Goal: Contribute content: Add original content to the website for others to see

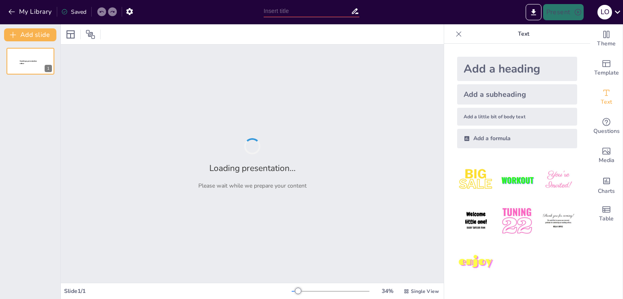
type input "Inteligencia Artificial y Pensamiento Crítico"
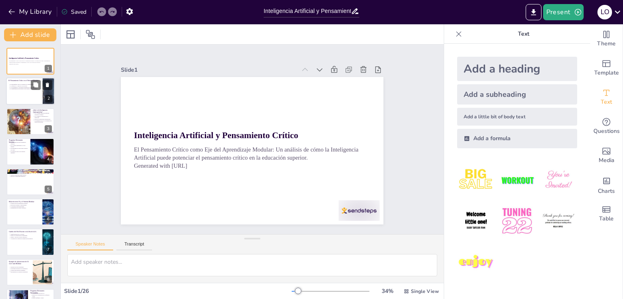
click at [7, 91] on div at bounding box center [30, 92] width 49 height 28
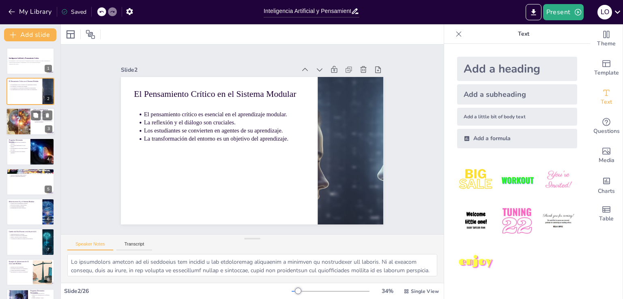
click at [11, 128] on div at bounding box center [18, 122] width 49 height 28
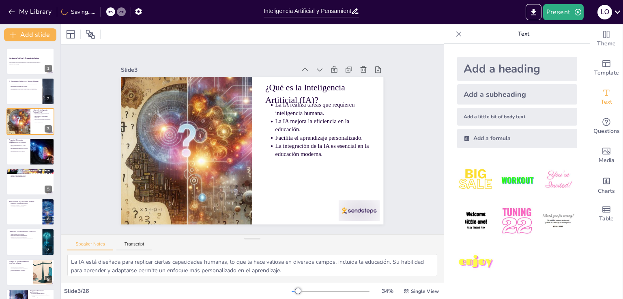
click at [38, 159] on div at bounding box center [42, 152] width 49 height 28
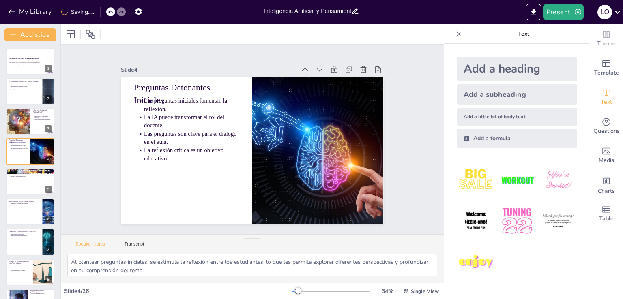
click at [28, 224] on div at bounding box center [30, 212] width 49 height 28
type textarea "La IA puede proporcionar a los estudiantes las herramientas necesarias para apr…"
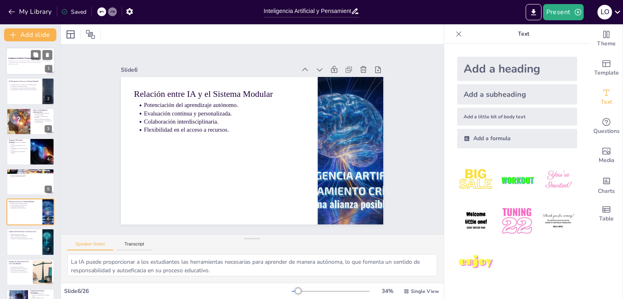
click at [24, 60] on div "El Pensamiento Crítico como Eje del Aprendizaje Modular: Un análisis de cómo la…" at bounding box center [31, 63] width 44 height 6
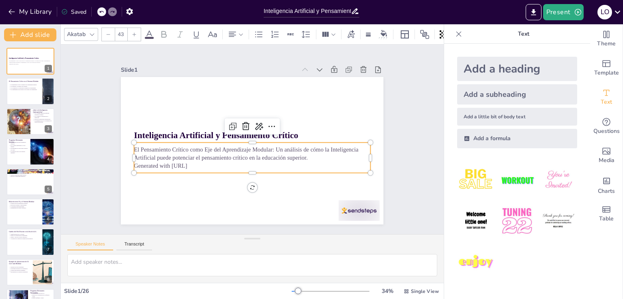
click at [185, 159] on p "Generated with [URL]" at bounding box center [239, 162] width 209 height 125
click at [197, 163] on p "Generated with [URL]" at bounding box center [244, 165] width 227 height 81
click at [196, 162] on p "Generated with [URL]" at bounding box center [241, 163] width 219 height 103
click at [184, 158] on p "El Pensamiento Crítico como Eje del Aprendizaje Modular: Un análisis de cómo la…" at bounding box center [246, 152] width 223 height 111
click at [184, 158] on p "El Pensamiento Crítico como Eje del Aprendizaje Modular: Un análisis de cómo la…" at bounding box center [240, 146] width 132 height 213
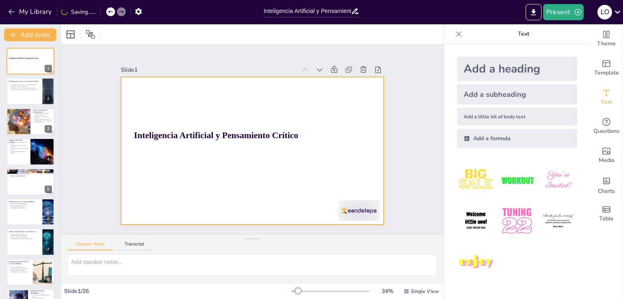
click at [178, 155] on div at bounding box center [250, 150] width 288 height 199
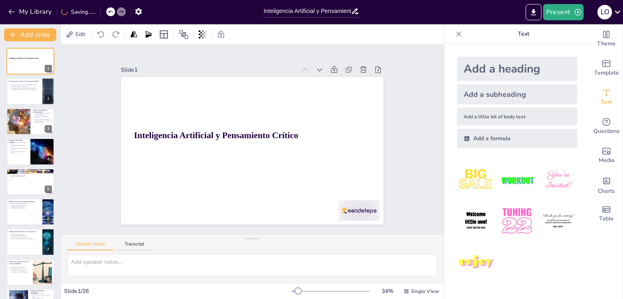
click at [496, 95] on div "Add a subheading" at bounding box center [517, 94] width 120 height 20
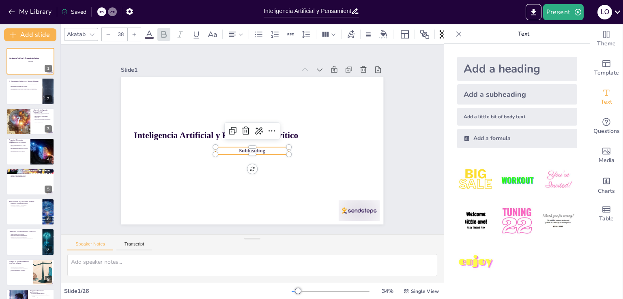
click at [253, 146] on span "Subheading" at bounding box center [258, 149] width 26 height 18
click at [253, 146] on span "Subheading" at bounding box center [247, 149] width 26 height 18
click at [253, 146] on span "Subheading" at bounding box center [248, 150] width 27 height 13
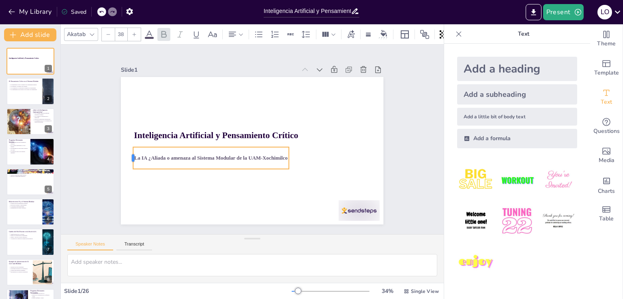
drag, startPoint x: 208, startPoint y: 155, endPoint x: 125, endPoint y: 156, distance: 82.4
click at [146, 71] on div at bounding box center [156, 61] width 21 height 19
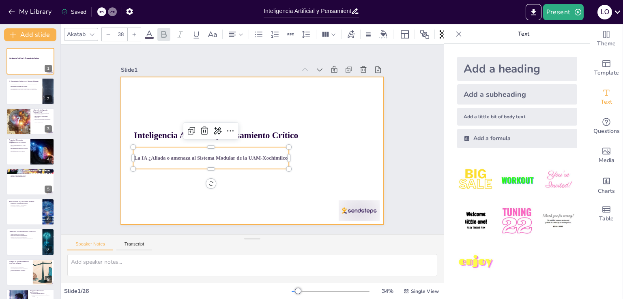
click at [310, 185] on div at bounding box center [242, 144] width 242 height 300
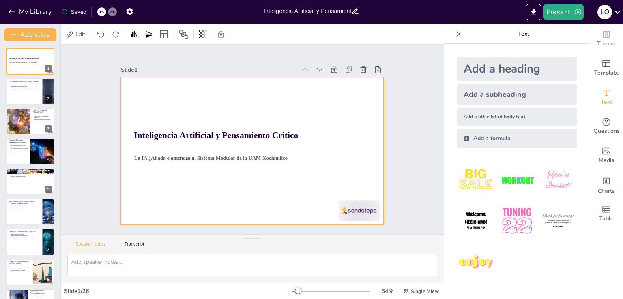
click at [342, 94] on div at bounding box center [248, 150] width 300 height 242
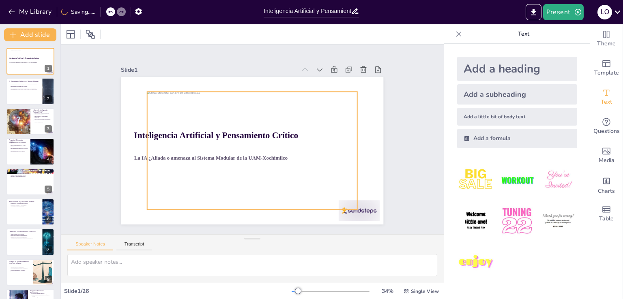
click at [269, 116] on div at bounding box center [249, 150] width 236 height 177
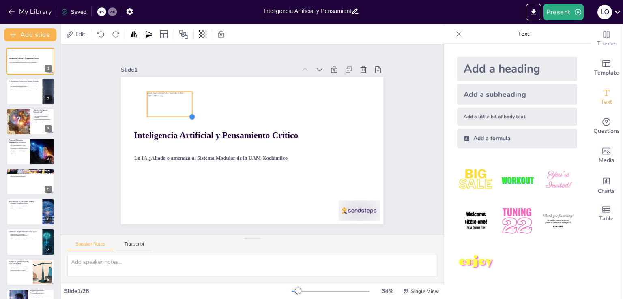
drag, startPoint x: 351, startPoint y: 204, endPoint x: 185, endPoint y: 111, distance: 189.5
click at [202, 99] on div at bounding box center [206, 94] width 9 height 9
click at [171, 52] on icon at bounding box center [175, 47] width 9 height 9
drag, startPoint x: 158, startPoint y: 104, endPoint x: 146, endPoint y: 100, distance: 13.0
click at [172, 75] on div at bounding box center [197, 51] width 51 height 47
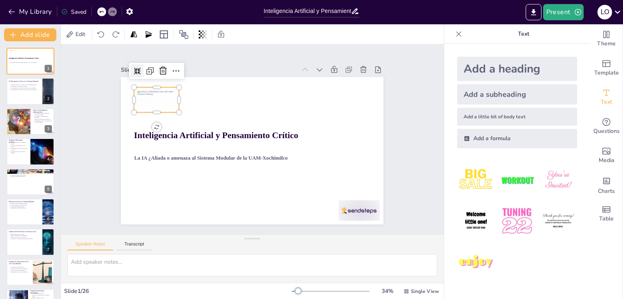
click at [171, 34] on icon at bounding box center [175, 30] width 9 height 9
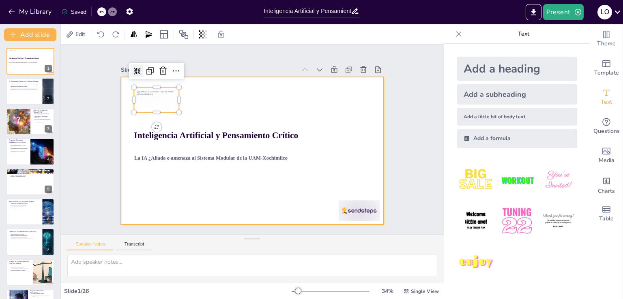
click at [239, 108] on div at bounding box center [241, 142] width 199 height 288
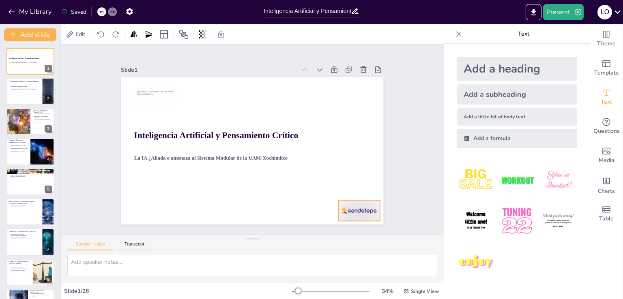
click at [320, 240] on div at bounding box center [297, 260] width 45 height 41
click at [302, 247] on icon at bounding box center [295, 254] width 14 height 14
click at [476, 93] on div "Add a subheading" at bounding box center [517, 94] width 120 height 20
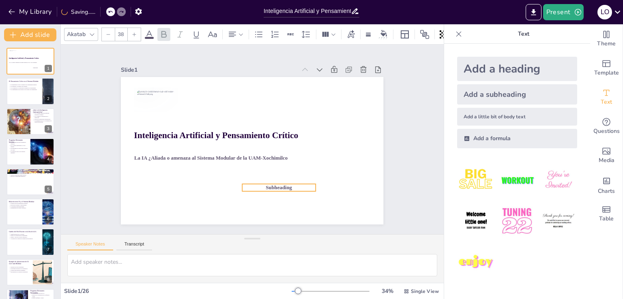
drag, startPoint x: 262, startPoint y: 145, endPoint x: 288, endPoint y: 182, distance: 45.6
click at [288, 182] on p "Subheading" at bounding box center [263, 194] width 72 height 30
click at [271, 187] on span "Subheading" at bounding box center [257, 195] width 26 height 16
click at [264, 186] on span "Subheading" at bounding box center [252, 195] width 26 height 18
click at [211, 183] on span "Subheading" at bounding box center [207, 171] width 9 height 27
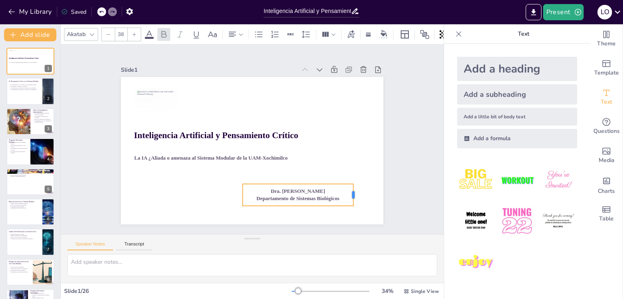
drag, startPoint x: 310, startPoint y: 194, endPoint x: 347, endPoint y: 192, distance: 37.4
click at [313, 235] on div at bounding box center [304, 246] width 18 height 22
click at [336, 198] on p "Departamento de Sistemas Biológicos" at bounding box center [298, 198] width 111 height 7
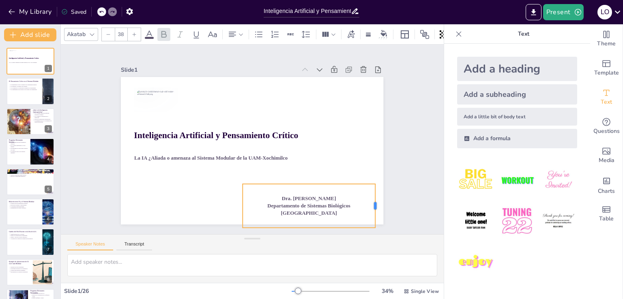
drag, startPoint x: 312, startPoint y: 203, endPoint x: 371, endPoint y: 202, distance: 59.2
click at [342, 240] on div at bounding box center [329, 260] width 28 height 41
click at [321, 179] on div at bounding box center [299, 189] width 131 height 34
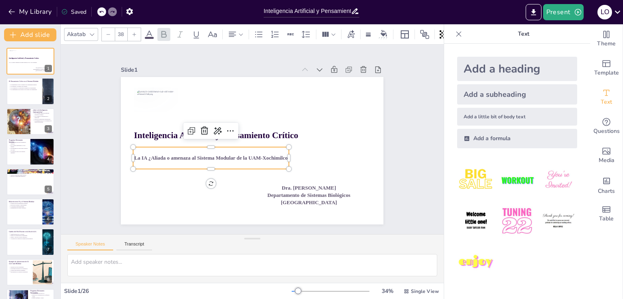
click at [157, 154] on span "La IA ¿Aliada o amenaza al Sistema Modular de la UAM-Xochimilco" at bounding box center [207, 144] width 148 height 53
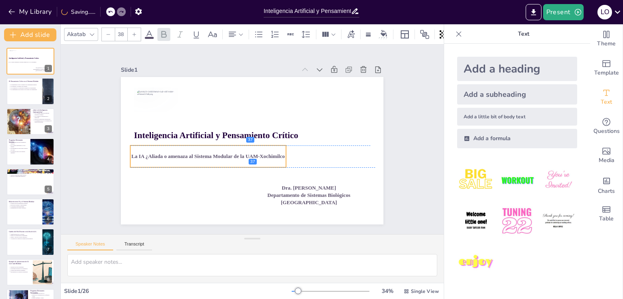
click at [159, 105] on div "Inteligencia Artificial y Pensamiento Crítico La IA ¿Aliada o amenaza al Sistem…" at bounding box center [265, 78] width 257 height 54
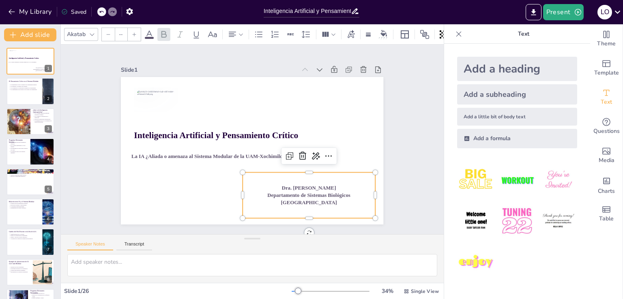
type input "38"
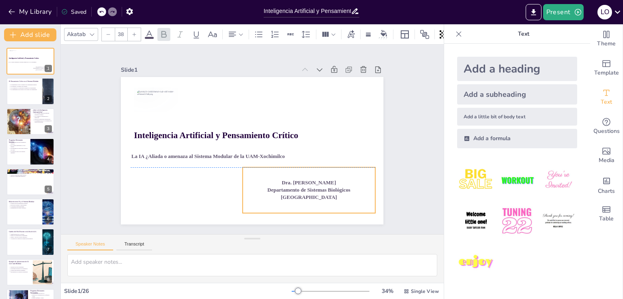
drag, startPoint x: 305, startPoint y: 170, endPoint x: 305, endPoint y: 164, distance: 5.7
click at [279, 164] on div "Inteligencia Artificial y Pensamiento Crítico La IA ¿Aliada o amenaza al Sistem…" at bounding box center [202, 176] width 154 height 212
drag, startPoint x: 305, startPoint y: 164, endPoint x: 306, endPoint y: 179, distance: 14.6
click at [306, 179] on div at bounding box center [299, 190] width 131 height 34
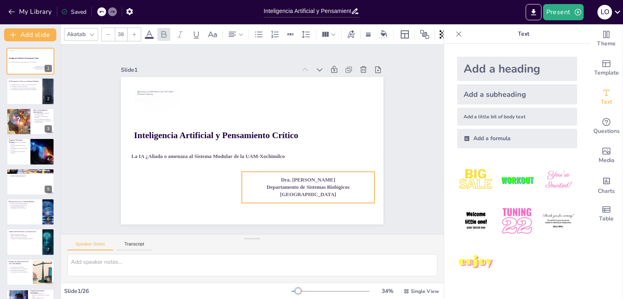
drag, startPoint x: 286, startPoint y: 180, endPoint x: 286, endPoint y: 170, distance: 10.2
click at [286, 170] on div "Dra. [PERSON_NAME] Departamento de Sistemas Biológicos [GEOGRAPHIC_DATA]" at bounding box center [277, 209] width 130 height 93
click at [140, 243] on button "Transcript" at bounding box center [134, 246] width 36 height 9
click at [71, 160] on div "Slide 1 Inteligencia Artificial y Pensamiento Crítico La IA ¿Aliada o amenaza a…" at bounding box center [252, 139] width 423 height 299
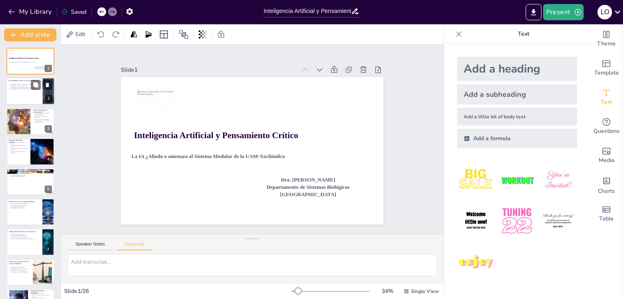
click at [16, 88] on p "La transformación del entorno es un objetivo del aprendizaje." at bounding box center [25, 89] width 30 height 2
type textarea "El pensamiento crítico es fundamental en el sistema modular, ya que permite a l…"
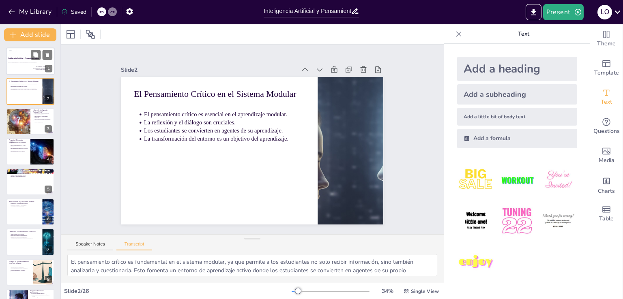
click at [27, 62] on span "La IA ¿Aliada o amenaza al Sistema Modular de la UAM-Xochimilco" at bounding box center [22, 62] width 28 height 1
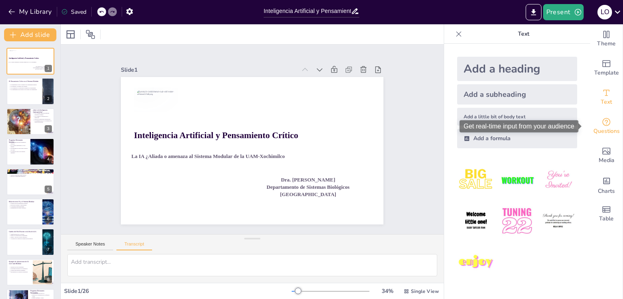
click at [603, 127] on span "Questions" at bounding box center [607, 131] width 26 height 9
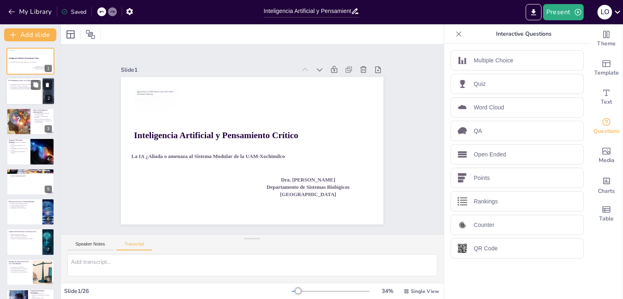
click at [20, 96] on div at bounding box center [30, 92] width 49 height 28
type textarea "El pensamiento crítico es fundamental en el sistema modular, ya que permite a l…"
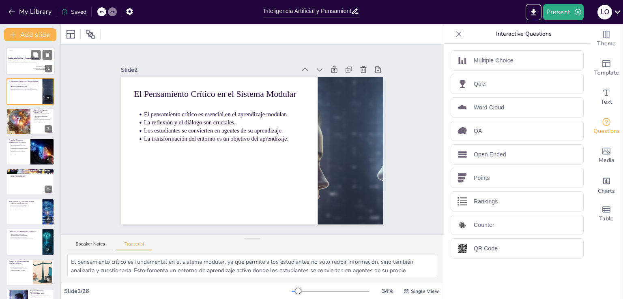
click at [22, 63] on p "La IA ¿Aliada o amenaza al Sistema Modular de la UAM-Xochimilco" at bounding box center [22, 62] width 29 height 1
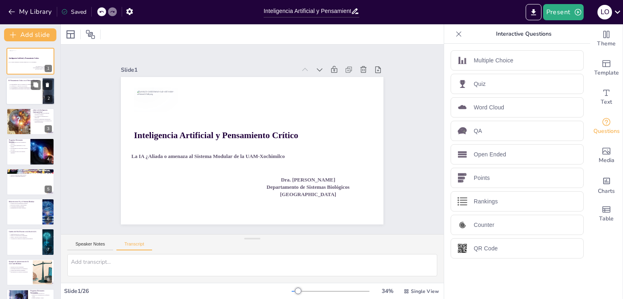
click at [27, 93] on div at bounding box center [30, 92] width 49 height 28
type textarea "El pensamiento crítico es fundamental en el sistema modular, ya que permite a l…"
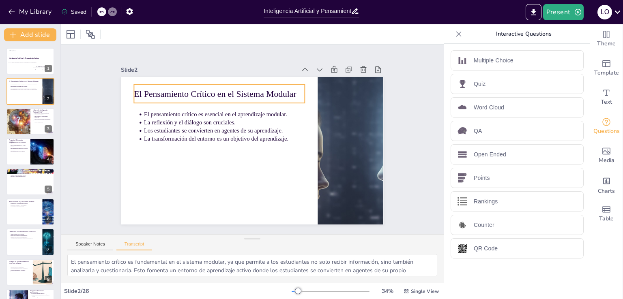
click at [187, 88] on p "El Pensamiento Crítico en el Sistema Modular" at bounding box center [230, 87] width 170 height 47
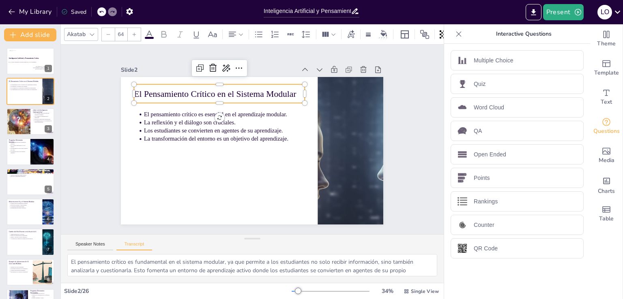
click at [241, 89] on p "El Pensamiento Crítico en el Sistema Modular" at bounding box center [281, 91] width 80 height 161
click at [187, 89] on p "El Pensamiento Crítico en el Sistema Modular" at bounding box center [241, 84] width 161 height 81
click at [187, 89] on p "El Pensamiento Crítico en el Sistema Modular" at bounding box center [235, 86] width 166 height 65
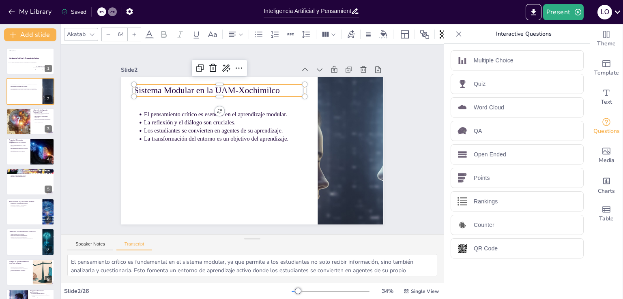
click at [286, 52] on div "Slide 1 Inteligencia Artificial y Pensamiento Crítico La IA ¿Aliada o amenaza a…" at bounding box center [252, 139] width 302 height 309
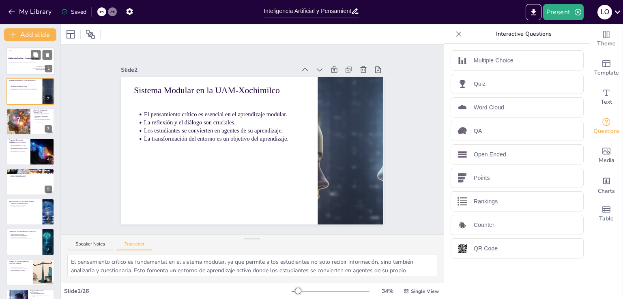
click at [35, 66] on p "Dra. [PERSON_NAME]" at bounding box center [40, 66] width 25 height 1
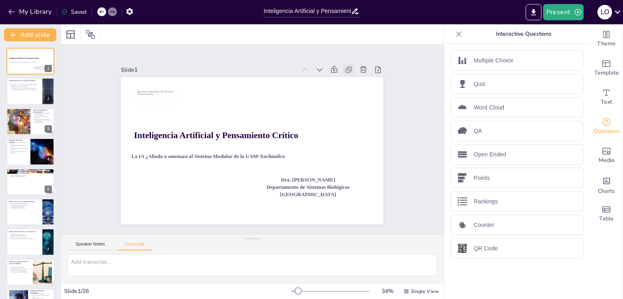
click at [360, 98] on icon at bounding box center [365, 103] width 10 height 10
click at [392, 138] on icon at bounding box center [396, 142] width 8 height 9
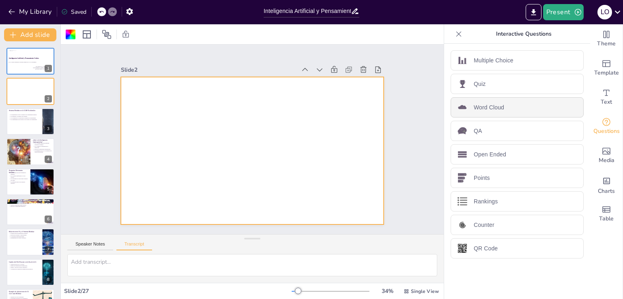
click at [484, 112] on div "Word Cloud" at bounding box center [517, 107] width 133 height 20
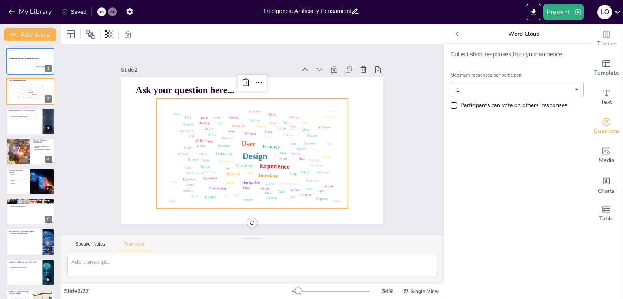
click at [455, 34] on icon at bounding box center [459, 34] width 8 height 8
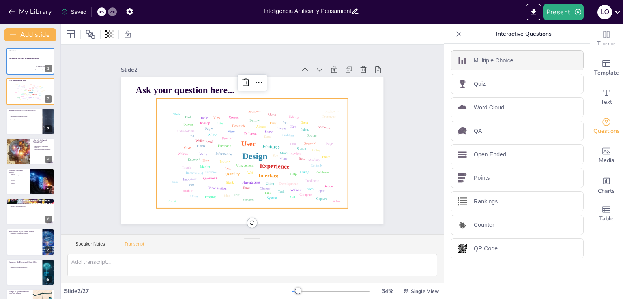
click at [476, 62] on p "Multiple Choice" at bounding box center [494, 60] width 40 height 9
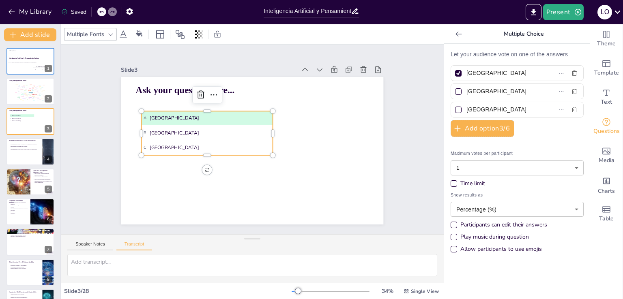
click at [455, 34] on icon at bounding box center [459, 34] width 8 height 8
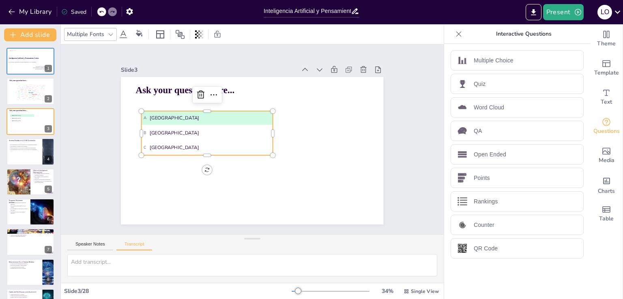
click at [455, 34] on icon at bounding box center [459, 34] width 8 height 8
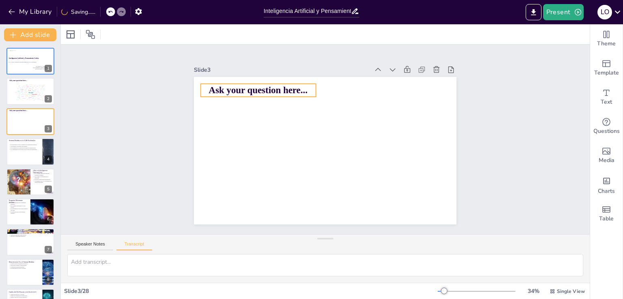
click at [265, 92] on span "Ask your question here..." at bounding box center [276, 72] width 97 height 41
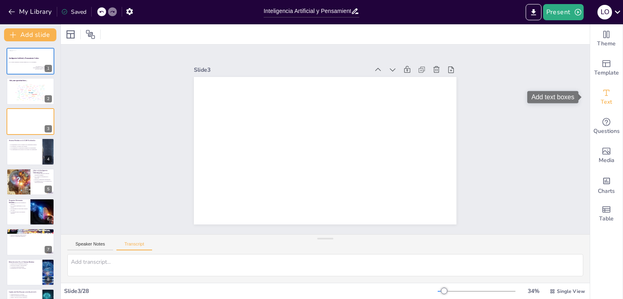
click at [601, 98] on span "Text" at bounding box center [606, 102] width 11 height 9
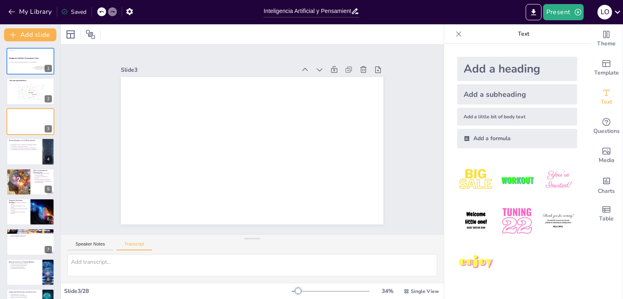
click at [463, 69] on div "Add a heading" at bounding box center [517, 69] width 120 height 24
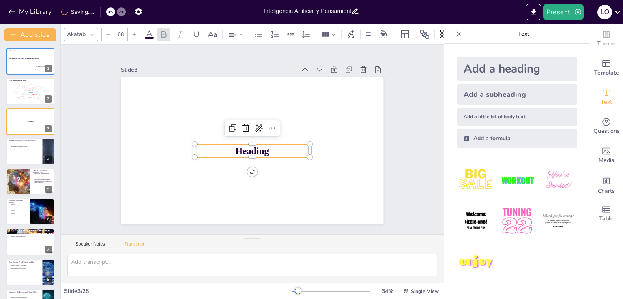
click at [273, 148] on p "Heading" at bounding box center [248, 151] width 113 height 48
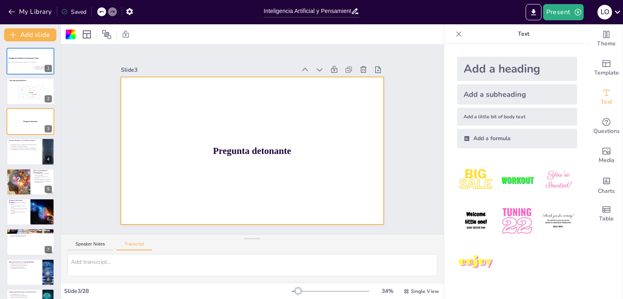
click at [506, 179] on img at bounding box center [517, 180] width 38 height 38
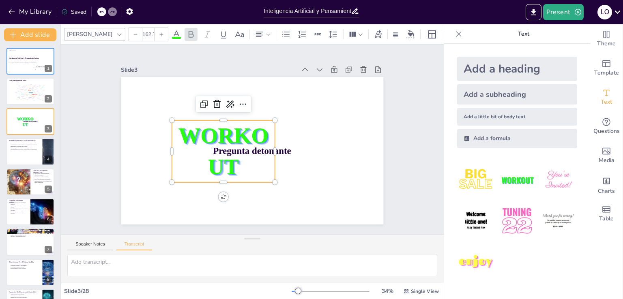
click at [253, 116] on div at bounding box center [235, 108] width 97 height 48
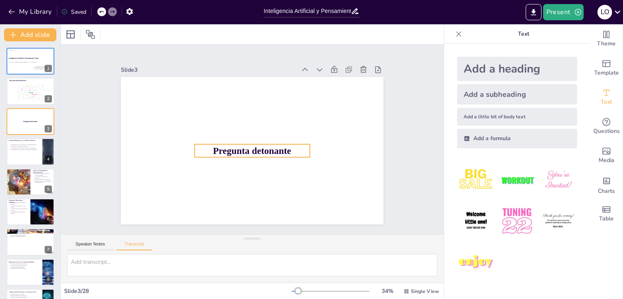
click at [263, 146] on span "Pregunta detonante" at bounding box center [246, 149] width 73 height 48
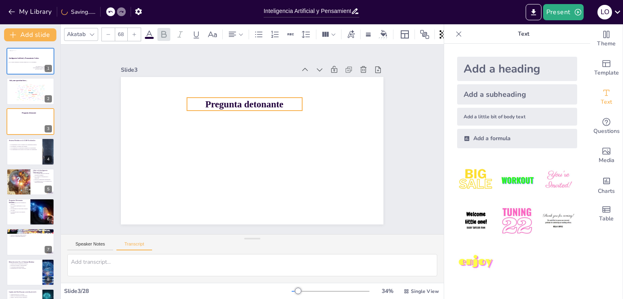
drag, startPoint x: 260, startPoint y: 141, endPoint x: 276, endPoint y: 99, distance: 44.8
click at [253, 98] on p "Pregunta detonante" at bounding box center [244, 104] width 115 height 13
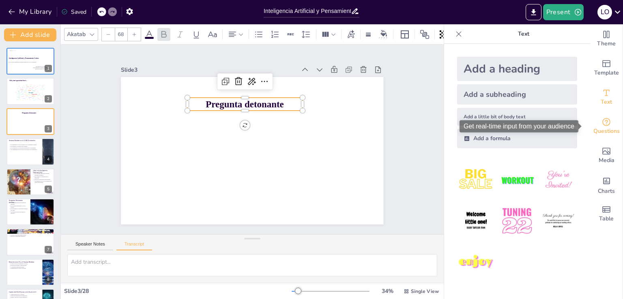
click at [591, 122] on div "Questions" at bounding box center [606, 126] width 32 height 29
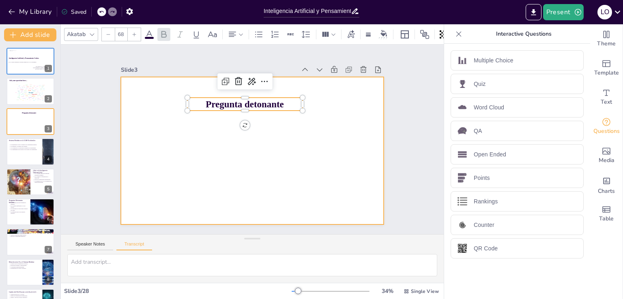
click at [315, 157] on div at bounding box center [248, 151] width 295 height 222
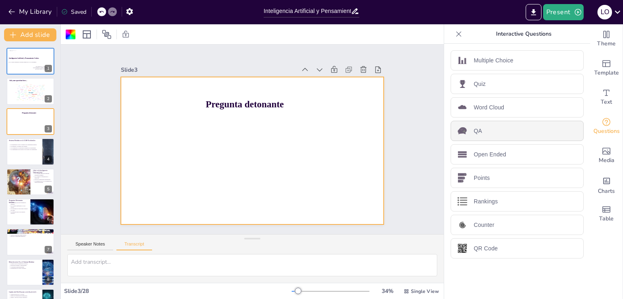
click at [474, 134] on p "QA" at bounding box center [478, 131] width 9 height 9
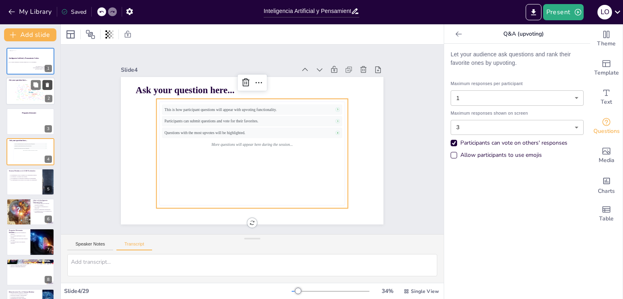
click at [46, 85] on icon at bounding box center [48, 85] width 6 height 6
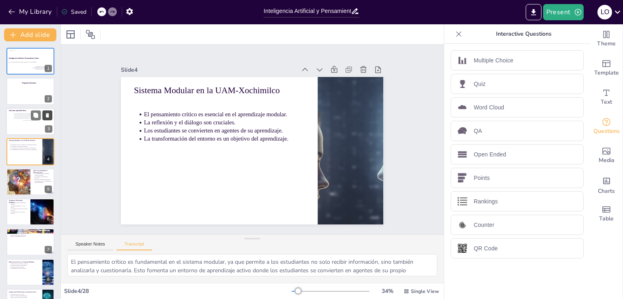
click at [48, 115] on icon at bounding box center [47, 115] width 3 height 4
type textarea "La inteligencia artificial se refiere a la capacidad de las máquinas para reali…"
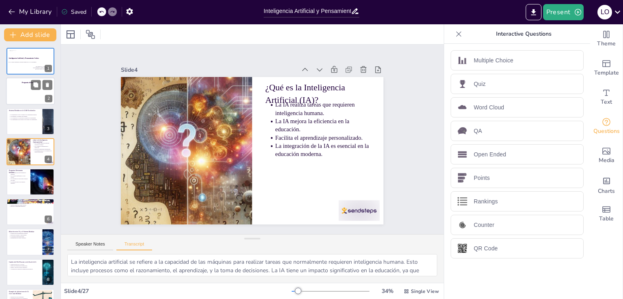
click at [15, 90] on div at bounding box center [30, 92] width 49 height 28
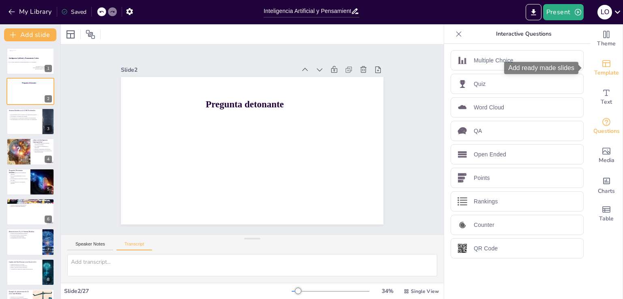
click at [599, 76] on span "Template" at bounding box center [606, 73] width 25 height 9
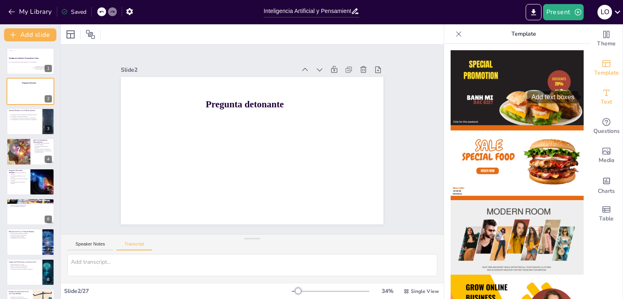
click at [602, 97] on icon "Add text boxes" at bounding box center [607, 93] width 10 height 10
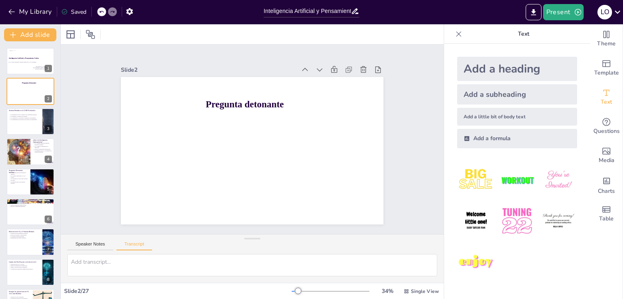
click at [477, 98] on div "Add a subheading" at bounding box center [517, 94] width 120 height 20
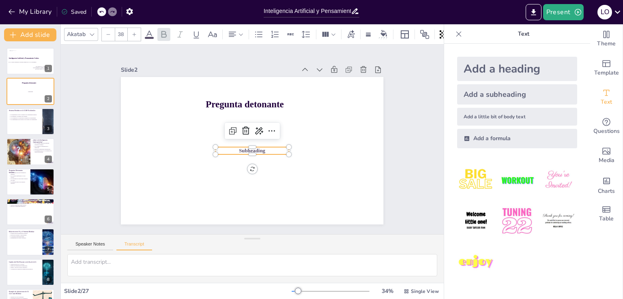
click at [256, 148] on span "Subheading" at bounding box center [248, 150] width 27 height 13
click at [256, 148] on span "Subheading" at bounding box center [251, 150] width 27 height 9
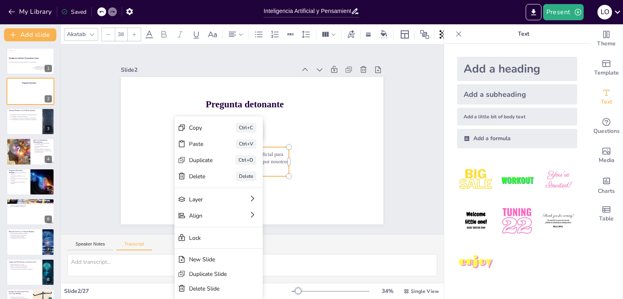
click at [136, 148] on div at bounding box center [250, 150] width 288 height 199
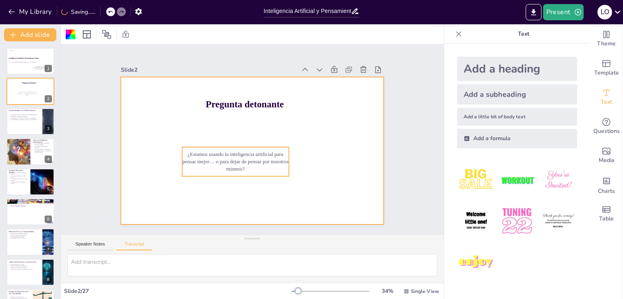
click at [188, 159] on p "¿Estamos usando la inteligencia artificial para pensar mejor… o para dejar de p…" at bounding box center [228, 153] width 106 height 63
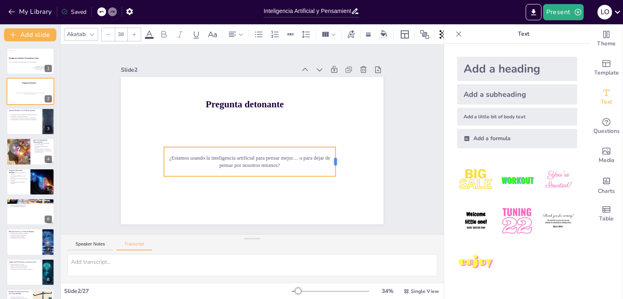
drag, startPoint x: 284, startPoint y: 158, endPoint x: 330, endPoint y: 161, distance: 46.7
click at [330, 164] on div at bounding box center [332, 179] width 13 height 30
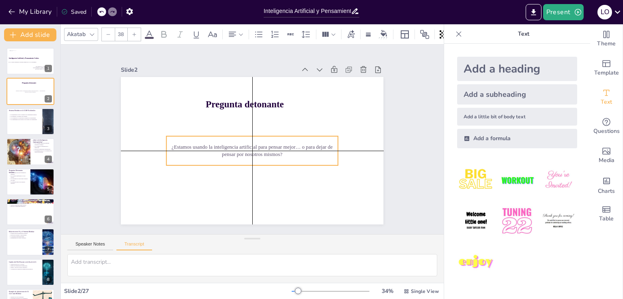
drag, startPoint x: 228, startPoint y: 145, endPoint x: 232, endPoint y: 136, distance: 9.5
click at [232, 136] on div "¿Estamos usando la inteligencia artificial para pensar mejor… o para dejar de p…" at bounding box center [249, 150] width 172 height 81
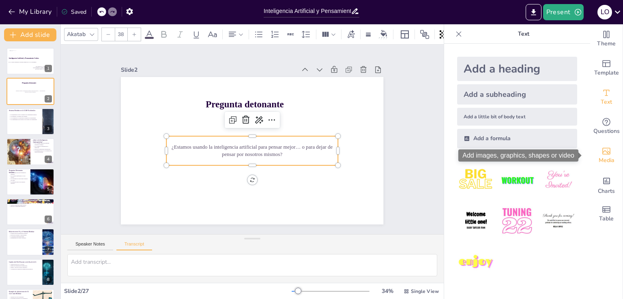
click at [605, 155] on icon "Add images, graphics, shapes or video" at bounding box center [607, 151] width 10 height 10
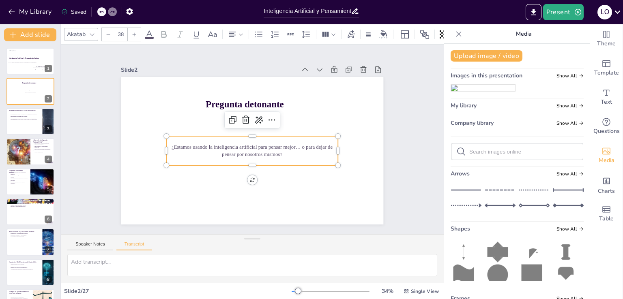
click at [492, 155] on input "text" at bounding box center [523, 152] width 109 height 6
type input "inteligencia artificial y pensamiento"
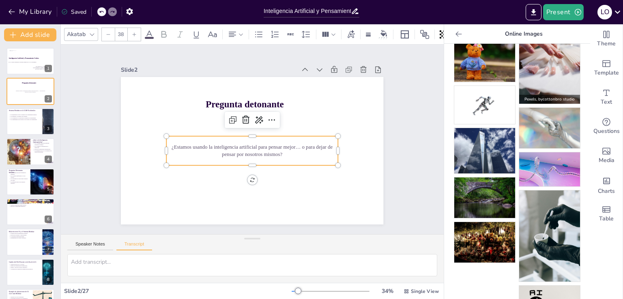
scroll to position [500, 0]
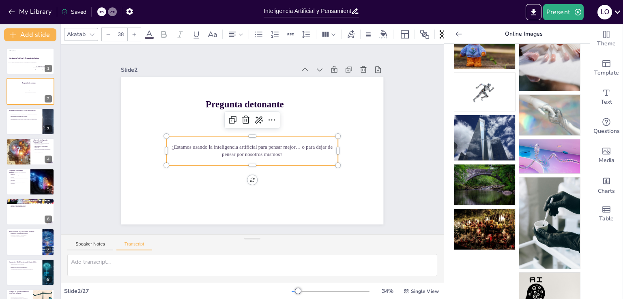
click at [528, 273] on img at bounding box center [549, 293] width 61 height 41
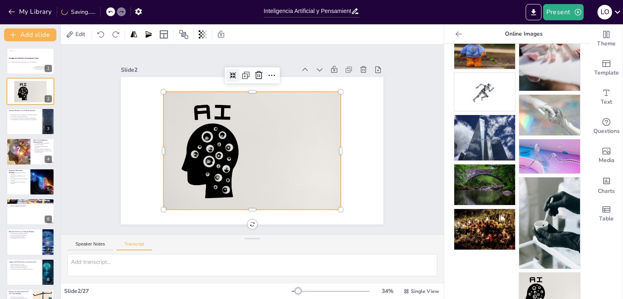
click at [256, 73] on icon at bounding box center [260, 73] width 9 height 9
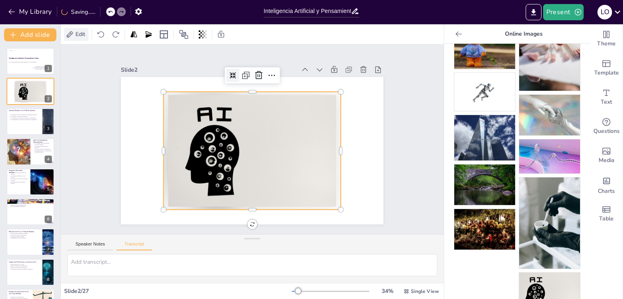
click at [69, 30] on div "Edit" at bounding box center [76, 34] width 24 height 13
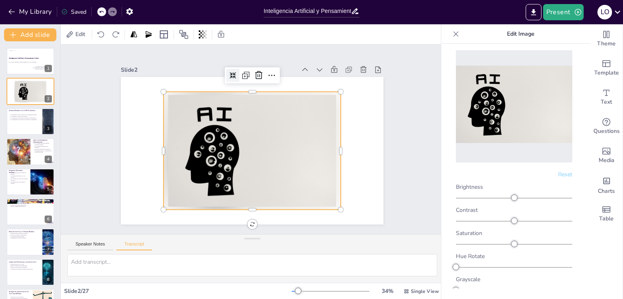
scroll to position [0, 0]
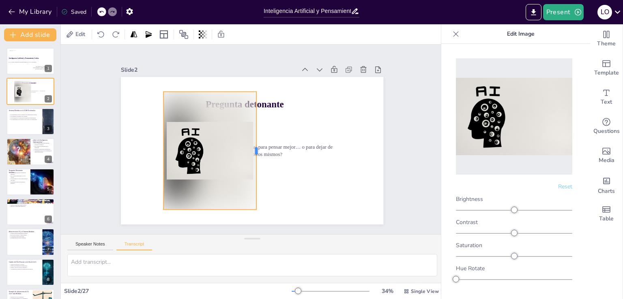
drag, startPoint x: 335, startPoint y: 148, endPoint x: 251, endPoint y: 148, distance: 84.4
click at [256, 148] on div at bounding box center [259, 151] width 6 height 118
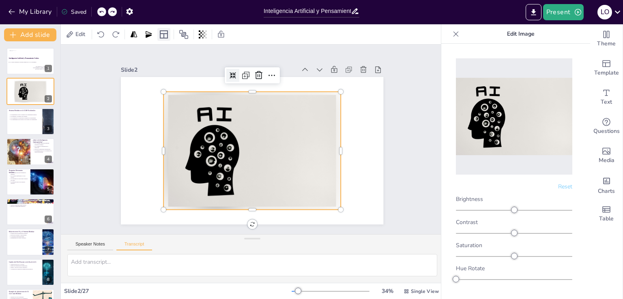
click at [161, 34] on icon at bounding box center [164, 34] width 8 height 8
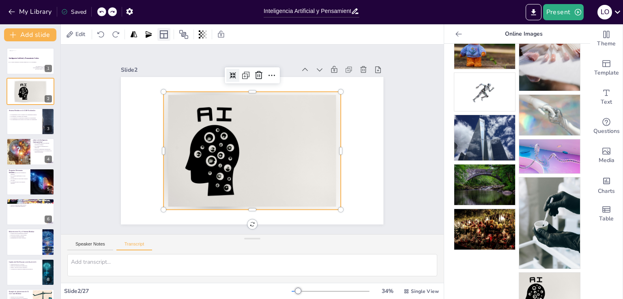
click at [161, 34] on icon at bounding box center [164, 34] width 8 height 8
click at [236, 72] on icon at bounding box center [239, 73] width 7 height 7
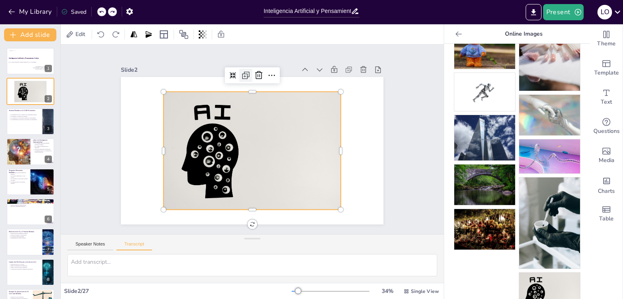
click at [250, 75] on icon at bounding box center [251, 76] width 3 height 3
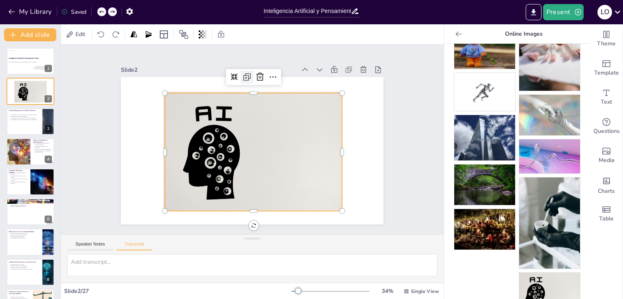
click at [256, 75] on icon at bounding box center [259, 78] width 6 height 6
click at [220, 157] on div at bounding box center [252, 152] width 189 height 136
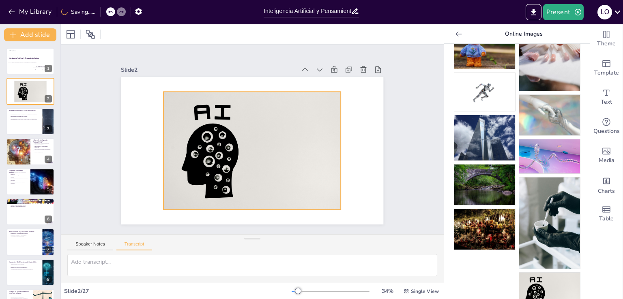
click at [220, 157] on div at bounding box center [251, 151] width 189 height 136
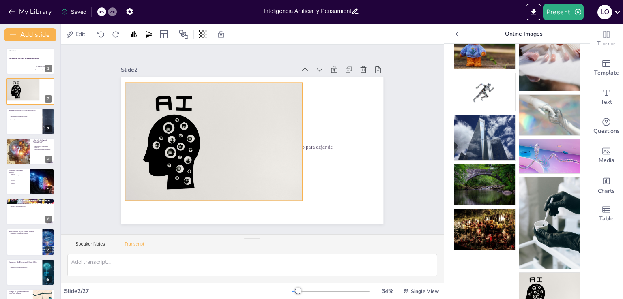
drag, startPoint x: 258, startPoint y: 202, endPoint x: 191, endPoint y: 139, distance: 92.1
click at [191, 139] on div at bounding box center [214, 138] width 189 height 136
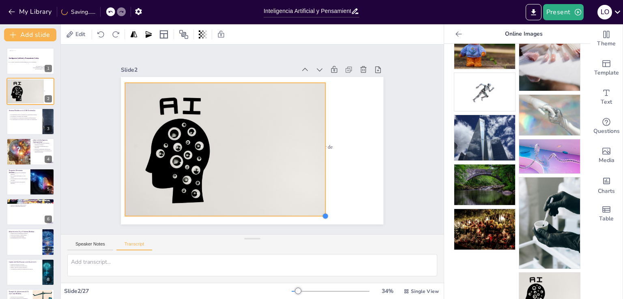
drag, startPoint x: 297, startPoint y: 198, endPoint x: 320, endPoint y: 205, distance: 24.0
click at [320, 205] on div "Pregunta detonante ¿Estamos usando la inteligencia artificial para pensar mejor…" at bounding box center [250, 150] width 288 height 199
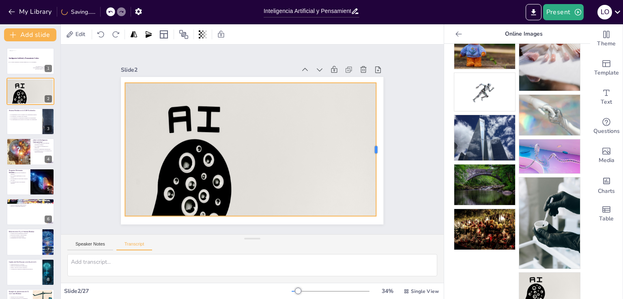
drag, startPoint x: 319, startPoint y: 146, endPoint x: 370, endPoint y: 151, distance: 50.9
click at [370, 151] on div at bounding box center [378, 162] width 20 height 133
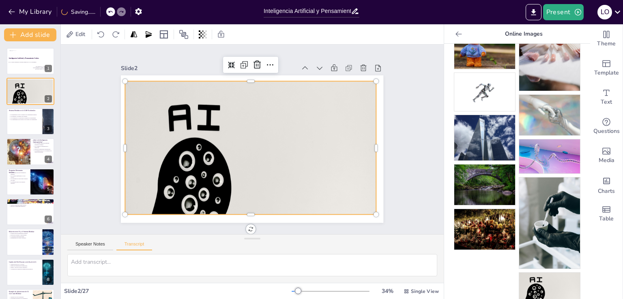
scroll to position [4, 0]
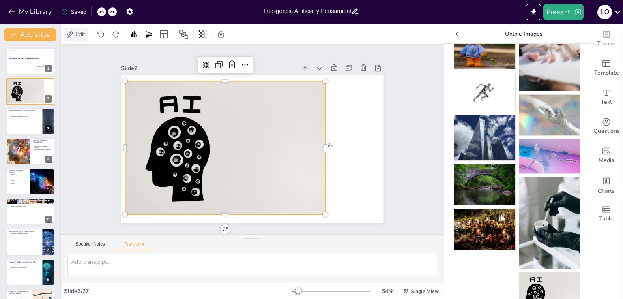
click at [83, 37] on span "Edit" at bounding box center [80, 34] width 13 height 8
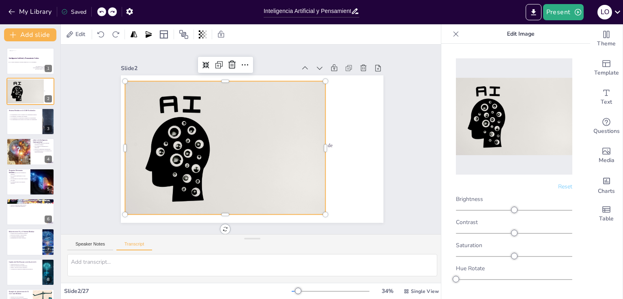
scroll to position [35, 0]
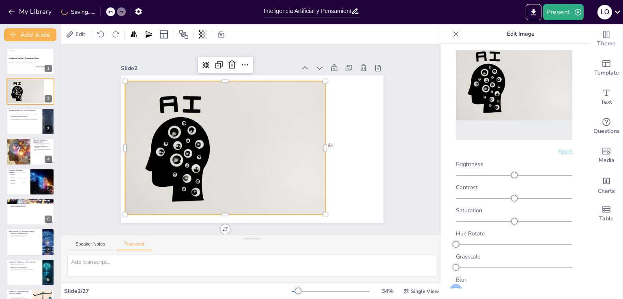
drag, startPoint x: 456, startPoint y: 285, endPoint x: 450, endPoint y: 280, distance: 8.4
click at [446, 290] on div "Reset Brightness Contrast Saturation Hue Rotate Grayscale Blur" at bounding box center [514, 184] width 146 height 280
drag, startPoint x: 456, startPoint y: 261, endPoint x: 432, endPoint y: 271, distance: 26.6
click at [432, 271] on body "My Library Saving...... Inteligencia Artificial y Pensamiento Crítico Present L…" at bounding box center [311, 149] width 623 height 299
drag, startPoint x: 454, startPoint y: 239, endPoint x: 441, endPoint y: 247, distance: 15.5
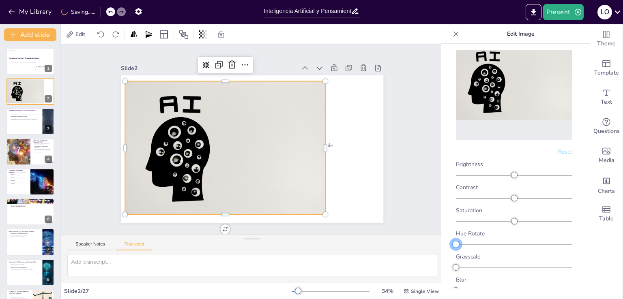
click at [441, 247] on div "Reset Brightness Contrast Saturation Hue Rotate Grayscale Blur" at bounding box center [514, 184] width 146 height 280
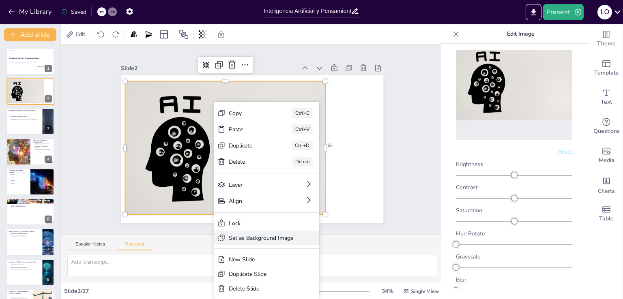
click at [290, 279] on div "Set as Background Image" at bounding box center [322, 283] width 65 height 8
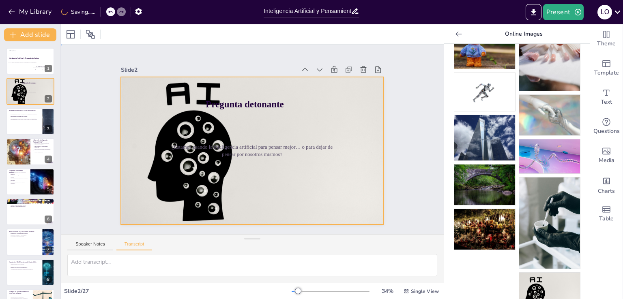
click at [239, 124] on div at bounding box center [249, 151] width 293 height 226
click at [196, 33] on icon at bounding box center [200, 34] width 9 height 9
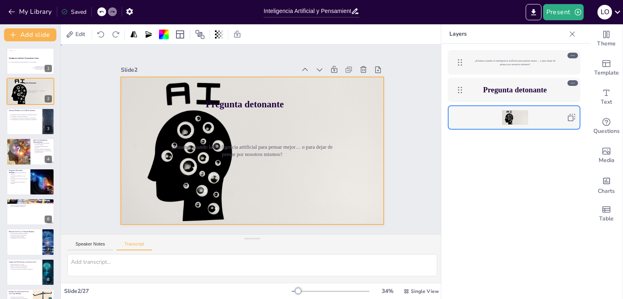
click at [328, 114] on div at bounding box center [252, 151] width 280 height 202
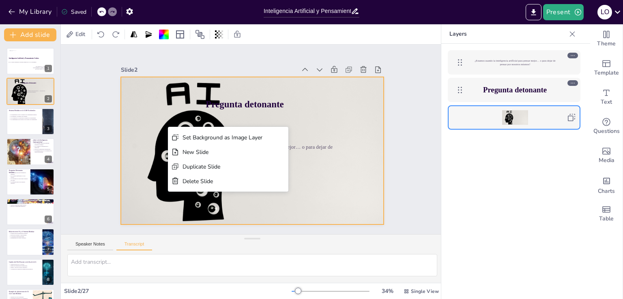
click at [99, 86] on div "Slide 1 Inteligencia Artificial y Pensamiento Crítico La IA ¿Aliada o amenaza a…" at bounding box center [252, 139] width 333 height 343
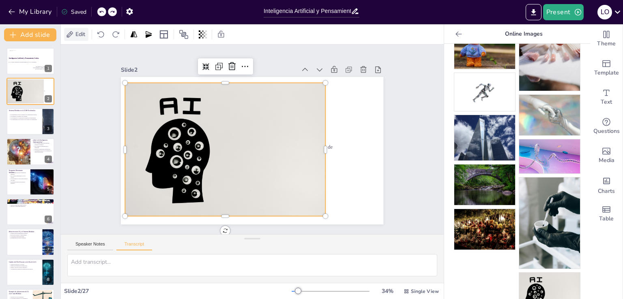
click at [85, 34] on span "Edit" at bounding box center [80, 34] width 13 height 8
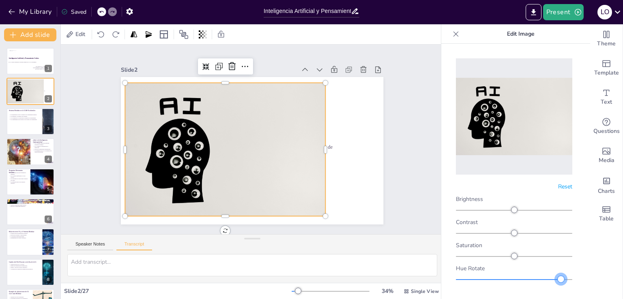
drag, startPoint x: 456, startPoint y: 272, endPoint x: 555, endPoint y: 269, distance: 99.5
click at [555, 273] on div at bounding box center [514, 278] width 116 height 10
drag, startPoint x: 556, startPoint y: 273, endPoint x: 584, endPoint y: 269, distance: 28.3
click at [584, 269] on div "Reset Brightness Contrast Saturation Hue Rotate Grayscale Blur" at bounding box center [514, 184] width 146 height 280
drag, startPoint x: 565, startPoint y: 273, endPoint x: 445, endPoint y: 276, distance: 119.3
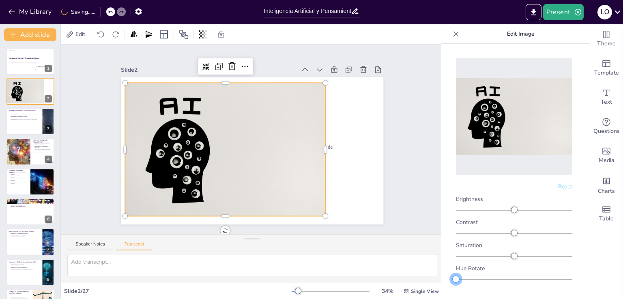
click at [445, 276] on div "Reset Brightness Contrast Saturation Hue Rotate Grayscale Blur" at bounding box center [514, 184] width 146 height 280
drag, startPoint x: 510, startPoint y: 251, endPoint x: 511, endPoint y: 256, distance: 4.7
click at [511, 256] on div "Brightness Contrast Saturation Hue Rotate Grayscale Blur" at bounding box center [514, 263] width 116 height 134
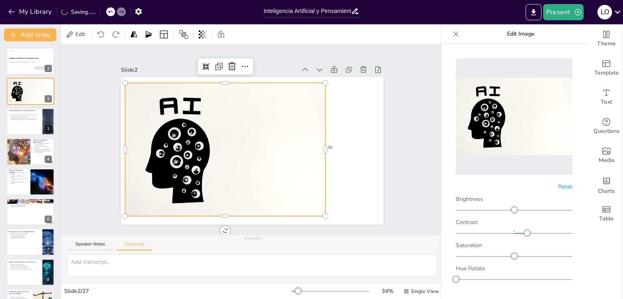
drag, startPoint x: 510, startPoint y: 235, endPoint x: 530, endPoint y: 244, distance: 22.2
click at [530, 244] on div "Saturation" at bounding box center [514, 251] width 116 height 18
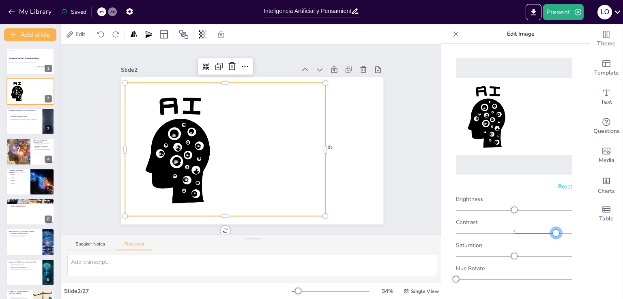
drag, startPoint x: 525, startPoint y: 226, endPoint x: 551, endPoint y: 225, distance: 25.6
click at [553, 230] on div at bounding box center [556, 233] width 6 height 6
drag, startPoint x: 517, startPoint y: 209, endPoint x: 544, endPoint y: 213, distance: 27.4
click at [544, 213] on div "Brightness Contrast Saturation Hue Rotate Grayscale Blur" at bounding box center [514, 263] width 116 height 134
drag, startPoint x: 520, startPoint y: 205, endPoint x: 510, endPoint y: 205, distance: 10.5
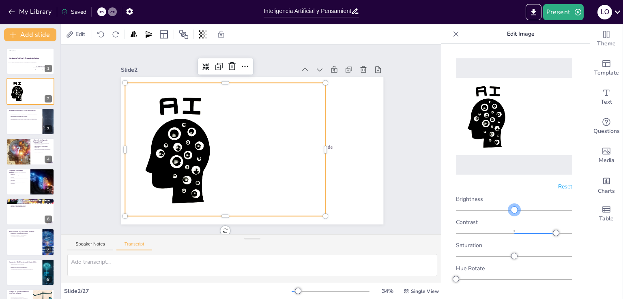
click at [511, 207] on div at bounding box center [514, 210] width 6 height 6
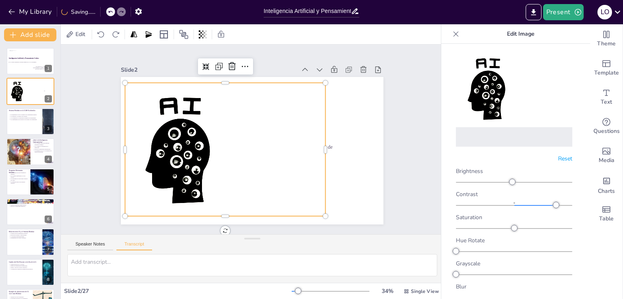
scroll to position [35, 0]
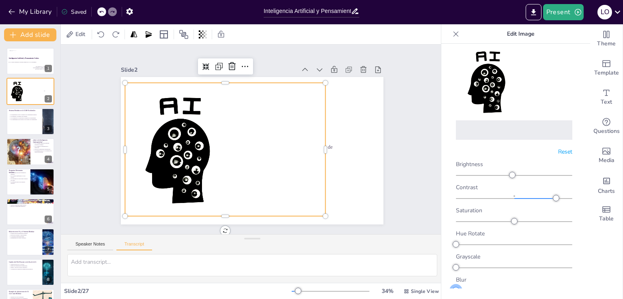
drag, startPoint x: 455, startPoint y: 284, endPoint x: 439, endPoint y: 280, distance: 16.2
click at [439, 280] on body "My Library Saved Inteligencia Artificial y Pensamiento Crítico Present L O Docu…" at bounding box center [311, 149] width 623 height 299
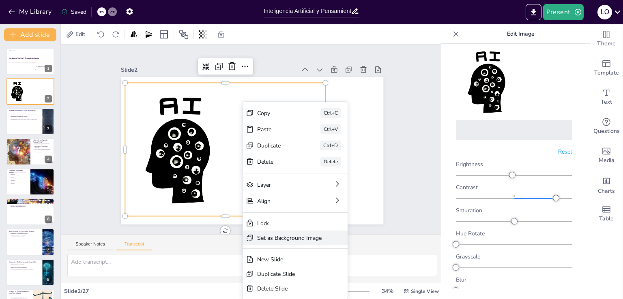
click at [318, 279] on div "Set as Background Image" at bounding box center [350, 283] width 65 height 8
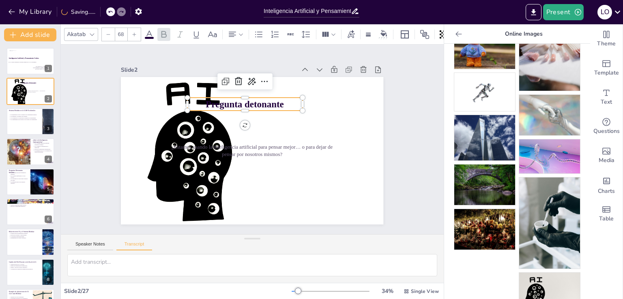
click at [243, 100] on span "Pregunta detonante" at bounding box center [248, 104] width 79 height 19
drag, startPoint x: 254, startPoint y: 94, endPoint x: 281, endPoint y: 94, distance: 26.8
click at [281, 94] on div at bounding box center [249, 94] width 115 height 19
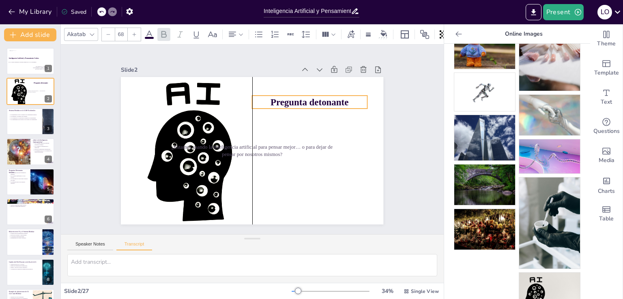
drag, startPoint x: 267, startPoint y: 97, endPoint x: 329, endPoint y: 95, distance: 61.7
click at [329, 99] on span "Pregunta detonante" at bounding box center [313, 108] width 79 height 19
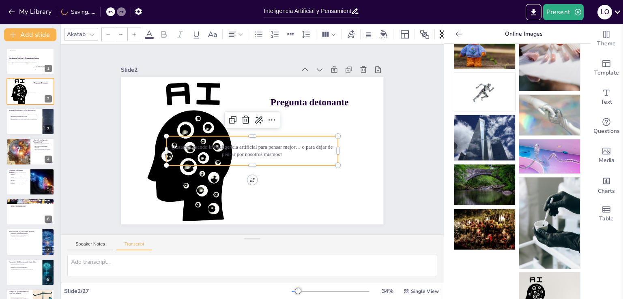
click at [253, 150] on p "¿Estamos usando la inteligencia artificial para pensar mejor… o para dejar de p…" at bounding box center [251, 151] width 172 height 32
type input "38"
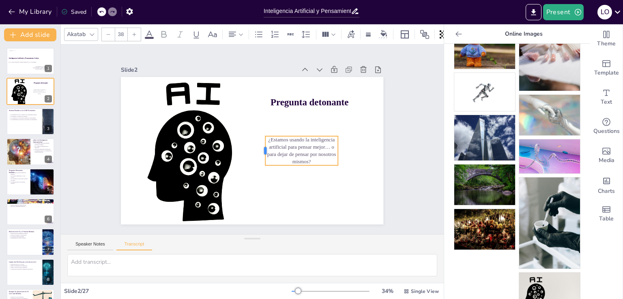
drag, startPoint x: 160, startPoint y: 149, endPoint x: 260, endPoint y: 159, distance: 100.0
click at [260, 159] on div "Pregunta detonante ¿Estamos usando la inteligencia artificial para pensar mejor…" at bounding box center [251, 151] width 277 height 174
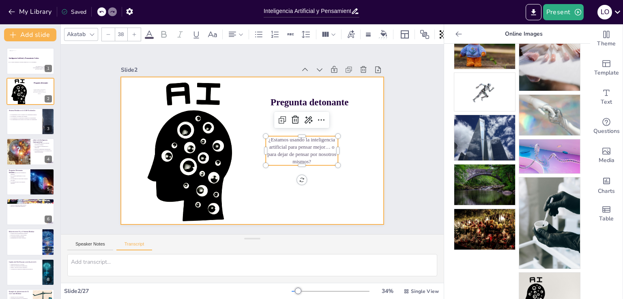
click at [185, 122] on div at bounding box center [249, 150] width 304 height 247
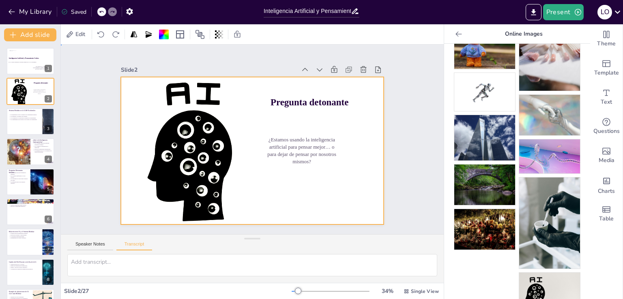
click at [424, 134] on div "Slide 1 Inteligencia Artificial y Pensamiento Crítico La IA ¿Aliada o amenaza a…" at bounding box center [252, 139] width 414 height 265
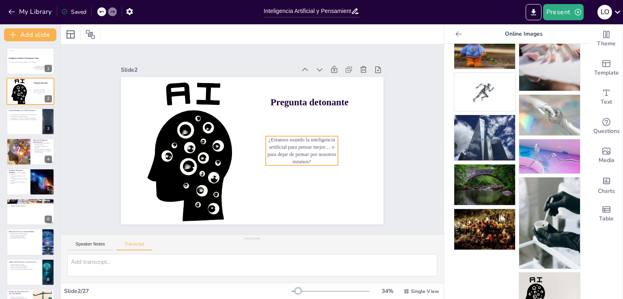
click at [286, 139] on p "¿Estamos usando la inteligencia artificial para pensar mejor… o para dejar de p…" at bounding box center [300, 156] width 75 height 37
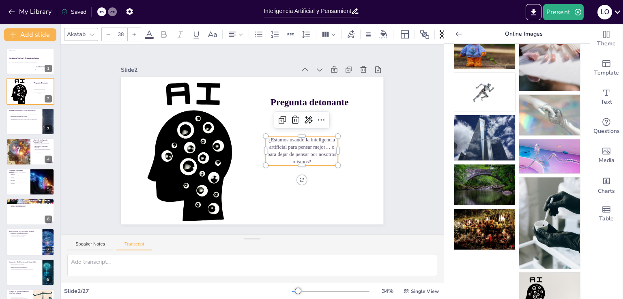
click at [78, 149] on div "Slide 1 Inteligencia Artificial y Pensamiento Crítico La IA ¿Aliada o amenaza a…" at bounding box center [252, 139] width 423 height 299
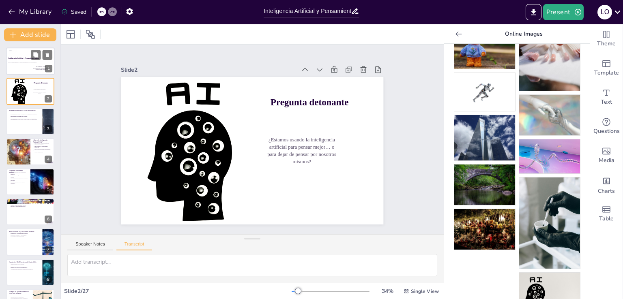
click at [24, 60] on div "La IA ¿Aliada o amenaza al Sistema Modular de la UAM-Xochimilco" at bounding box center [22, 62] width 29 height 4
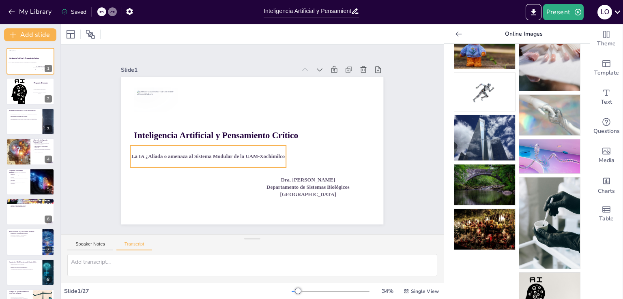
click at [277, 150] on p "La IA ¿Aliada o amenaza al Sistema Modular de la UAM-Xochimilco" at bounding box center [206, 152] width 155 height 24
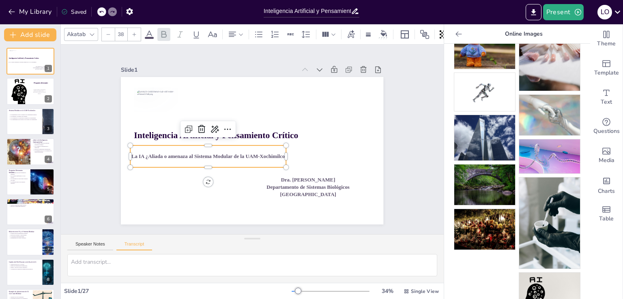
click at [278, 153] on span "La IA ¿Aliada o amenaza al Sistema Modular de la UAM-Xochimilco" at bounding box center [206, 152] width 153 height 22
click at [278, 154] on span "La IA ¿Aliada o amenaza al Sistema Modular de la UAM-Xochimilco" at bounding box center [207, 157] width 153 height 6
click at [279, 154] on p "La IA ¿Aliada o amenaza al Sistema Modular de la UAM-Xochimilco" at bounding box center [206, 152] width 155 height 24
click at [263, 155] on span "La IA ¿Aliada o amenaza al Sistema Modular de la UAM-Xochimilco" at bounding box center [206, 152] width 153 height 22
click at [261, 155] on span "La IA ¿Aliada o amenaza al Sistema Modular de la UAM-Xochimilco" at bounding box center [205, 147] width 151 height 38
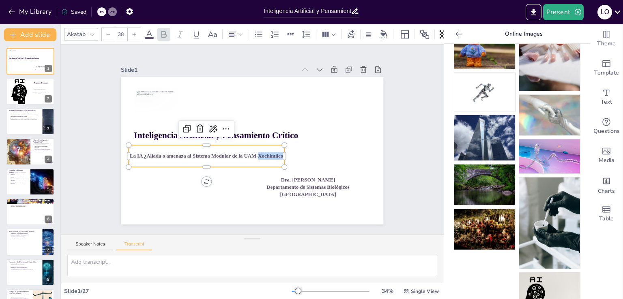
click at [261, 155] on span "La IA ¿Aliada o amenaza al Sistema Modular de la UAM-Xochimilco" at bounding box center [205, 151] width 153 height 22
click at [258, 152] on span "La IA ¿Aliada o amenaza al Sistema Modular de la UAM-Xochimilco" at bounding box center [205, 151] width 153 height 22
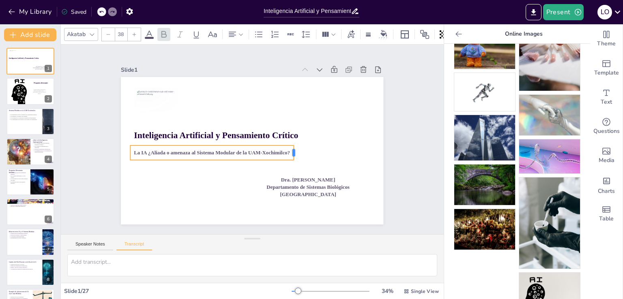
drag, startPoint x: 280, startPoint y: 150, endPoint x: 288, endPoint y: 148, distance: 7.8
click at [291, 150] on div at bounding box center [295, 157] width 8 height 15
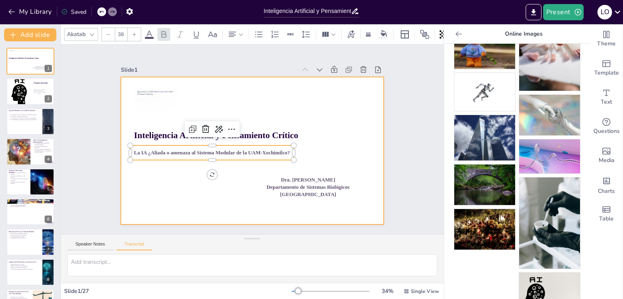
click at [338, 149] on div at bounding box center [251, 151] width 277 height 174
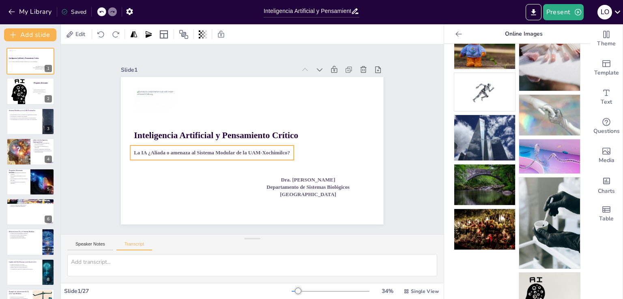
click at [234, 146] on span "La IA ¿Aliada o amenaza al Sistema Modular de la UAM-Xochimilco?" at bounding box center [211, 149] width 156 height 22
click at [232, 142] on div at bounding box center [212, 139] width 163 height 24
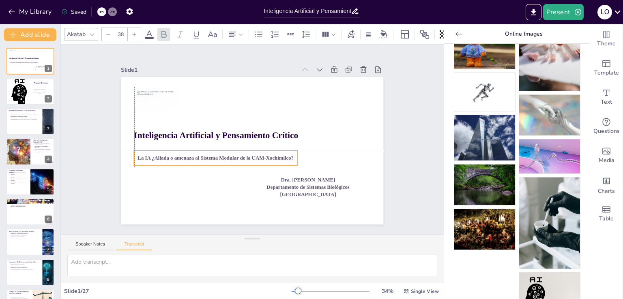
drag, startPoint x: 230, startPoint y: 145, endPoint x: 232, endPoint y: 153, distance: 7.7
click at [232, 153] on div "La IA ¿Aliada o amenaza al Sistema Modular de la UAM-Xochimilco?" at bounding box center [214, 154] width 164 height 32
click at [396, 174] on div "Slide 1 Inteligencia Artificial y Pensamiento Crítico La IA ¿Aliada o amenaza a…" at bounding box center [252, 140] width 324 height 202
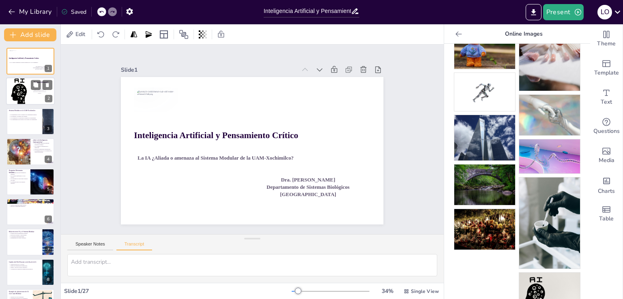
click at [24, 86] on div at bounding box center [30, 91] width 49 height 32
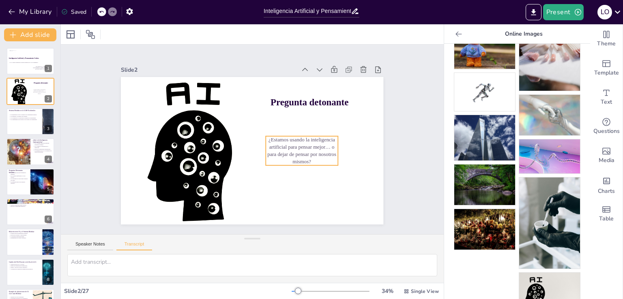
click at [306, 143] on p "¿Estamos usando la inteligencia artificial para pensar mejor… o para dejar de p…" at bounding box center [300, 156] width 75 height 37
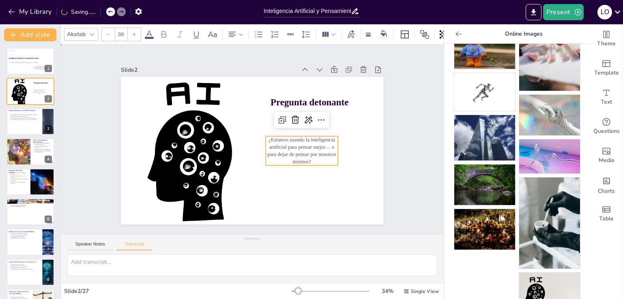
click at [427, 120] on div "Slide 1 Inteligencia Artificial y Pensamiento Crítico La IA ¿Aliada o amenaza a…" at bounding box center [252, 139] width 401 height 229
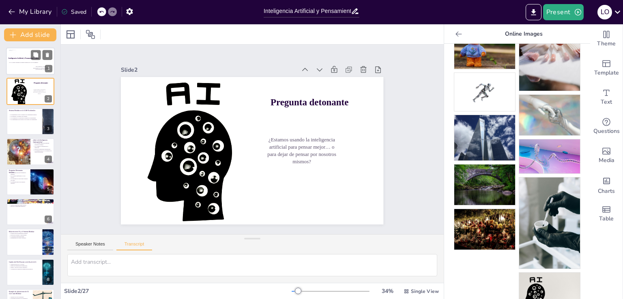
click at [30, 64] on div at bounding box center [30, 61] width 49 height 28
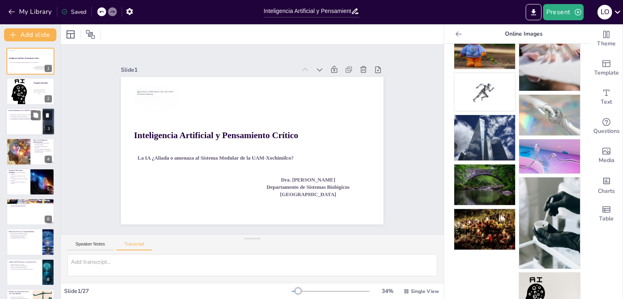
click at [18, 123] on div at bounding box center [30, 122] width 49 height 28
type textarea "El pensamiento crítico es fundamental en el sistema modular, ya que permite a l…"
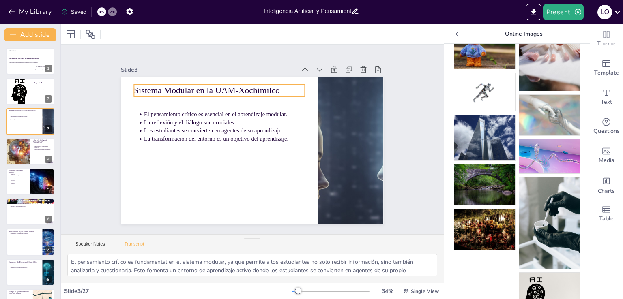
click at [179, 84] on p "Sistema Modular en la UAM-Xochimilco" at bounding box center [224, 88] width 171 height 30
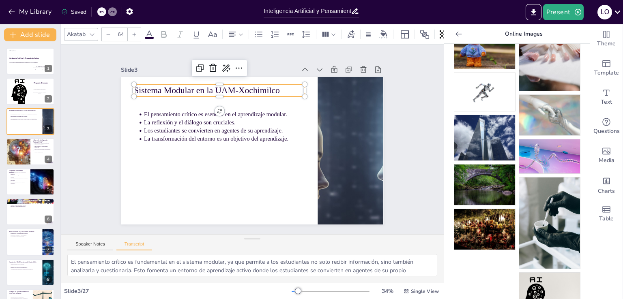
click at [179, 84] on p "Sistema Modular en la UAM-Xochimilco" at bounding box center [224, 88] width 171 height 30
click at [179, 84] on span "Sistema Modular en la UAM-Xochimilco" at bounding box center [213, 86] width 146 height 25
click at [179, 84] on span "Sistema Modular en la UAM-Xochimilco" at bounding box center [218, 82] width 145 height 40
click at [276, 86] on p "Sistema Modular en la UAM-Xochimilco" at bounding box center [231, 84] width 170 height 47
click at [276, 86] on p "Sistema Modular en la UAM-Xochimilco" at bounding box center [224, 87] width 171 height 30
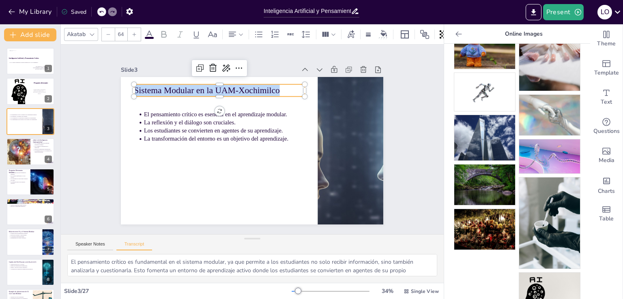
click at [276, 86] on p "Sistema Modular en la UAM-Xochimilco" at bounding box center [231, 84] width 170 height 47
click at [276, 86] on p "Sistema Modular en la UAM-Xochimilco" at bounding box center [224, 88] width 171 height 30
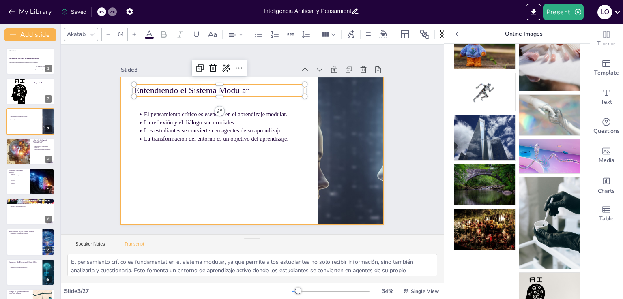
click at [207, 170] on div at bounding box center [251, 151] width 277 height 174
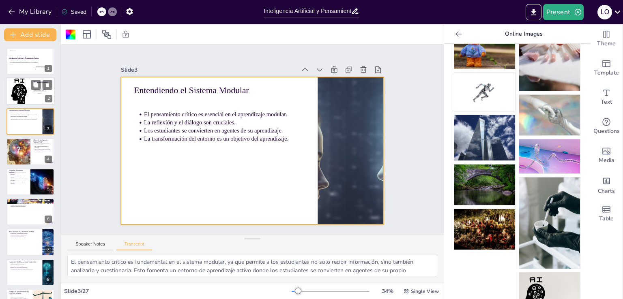
click at [38, 91] on p "¿Estamos usando la inteligencia artificial para pensar mejor… o para dejar de p…" at bounding box center [39, 91] width 13 height 5
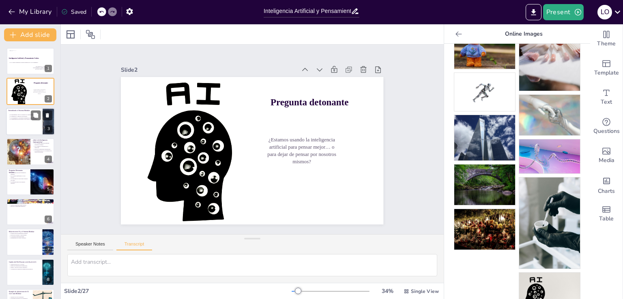
click at [13, 114] on p "El pensamiento crítico es esencial en el aprendizaje modular." at bounding box center [25, 115] width 30 height 2
type textarea "El pensamiento crítico es fundamental en el sistema modular, ya que permite a l…"
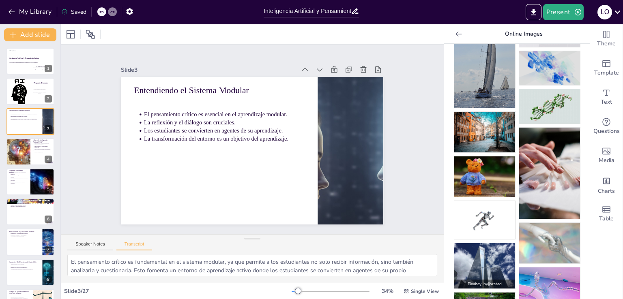
scroll to position [0, 0]
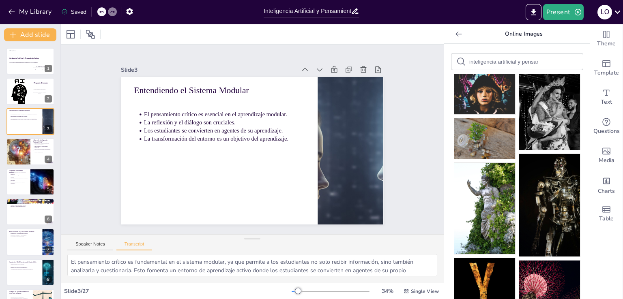
click at [528, 65] on input "inteligencia artificial y pensamiento" at bounding box center [503, 62] width 69 height 6
type input "sistema modular UAM-XOchimilco"
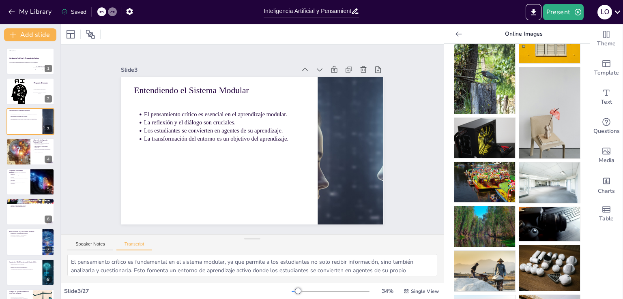
scroll to position [0, 0]
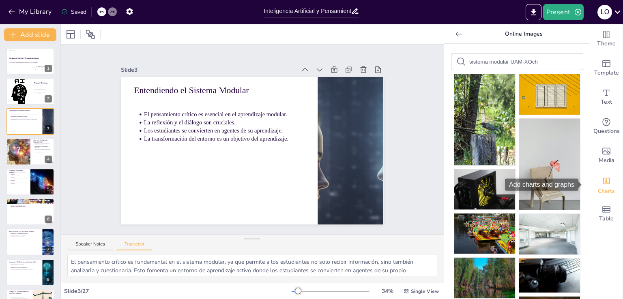
click at [603, 187] on div "Add charts and graphs" at bounding box center [607, 180] width 9 height 13
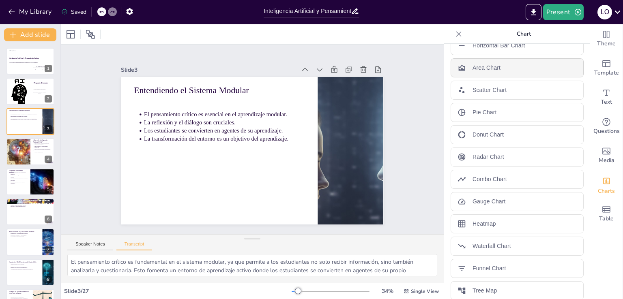
scroll to position [109, 0]
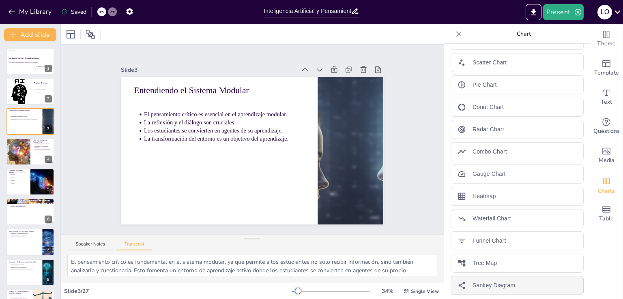
click at [495, 286] on p "Sankey Diagram" at bounding box center [494, 286] width 43 height 9
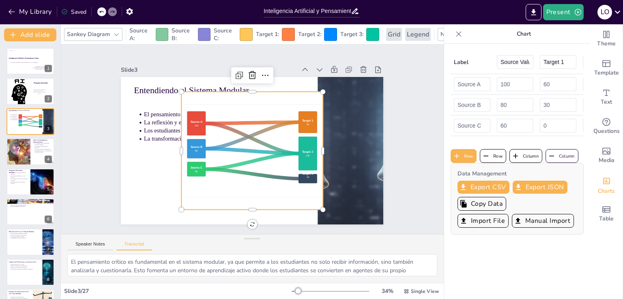
scroll to position [0, 0]
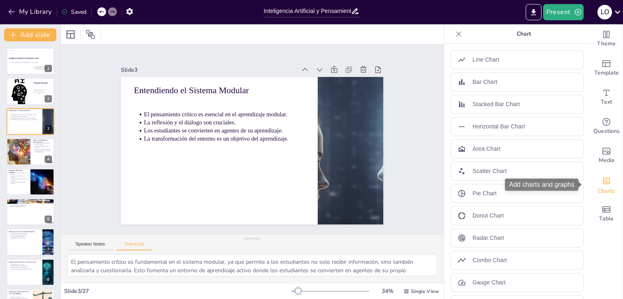
click at [603, 184] on icon "Add charts and graphs" at bounding box center [607, 181] width 9 height 9
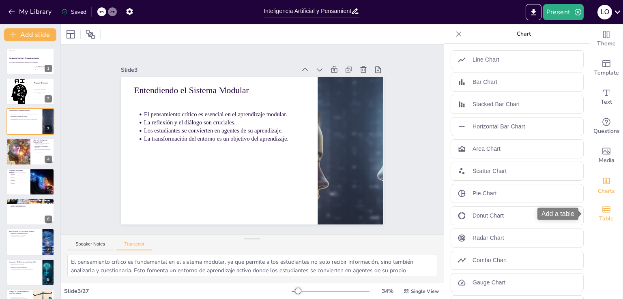
click at [602, 214] on icon "Add a table" at bounding box center [607, 210] width 10 height 10
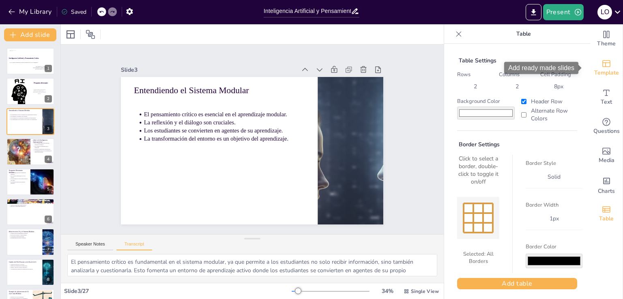
click at [603, 60] on icon "Add ready made slides" at bounding box center [607, 63] width 8 height 7
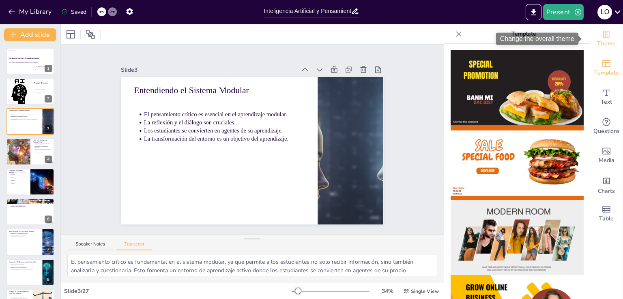
click at [599, 39] on span "Theme" at bounding box center [606, 43] width 19 height 9
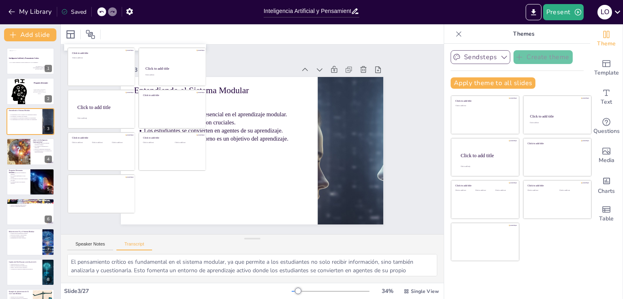
click at [477, 56] on button "Sendsteps" at bounding box center [481, 57] width 60 height 14
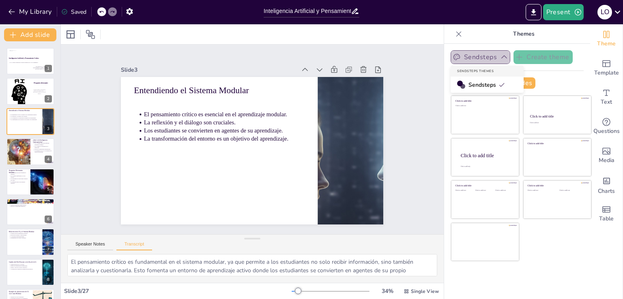
click at [477, 56] on button "Sendsteps" at bounding box center [481, 57] width 60 height 14
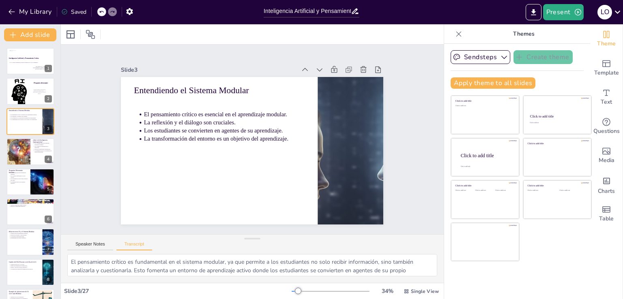
click at [500, 75] on div "Sendsteps Create theme Apply theme to all slides Click to add title Click to ad…" at bounding box center [517, 72] width 133 height 45
click at [409, 132] on div "Slide 1 Inteligencia Artificial y Pensamiento Crítico La IA ¿Aliada o amenaza a…" at bounding box center [252, 139] width 401 height 229
click at [325, 164] on div at bounding box center [349, 161] width 388 height 186
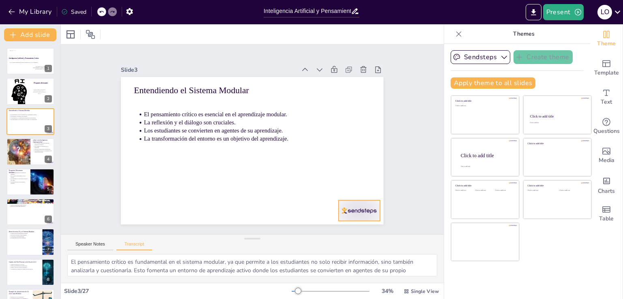
click at [352, 209] on div at bounding box center [351, 221] width 43 height 25
click at [99, 245] on button "Speaker Notes" at bounding box center [90, 246] width 46 height 9
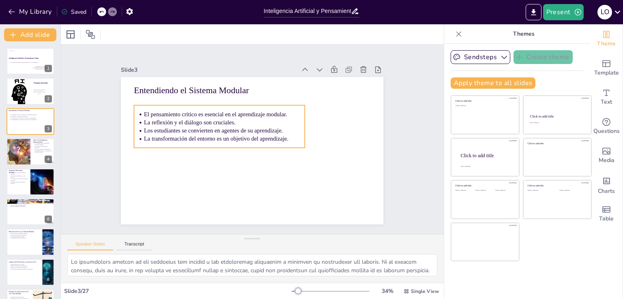
click at [209, 127] on p "Los estudiantes se convierten en agentes de su aprendizaje." at bounding box center [224, 131] width 161 height 8
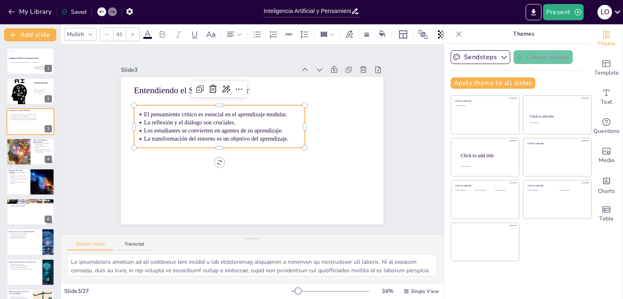
click at [226, 101] on div at bounding box center [248, 89] width 142 height 105
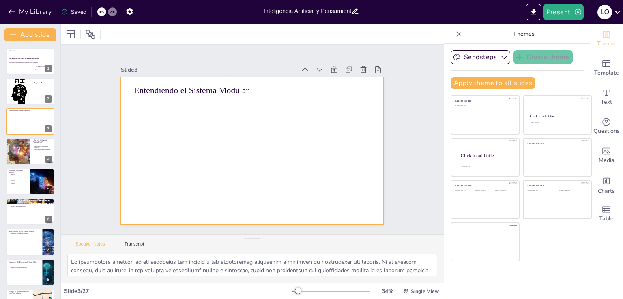
click at [208, 125] on div at bounding box center [251, 151] width 277 height 174
click at [91, 31] on icon at bounding box center [87, 34] width 8 height 8
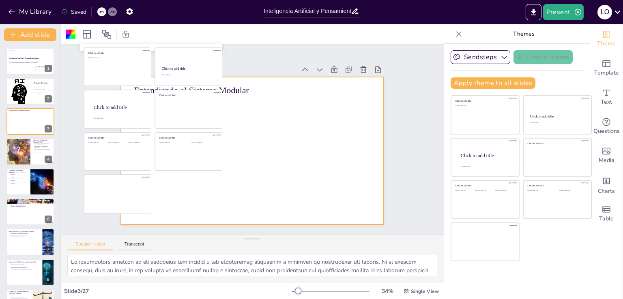
click at [406, 69] on div "Slide 1 Inteligencia Artificial y Pensamiento Crítico La IA ¿Aliada o amenaza a…" at bounding box center [252, 140] width 383 height 190
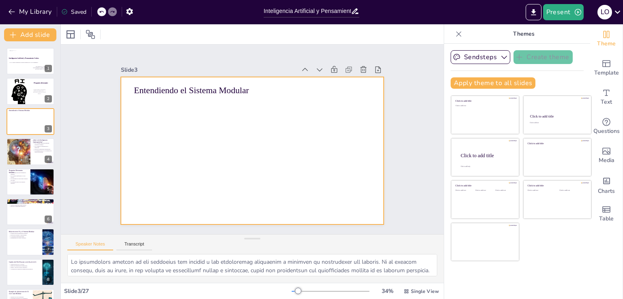
click at [240, 128] on div at bounding box center [251, 151] width 277 height 174
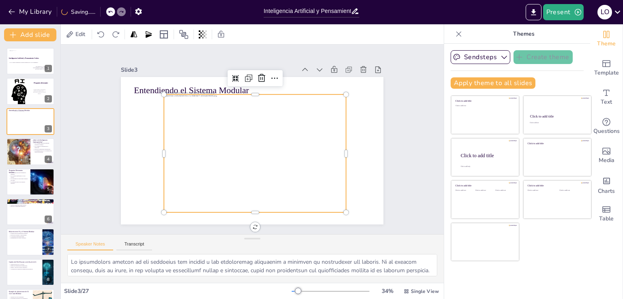
click at [211, 117] on div at bounding box center [253, 154] width 193 height 136
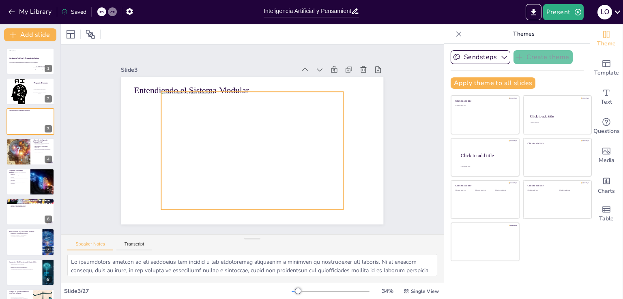
click at [231, 105] on div at bounding box center [252, 151] width 182 height 118
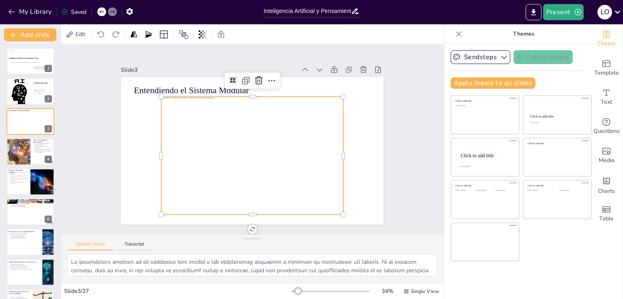
drag, startPoint x: 239, startPoint y: 123, endPoint x: 263, endPoint y: 163, distance: 46.6
click at [262, 161] on div at bounding box center [252, 156] width 182 height 118
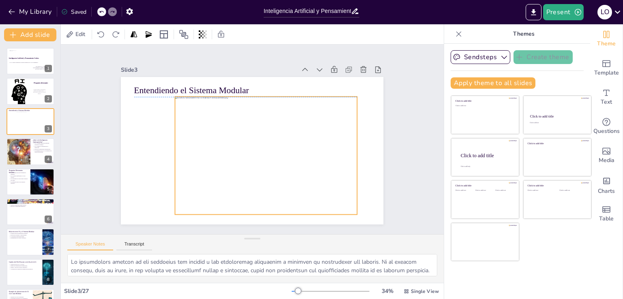
drag, startPoint x: 263, startPoint y: 163, endPoint x: 253, endPoint y: 124, distance: 40.2
click at [253, 124] on div at bounding box center [264, 157] width 193 height 136
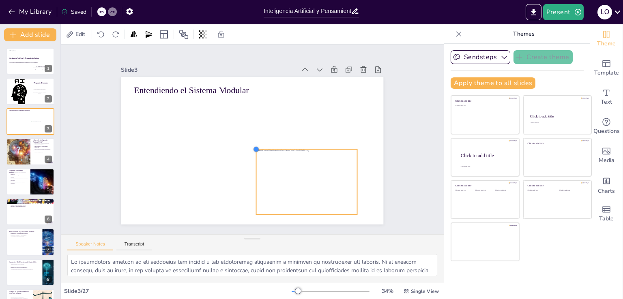
drag, startPoint x: 167, startPoint y: 93, endPoint x: 270, endPoint y: 146, distance: 116.1
click at [270, 146] on div "Entendiendo el Sistema Modular" at bounding box center [252, 151] width 263 height 148
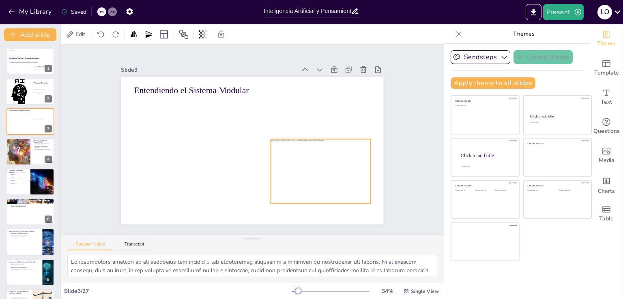
drag, startPoint x: 292, startPoint y: 183, endPoint x: 306, endPoint y: 172, distance: 17.3
click at [306, 172] on div at bounding box center [320, 172] width 99 height 65
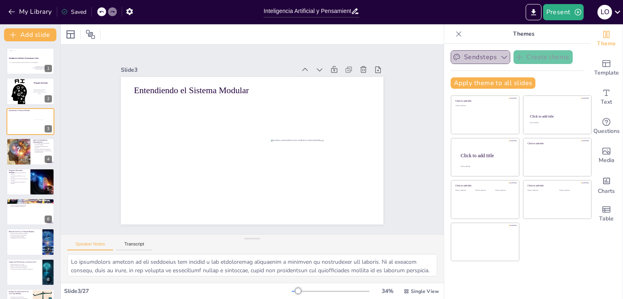
click at [471, 59] on button "Sendsteps" at bounding box center [481, 57] width 60 height 14
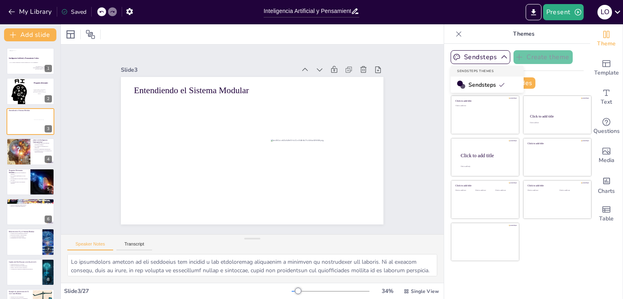
click at [469, 87] on span "Sendsteps" at bounding box center [487, 85] width 37 height 8
click at [520, 80] on button "Apply theme to all slides" at bounding box center [493, 82] width 85 height 11
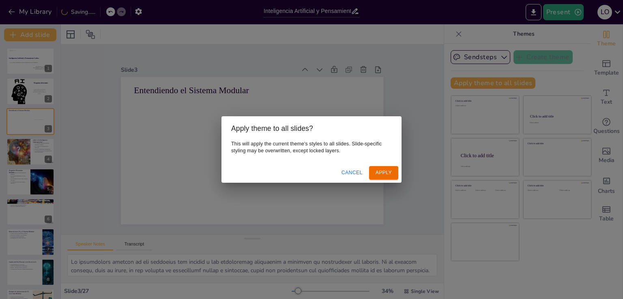
click at [384, 172] on button "Apply" at bounding box center [383, 172] width 29 height 13
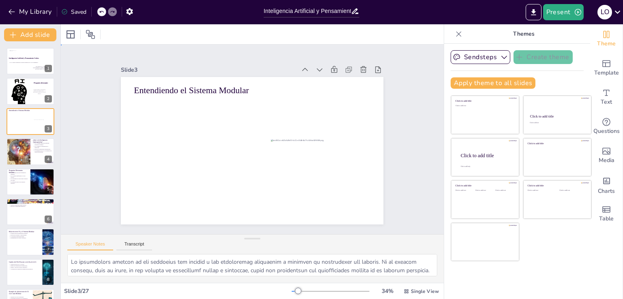
click at [406, 71] on div "Slide 1 Inteligencia Artificial y Pensamiento Crítico La IA ¿Aliada o amenaza a…" at bounding box center [252, 139] width 401 height 229
click at [292, 154] on div at bounding box center [320, 172] width 99 height 65
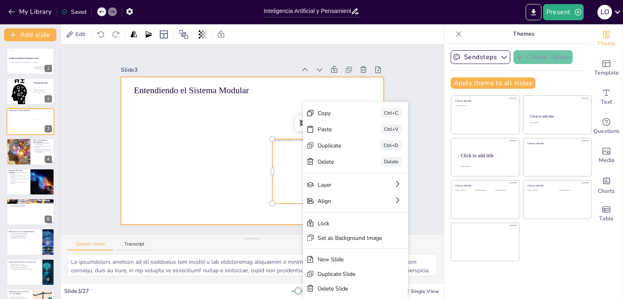
click at [219, 151] on div at bounding box center [251, 151] width 277 height 174
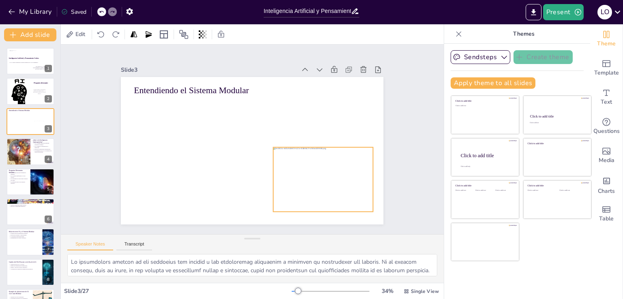
drag, startPoint x: 302, startPoint y: 164, endPoint x: 303, endPoint y: 172, distance: 8.2
click at [303, 172] on div at bounding box center [322, 180] width 99 height 65
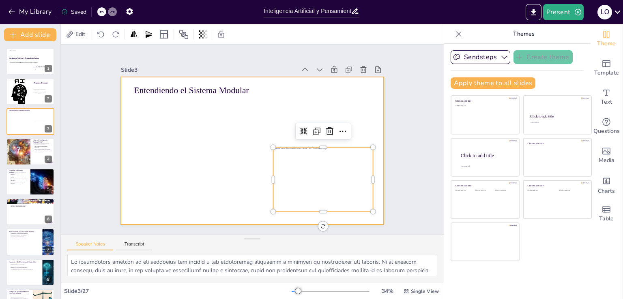
click at [179, 125] on div at bounding box center [251, 151] width 277 height 174
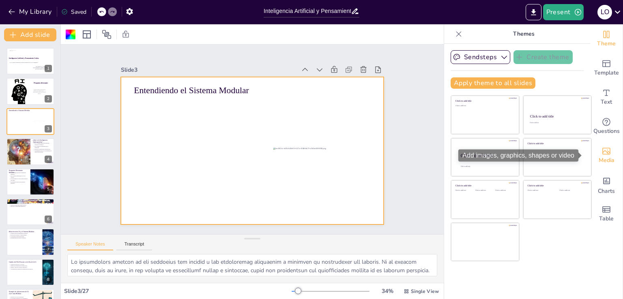
click at [602, 156] on span "Media" at bounding box center [607, 160] width 16 height 9
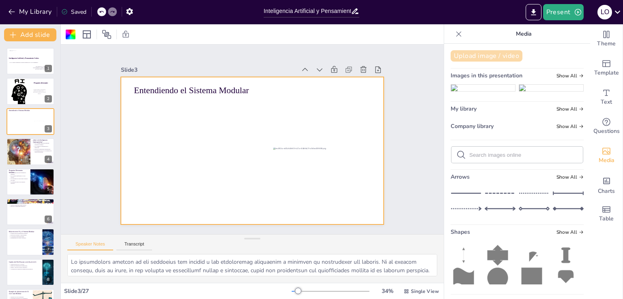
click at [475, 51] on button "Upload image / video" at bounding box center [487, 55] width 72 height 11
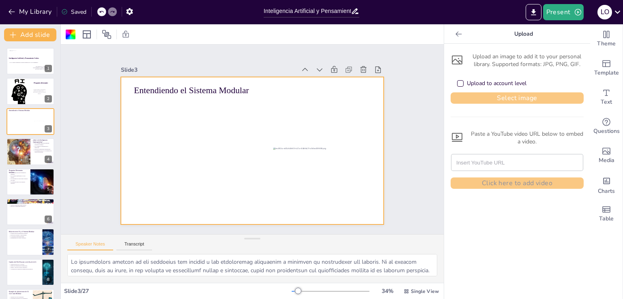
click at [477, 96] on button "Select image" at bounding box center [517, 98] width 133 height 11
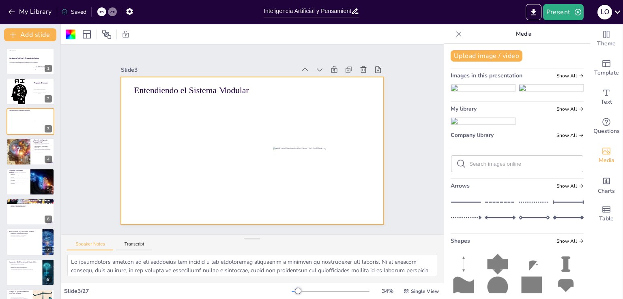
click at [482, 125] on img at bounding box center [483, 121] width 64 height 6
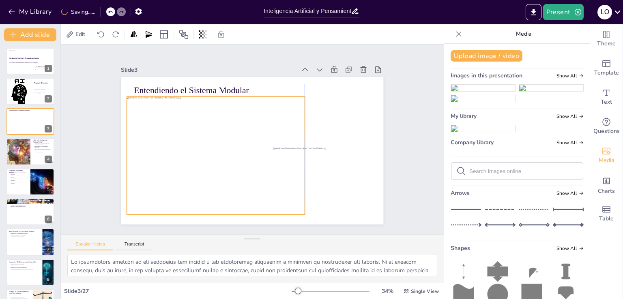
drag, startPoint x: 221, startPoint y: 129, endPoint x: 182, endPoint y: 133, distance: 39.2
click at [182, 133] on div at bounding box center [216, 156] width 178 height 118
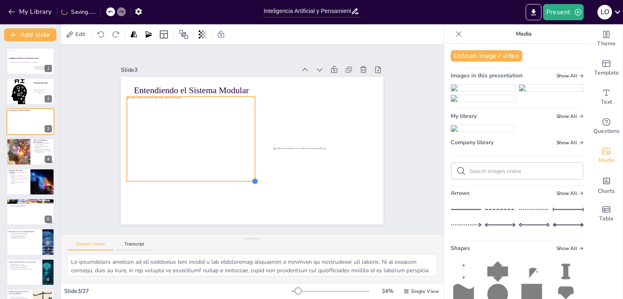
drag, startPoint x: 300, startPoint y: 209, endPoint x: 250, endPoint y: 155, distance: 74.1
click at [250, 155] on div "Entendiendo el Sistema Modular" at bounding box center [252, 151] width 263 height 148
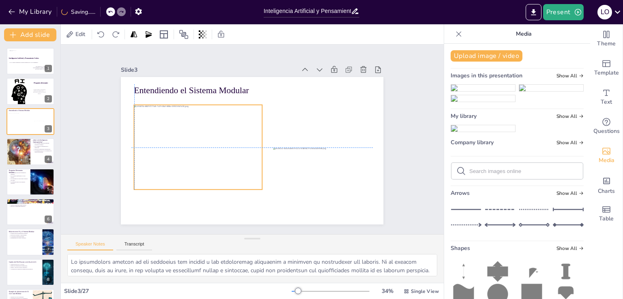
drag, startPoint x: 230, startPoint y: 124, endPoint x: 199, endPoint y: 133, distance: 32.6
click at [199, 133] on div at bounding box center [198, 147] width 128 height 85
click at [176, 86] on icon at bounding box center [179, 89] width 6 height 6
click at [213, 87] on icon at bounding box center [218, 89] width 10 height 10
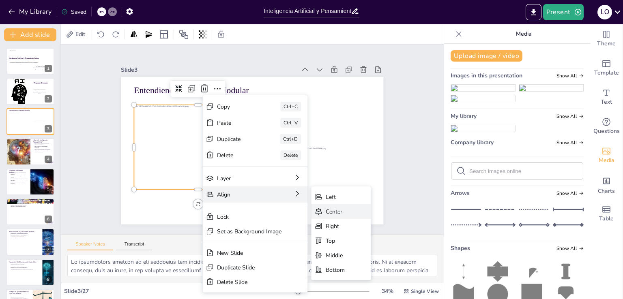
click at [359, 261] on div "Center" at bounding box center [389, 271] width 61 height 21
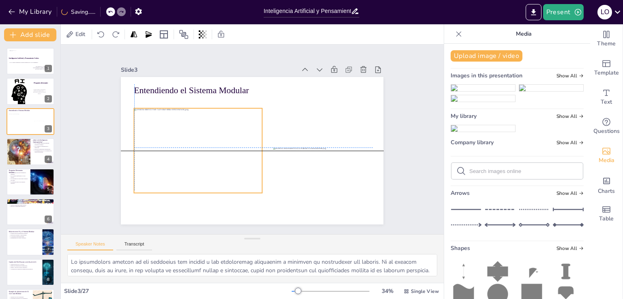
drag, startPoint x: 258, startPoint y: 103, endPoint x: 204, endPoint y: 104, distance: 54.0
click at [204, 91] on div "Entendiendo el Sistema Modular" at bounding box center [258, 78] width 261 height 28
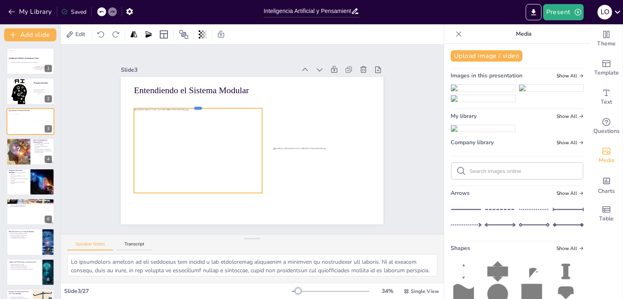
click at [211, 104] on div at bounding box center [202, 100] width 128 height 20
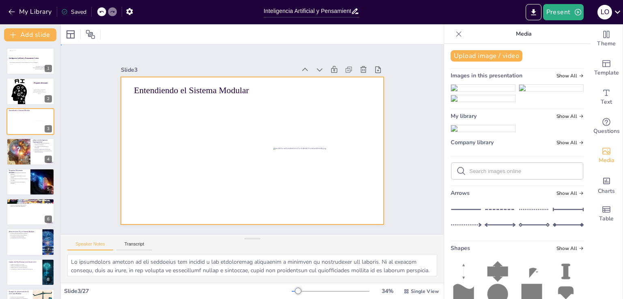
click at [197, 131] on div at bounding box center [251, 151] width 276 height 174
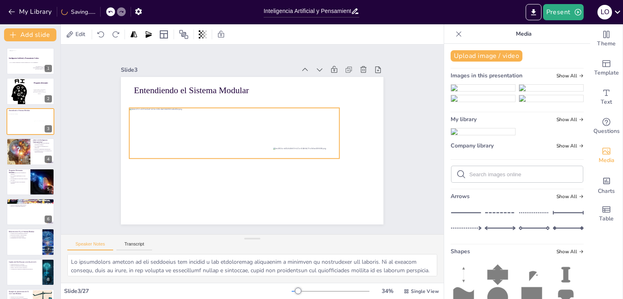
drag, startPoint x: 226, startPoint y: 140, endPoint x: 209, endPoint y: 122, distance: 24.4
click at [209, 122] on div at bounding box center [234, 133] width 210 height 51
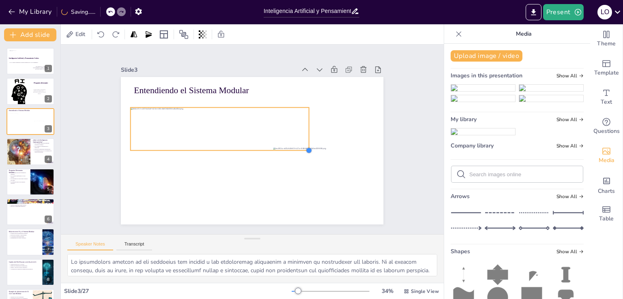
drag, startPoint x: 334, startPoint y: 156, endPoint x: 302, endPoint y: 144, distance: 34.1
click at [302, 144] on div "Entendiendo el Sistema Modular" at bounding box center [252, 151] width 263 height 148
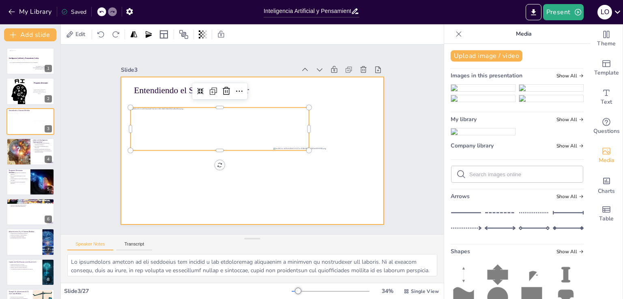
click at [344, 115] on div at bounding box center [251, 151] width 277 height 174
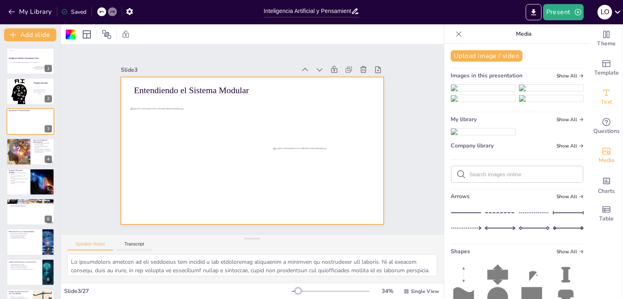
click at [603, 95] on icon "Add text boxes" at bounding box center [607, 93] width 10 height 10
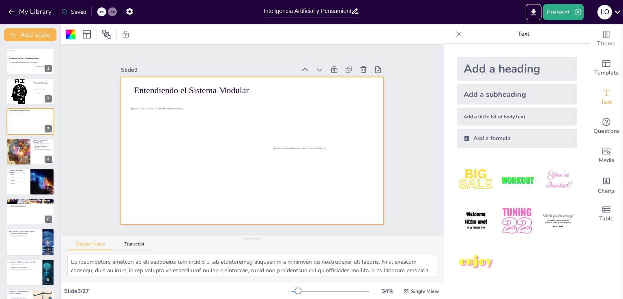
click at [477, 119] on div "Add a little bit of body text" at bounding box center [517, 117] width 120 height 18
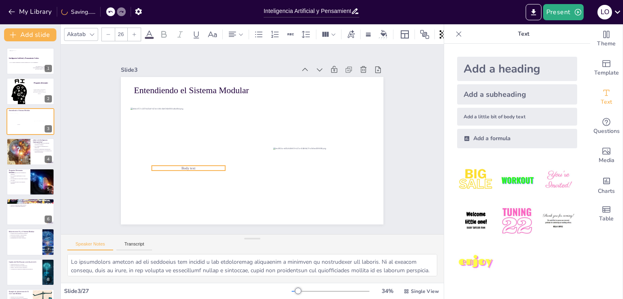
drag, startPoint x: 254, startPoint y: 146, endPoint x: 190, endPoint y: 164, distance: 66.0
click at [190, 166] on p "Body text" at bounding box center [188, 168] width 73 height 5
click at [170, 163] on p "Body text" at bounding box center [185, 161] width 73 height 13
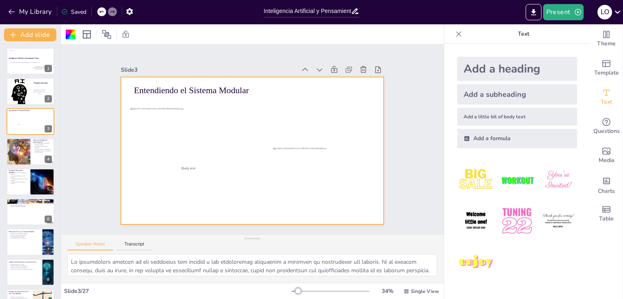
click at [170, 166] on p "Body text" at bounding box center [188, 168] width 73 height 5
click at [183, 166] on span "Body text" at bounding box center [189, 168] width 14 height 4
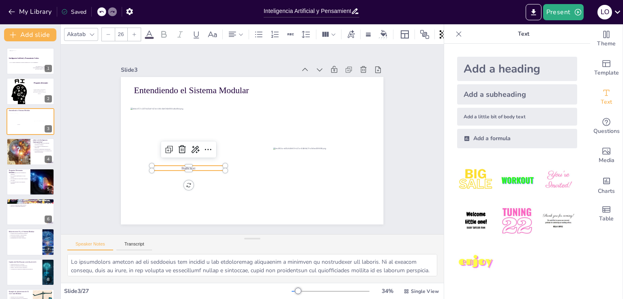
click at [183, 164] on span "Body text" at bounding box center [186, 161] width 14 height 5
click at [183, 166] on span "Body text" at bounding box center [189, 168] width 14 height 4
click at [204, 166] on p "Trabajo multidisciplinario" at bounding box center [188, 168] width 73 height 5
click at [204, 162] on div at bounding box center [186, 156] width 73 height 14
click at [132, 33] on icon at bounding box center [134, 34] width 5 height 5
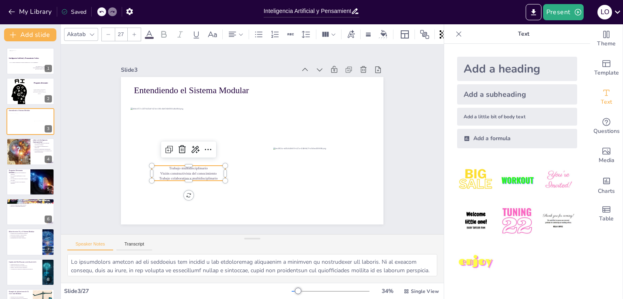
click at [132, 33] on icon at bounding box center [134, 34] width 5 height 5
type input "26"
click at [216, 170] on p "Visión constructivista del conocimiento" at bounding box center [182, 160] width 73 height 20
click at [216, 172] on p "Visión constructivista del conocimiento" at bounding box center [185, 167] width 73 height 13
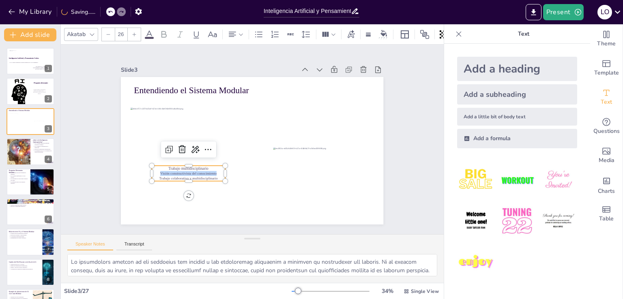
click at [216, 172] on p "Visión constructivista del conocimiento" at bounding box center [185, 167] width 73 height 13
click at [193, 171] on span "Visión constructivista del conocimiento" at bounding box center [185, 167] width 56 height 10
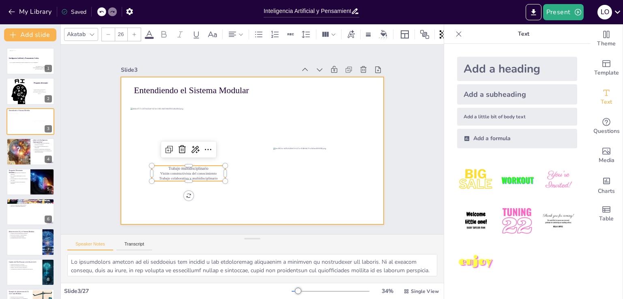
click at [144, 153] on div at bounding box center [251, 151] width 277 height 174
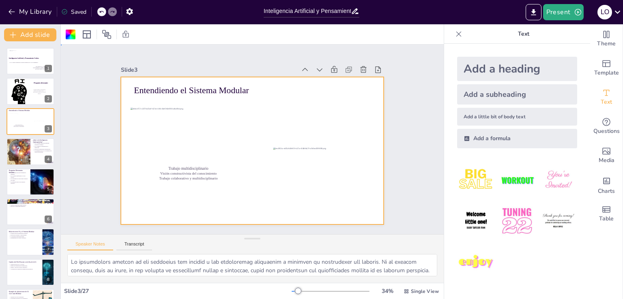
click at [167, 161] on div at bounding box center [241, 139] width 148 height 263
click at [153, 164] on p "Trabajo multidisciplinario" at bounding box center [185, 161] width 73 height 13
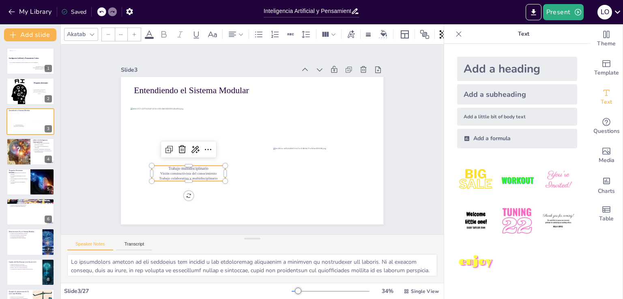
click at [130, 33] on div at bounding box center [134, 34] width 13 height 13
type input "29"
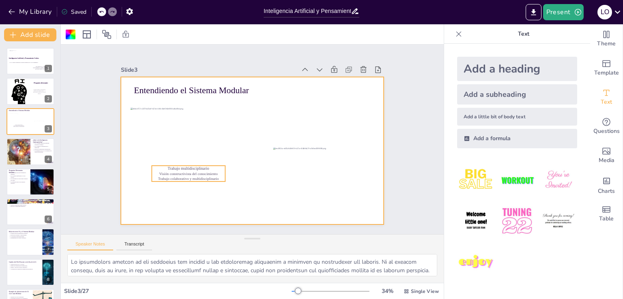
click at [206, 166] on p "Visión constructivista del conocimiento" at bounding box center [181, 153] width 71 height 28
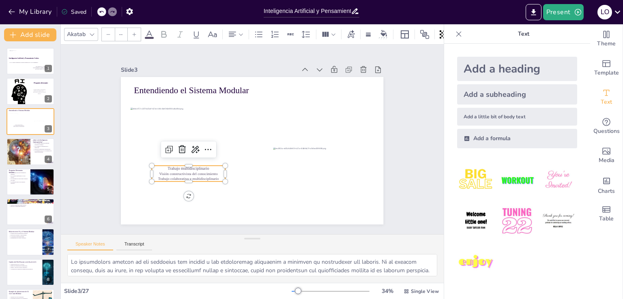
click at [206, 158] on p "Visión constructivista del conocimiento" at bounding box center [180, 137] width 66 height 41
click at [206, 144] on p "Visión constructivista del conocimiento" at bounding box center [184, 115] width 53 height 58
click at [163, 156] on div at bounding box center [185, 141] width 72 height 29
type input "29"
click at [200, 120] on p "Trabajo multidisciplinario" at bounding box center [210, 83] width 21 height 73
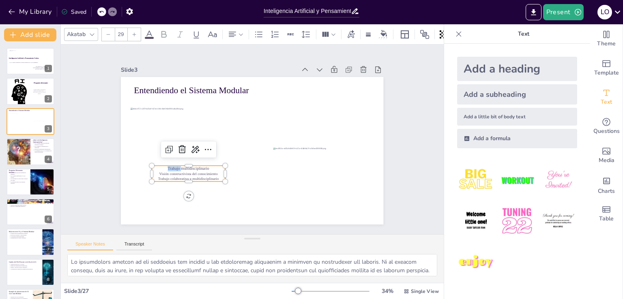
click at [168, 136] on p "Trabajo multidisciplinario" at bounding box center [191, 105] width 47 height 62
click at [161, 145] on p "Trabajo multidisciplinario" at bounding box center [186, 118] width 58 height 53
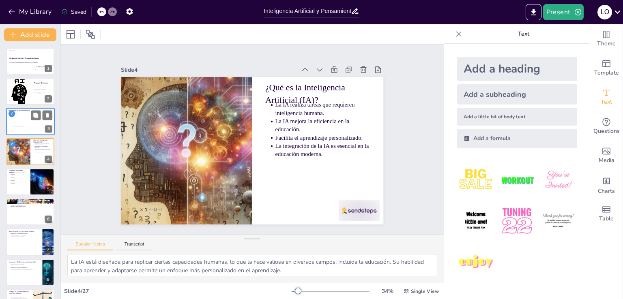
click at [47, 127] on div "3" at bounding box center [48, 128] width 7 height 7
type textarea "Lo ipsumdolors ametcon ad eli seddoeius tem incidid u lab etdoloremag aliquaeni…"
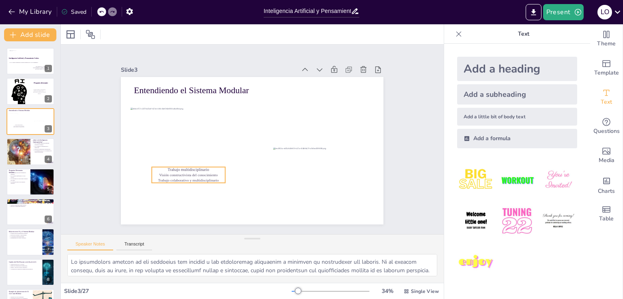
click at [197, 150] on span "Visión constructivista del conocimiento" at bounding box center [180, 131] width 50 height 38
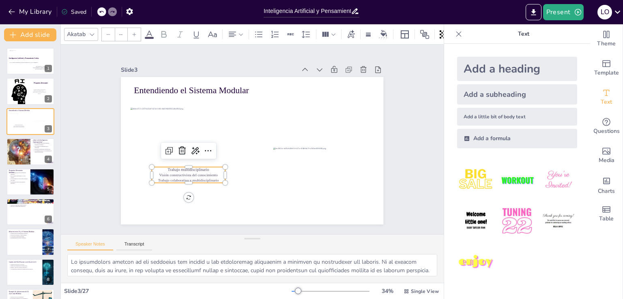
click at [170, 157] on span "Trabajo multidisciplinario" at bounding box center [182, 148] width 41 height 17
click at [170, 141] on span "Trabajo multidisciplinario" at bounding box center [183, 127] width 36 height 28
click at [170, 152] on span "Trabajo multidisciplinario" at bounding box center [182, 141] width 40 height 21
type input "--"
click at [124, 31] on input "--" at bounding box center [120, 34] width 11 height 13
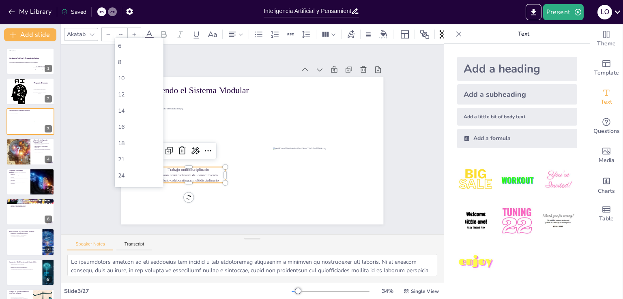
click at [133, 34] on div at bounding box center [134, 34] width 13 height 13
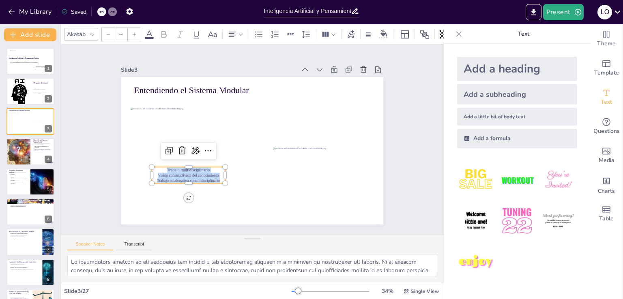
click at [133, 34] on div at bounding box center [134, 34] width 13 height 13
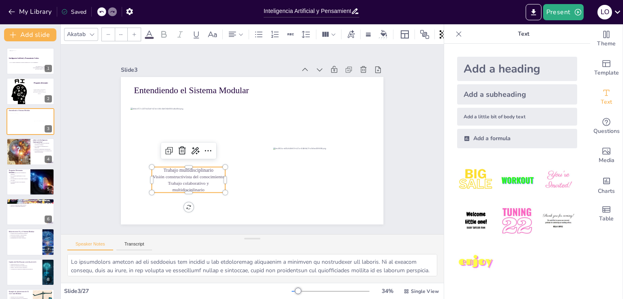
click at [133, 34] on div at bounding box center [134, 34] width 13 height 13
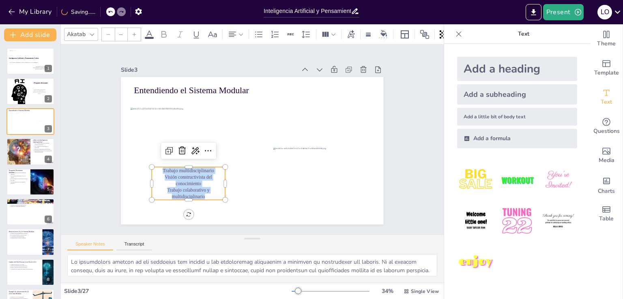
click at [133, 34] on div at bounding box center [134, 34] width 13 height 13
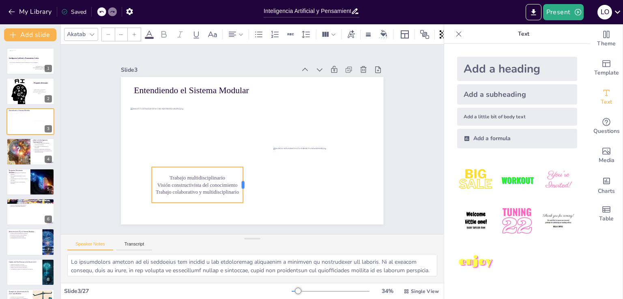
drag, startPoint x: 220, startPoint y: 183, endPoint x: 238, endPoint y: 185, distance: 18.0
click at [232, 185] on div at bounding box center [217, 169] width 29 height 31
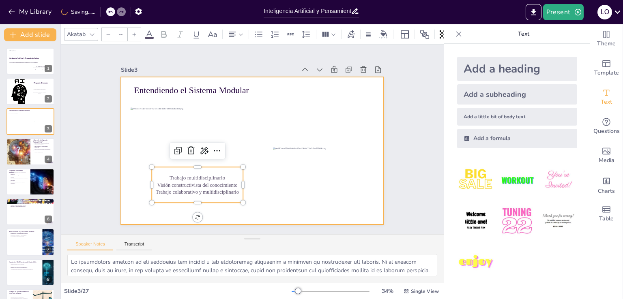
click at [154, 197] on div at bounding box center [241, 138] width 174 height 276
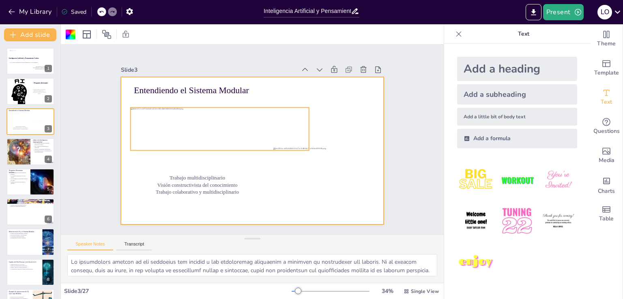
click at [221, 116] on div at bounding box center [232, 112] width 170 height 140
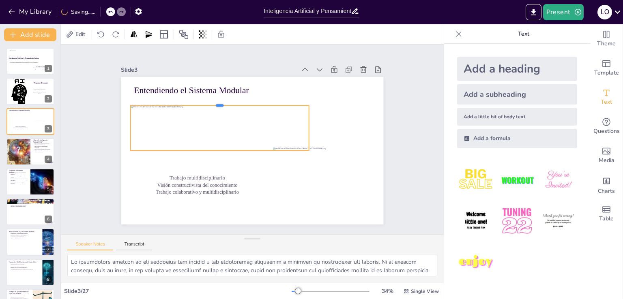
drag, startPoint x: 232, startPoint y: 103, endPoint x: 259, endPoint y: 101, distance: 26.5
click at [259, 101] on div at bounding box center [238, 92] width 166 height 79
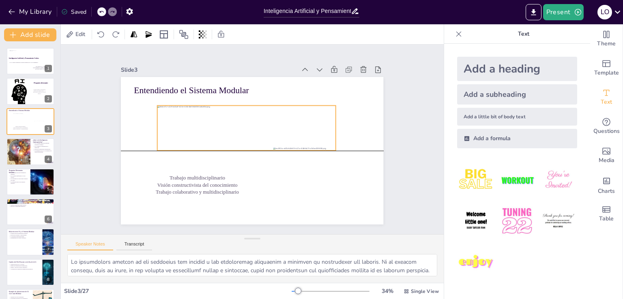
drag, startPoint x: 238, startPoint y: 106, endPoint x: 265, endPoint y: 106, distance: 26.8
click at [265, 106] on div at bounding box center [257, 127] width 153 height 163
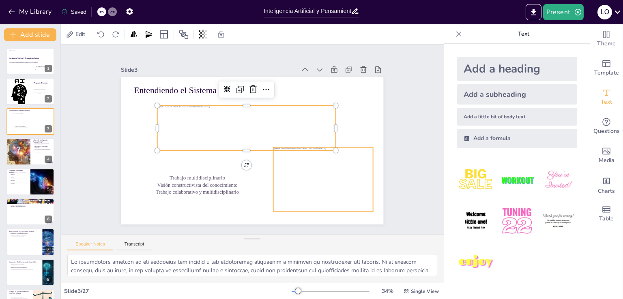
click at [309, 161] on div at bounding box center [261, 220] width 111 height 118
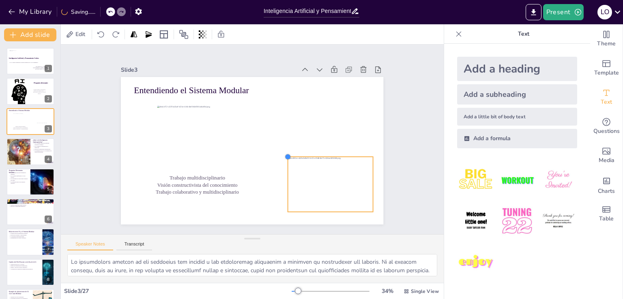
drag, startPoint x: 266, startPoint y: 142, endPoint x: 280, endPoint y: 166, distance: 28.0
click at [280, 166] on div "Entendiendo el Sistema Modular Trabajo multidisciplinario Visión constructivist…" at bounding box center [248, 150] width 295 height 222
drag, startPoint x: 326, startPoint y: 172, endPoint x: 314, endPoint y: 175, distance: 11.7
click at [314, 175] on div at bounding box center [272, 218] width 100 height 98
click at [314, 175] on div at bounding box center [302, 203] width 98 height 79
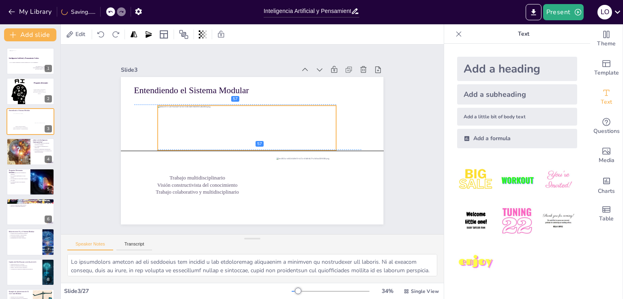
click at [227, 126] on div at bounding box center [249, 128] width 184 height 82
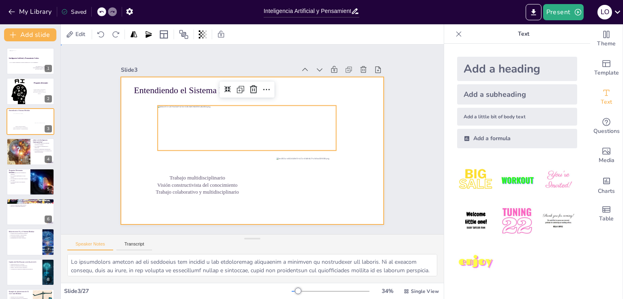
click at [351, 133] on div at bounding box center [245, 148] width 294 height 286
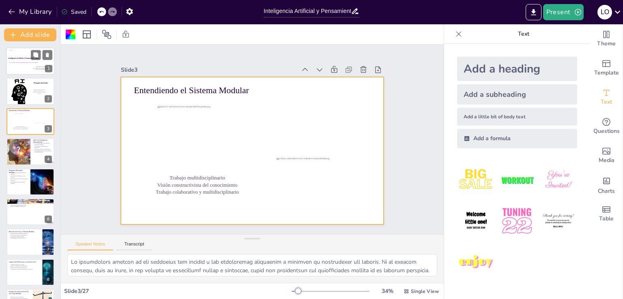
click at [26, 65] on div at bounding box center [30, 61] width 49 height 28
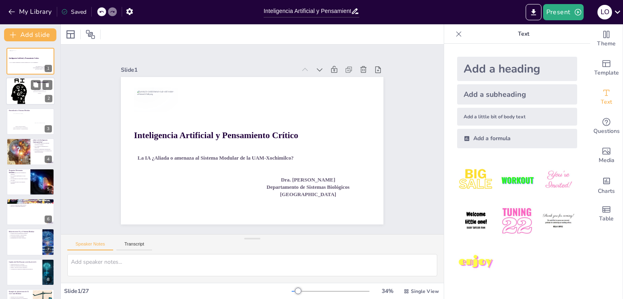
click at [14, 93] on div at bounding box center [30, 91] width 49 height 32
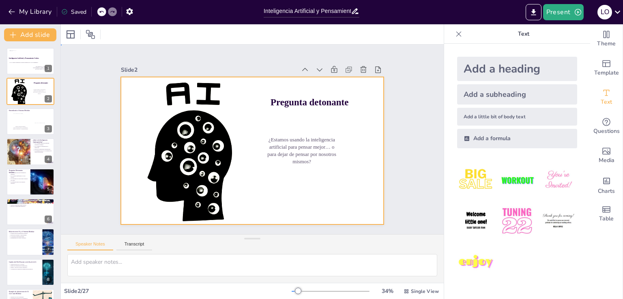
click at [268, 133] on div at bounding box center [243, 132] width 296 height 315
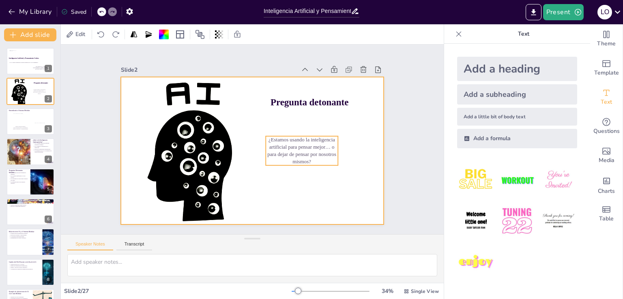
click at [268, 139] on p "¿Estamos usando la inteligencia artificial para pensar mejor… o para dejar de p…" at bounding box center [298, 160] width 77 height 43
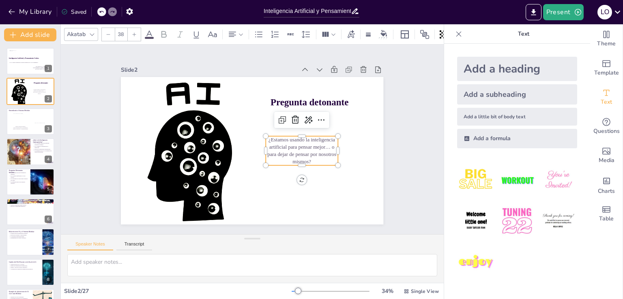
click at [132, 32] on icon at bounding box center [134, 34] width 5 height 5
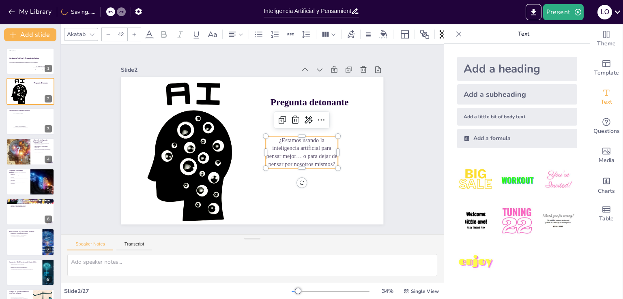
type input "43"
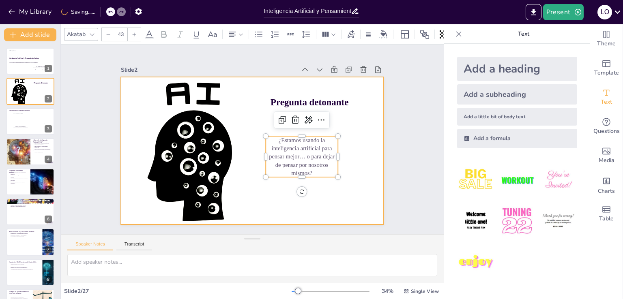
click at [344, 178] on div at bounding box center [252, 150] width 263 height 175
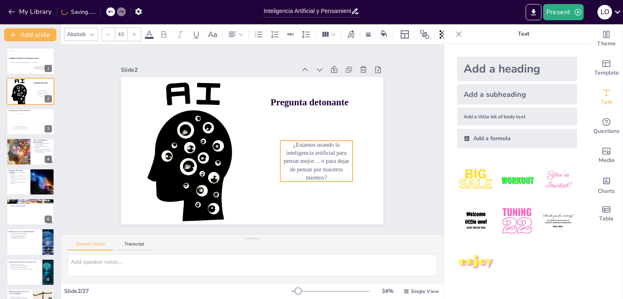
drag, startPoint x: 287, startPoint y: 134, endPoint x: 302, endPoint y: 138, distance: 15.3
click at [302, 159] on p "¿Estamos usando la inteligencia artificial para pensar mejor… o para dejar de p…" at bounding box center [285, 198] width 81 height 79
click at [15, 124] on div at bounding box center [30, 122] width 49 height 28
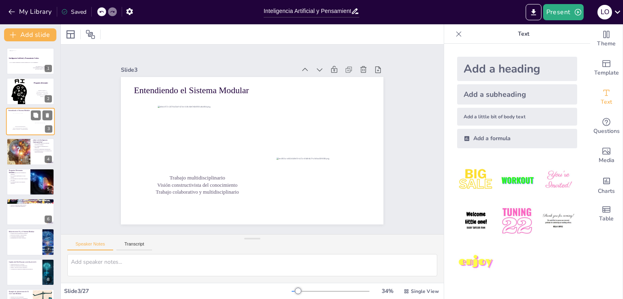
type textarea "Lo ipsumdolors ametcon ad eli seddoeius tem incidid u lab etdoloremag aliquaeni…"
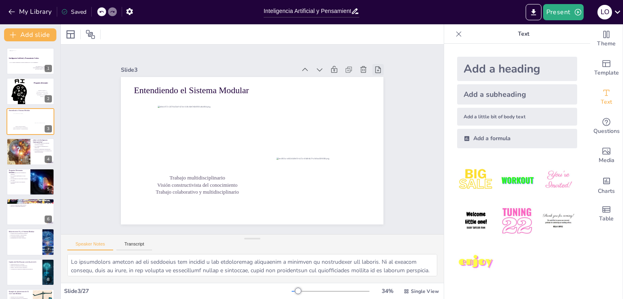
click at [270, 278] on icon at bounding box center [265, 283] width 11 height 11
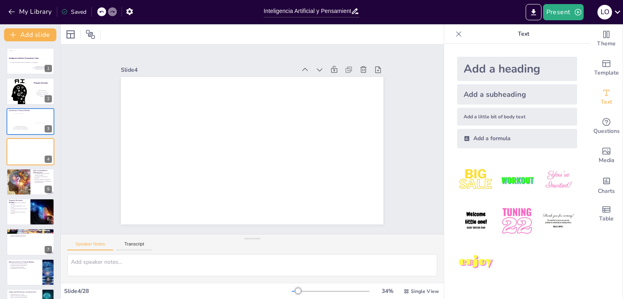
click at [500, 69] on div "Add a heading" at bounding box center [517, 69] width 120 height 24
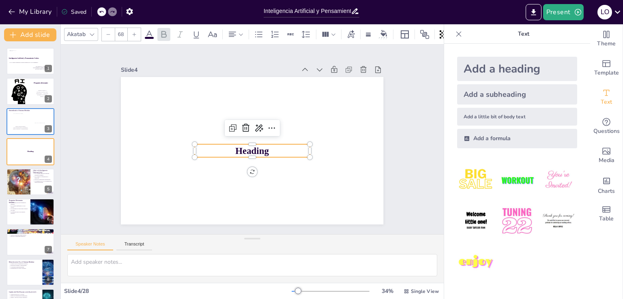
click at [248, 147] on span "Heading" at bounding box center [241, 140] width 14 height 34
click at [255, 147] on span "Heading" at bounding box center [245, 149] width 33 height 28
click at [252, 147] on span "Heading" at bounding box center [242, 142] width 20 height 35
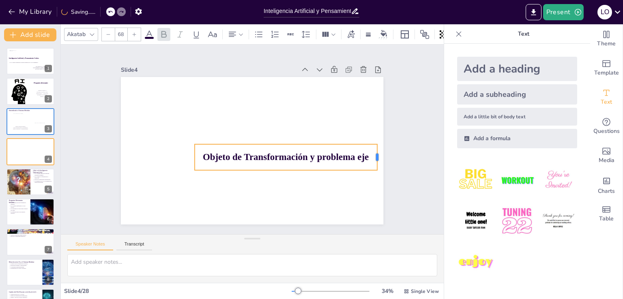
drag, startPoint x: 305, startPoint y: 155, endPoint x: 372, endPoint y: 162, distance: 67.3
click at [372, 183] on div at bounding box center [369, 196] width 14 height 27
click at [304, 140] on div at bounding box center [283, 151] width 175 height 62
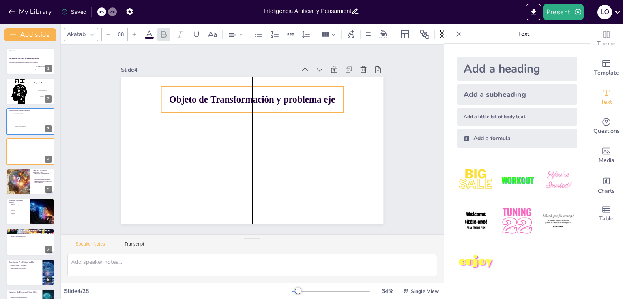
drag, startPoint x: 304, startPoint y: 146, endPoint x: 273, endPoint y: 88, distance: 65.7
click at [273, 88] on div "Objeto de Transformación y problema eje" at bounding box center [272, 104] width 170 height 113
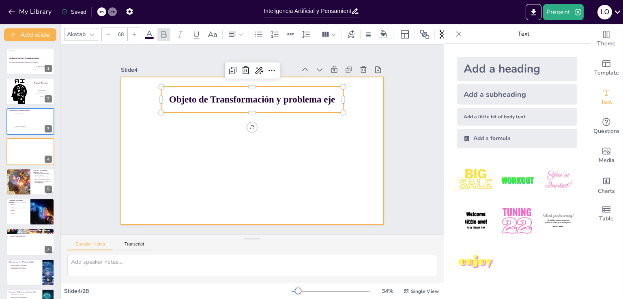
click at [236, 140] on div at bounding box center [241, 140] width 174 height 277
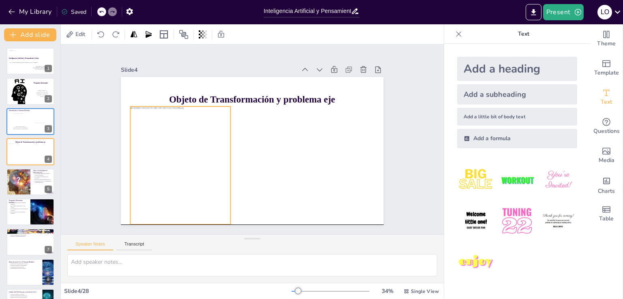
drag, startPoint x: 245, startPoint y: 127, endPoint x: 174, endPoint y: 144, distance: 73.7
click at [271, 144] on div at bounding box center [327, 121] width 112 height 128
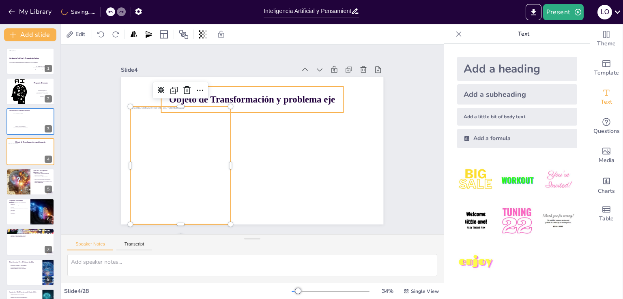
click at [261, 93] on span "Objeto de Transformación y problema eje" at bounding box center [272, 105] width 149 height 92
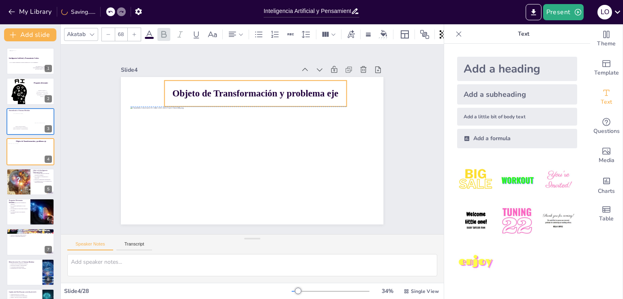
drag, startPoint x: 261, startPoint y: 90, endPoint x: 265, endPoint y: 82, distance: 8.4
click at [265, 105] on div "Objeto de Transformación y problema eje" at bounding box center [280, 175] width 153 height 141
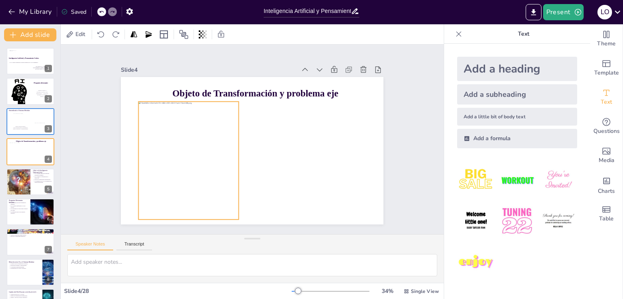
drag, startPoint x: 166, startPoint y: 143, endPoint x: 174, endPoint y: 138, distance: 9.5
click at [174, 138] on div at bounding box center [202, 185] width 139 height 148
click at [562, 12] on button "Present" at bounding box center [563, 12] width 41 height 16
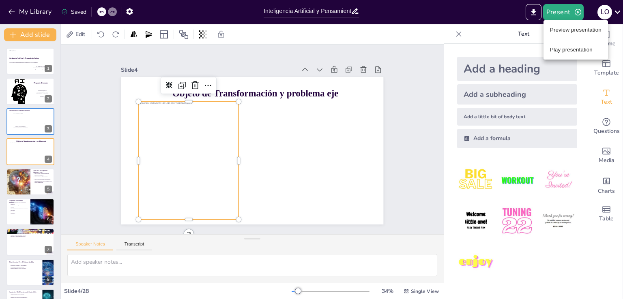
click at [560, 28] on li "Preview presentation" at bounding box center [576, 30] width 65 height 13
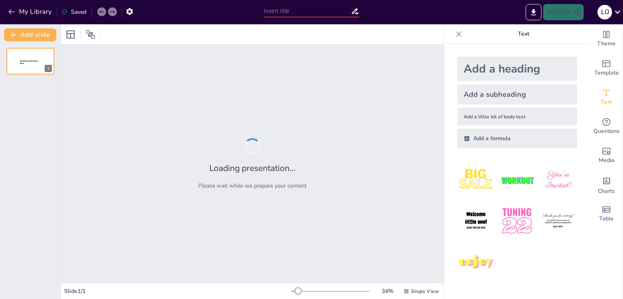
type input "Inteligencia Artificial y Pensamiento Crítico"
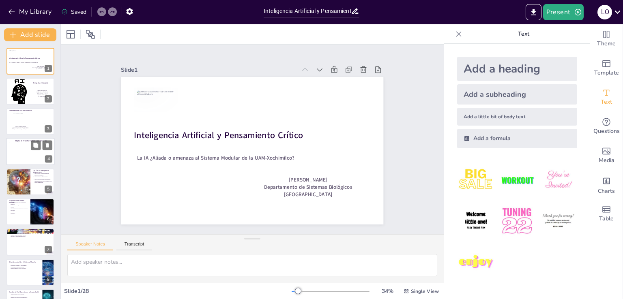
click at [15, 148] on div at bounding box center [18, 153] width 19 height 22
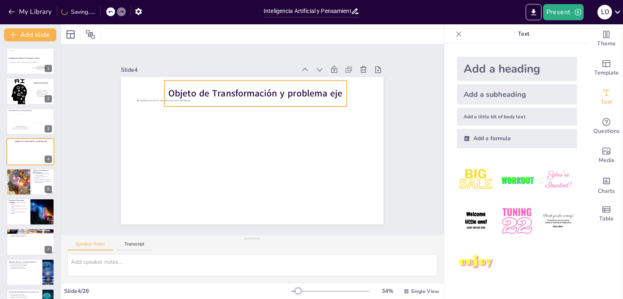
click at [291, 142] on span "Objeto de Transformación y problema eje" at bounding box center [268, 183] width 164 height 82
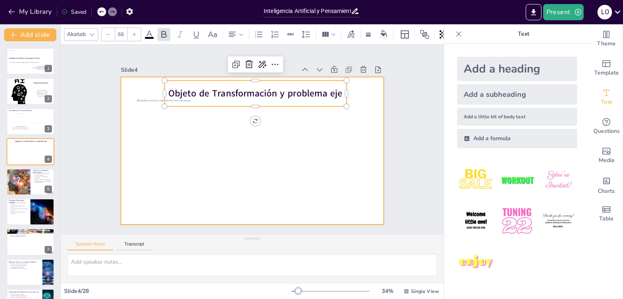
click at [292, 162] on div at bounding box center [261, 132] width 286 height 294
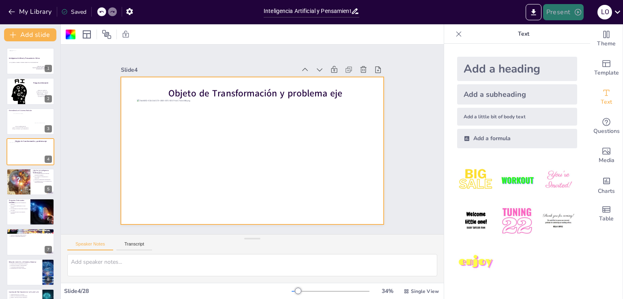
click at [558, 8] on button "Present" at bounding box center [563, 12] width 41 height 16
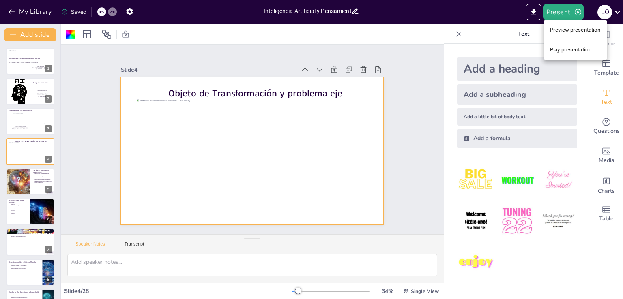
click at [566, 28] on li "Preview presentation" at bounding box center [576, 30] width 64 height 13
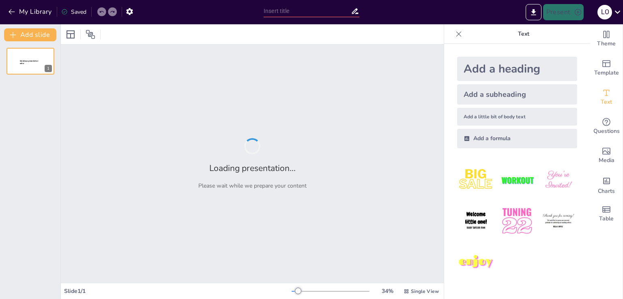
type input "Inteligencia Artificial y Pensamiento Crítico"
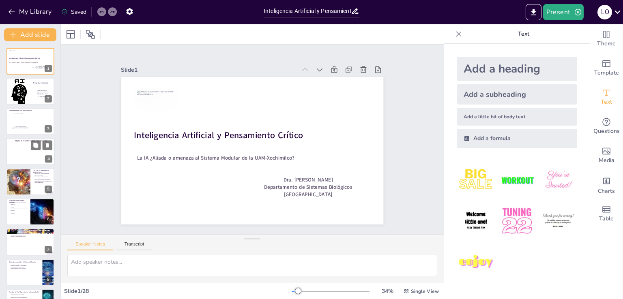
click at [33, 156] on div at bounding box center [30, 152] width 49 height 28
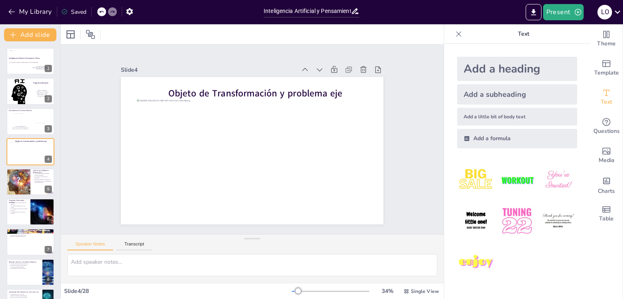
click at [491, 116] on div "Add a little bit of body text" at bounding box center [517, 117] width 120 height 18
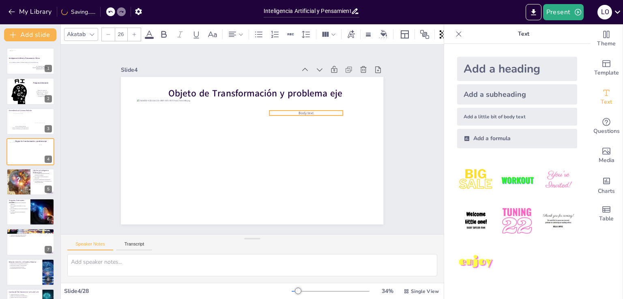
drag, startPoint x: 263, startPoint y: 146, endPoint x: 317, endPoint y: 109, distance: 65.8
click at [317, 123] on p "Body text" at bounding box center [312, 143] width 66 height 41
click at [316, 130] on div at bounding box center [308, 154] width 63 height 48
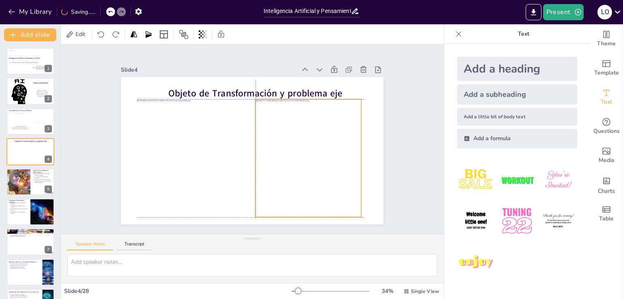
drag, startPoint x: 245, startPoint y: 114, endPoint x: 290, endPoint y: 117, distance: 44.7
click at [290, 117] on div at bounding box center [299, 174] width 137 height 145
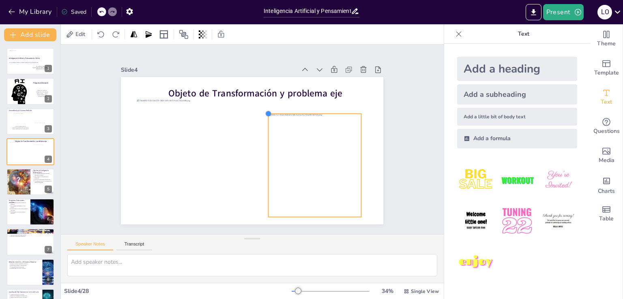
drag, startPoint x: 250, startPoint y: 95, endPoint x: 263, endPoint y: 111, distance: 20.8
click at [228, 125] on div at bounding box center [224, 129] width 8 height 8
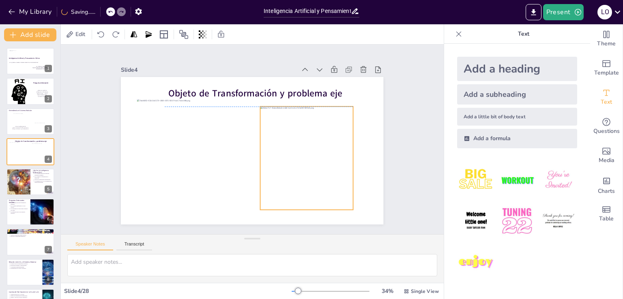
drag, startPoint x: 291, startPoint y: 166, endPoint x: 282, endPoint y: 160, distance: 9.7
click at [282, 160] on div at bounding box center [274, 193] width 139 height 138
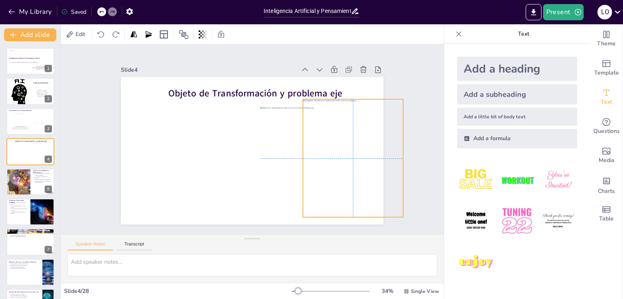
drag, startPoint x: 187, startPoint y: 158, endPoint x: 352, endPoint y: 159, distance: 165.5
click at [228, 159] on div at bounding box center [156, 173] width 146 height 152
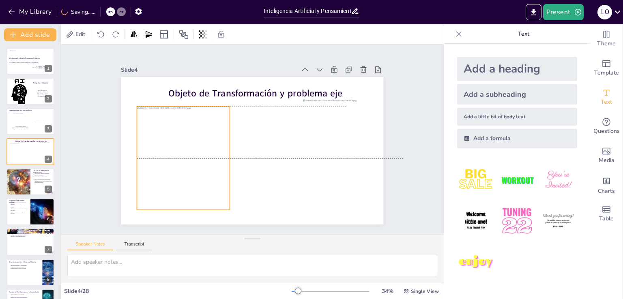
drag, startPoint x: 273, startPoint y: 144, endPoint x: 150, endPoint y: 145, distance: 123.3
click at [150, 140] on div at bounding box center [212, 80] width 127 height 120
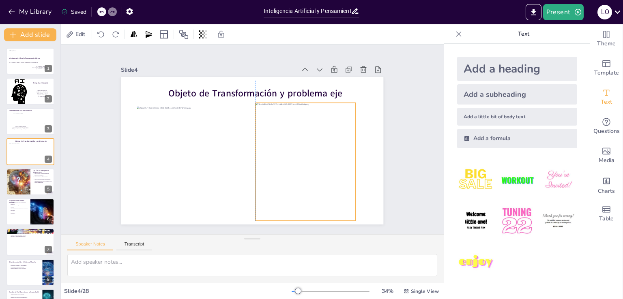
drag, startPoint x: 347, startPoint y: 153, endPoint x: 313, endPoint y: 156, distance: 34.6
click at [313, 156] on div at bounding box center [302, 109] width 154 height 150
click at [313, 156] on div at bounding box center [282, 189] width 150 height 154
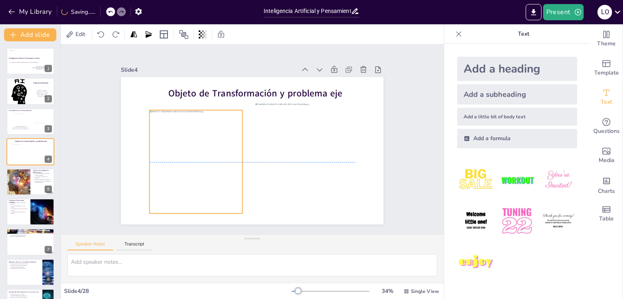
drag, startPoint x: 189, startPoint y: 148, endPoint x: 202, endPoint y: 153, distance: 13.3
click at [202, 153] on div at bounding box center [202, 173] width 112 height 121
click at [202, 153] on div at bounding box center [209, 97] width 132 height 127
click at [16, 122] on div at bounding box center [30, 122] width 49 height 28
type textarea "Lo ipsumdolors ametcon ad eli seddoeius tem incidid u lab etdoloremag aliquaeni…"
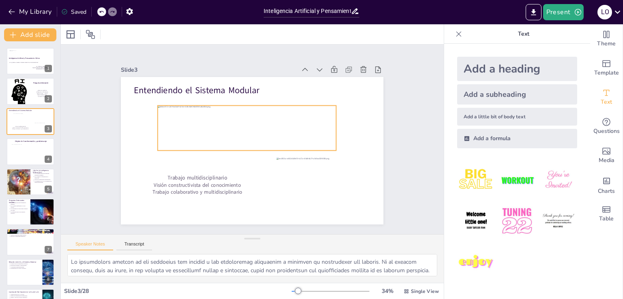
click at [238, 116] on div at bounding box center [248, 128] width 183 height 64
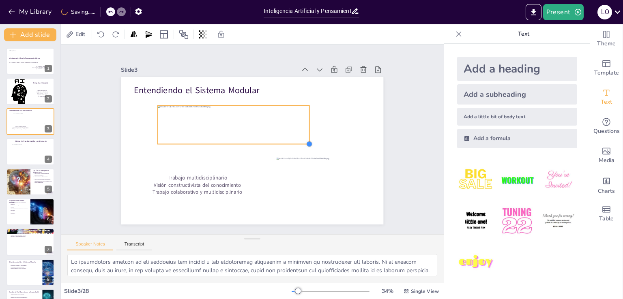
drag, startPoint x: 333, startPoint y: 150, endPoint x: 306, endPoint y: 137, distance: 29.6
click at [306, 137] on div "Entendiendo el Sistema Modular Trabajo multidisciplinario Visión constructivist…" at bounding box center [243, 132] width 274 height 299
drag, startPoint x: 250, startPoint y: 103, endPoint x: 264, endPoint y: 104, distance: 13.5
click at [264, 104] on div at bounding box center [264, 133] width 54 height 155
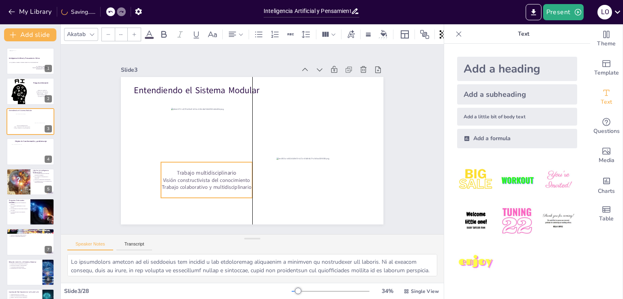
drag, startPoint x: 190, startPoint y: 169, endPoint x: 198, endPoint y: 164, distance: 8.8
click at [198, 140] on div "Trabajo multidisciplinario Visión constructivista del conocimiento Trabajo cola…" at bounding box center [212, 93] width 36 height 91
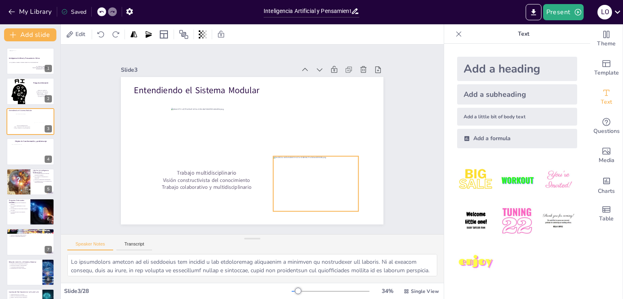
click at [227, 174] on div at bounding box center [182, 172] width 90 height 101
click at [11, 138] on div "Objeto de Transformación y problema eje" at bounding box center [30, 138] width 49 height 0
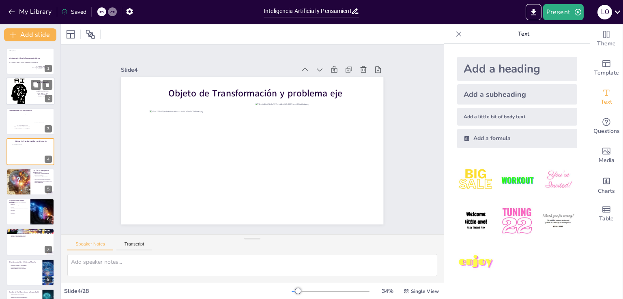
click at [27, 88] on div at bounding box center [30, 91] width 49 height 32
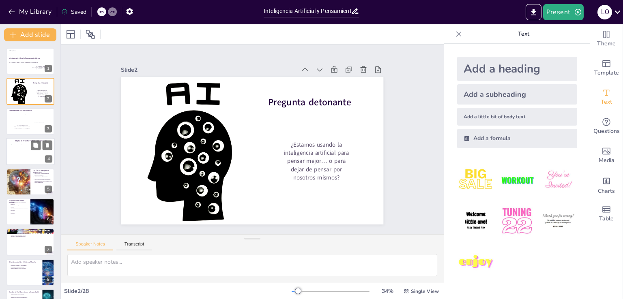
click at [24, 149] on div at bounding box center [19, 153] width 17 height 19
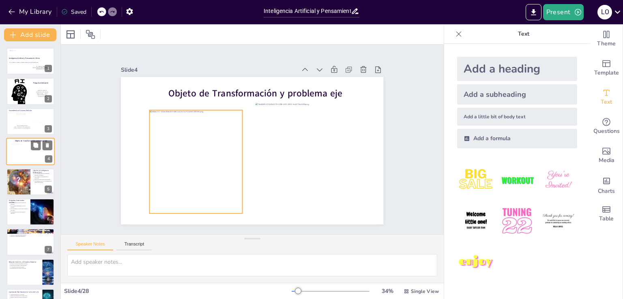
click at [23, 153] on div at bounding box center [19, 153] width 17 height 19
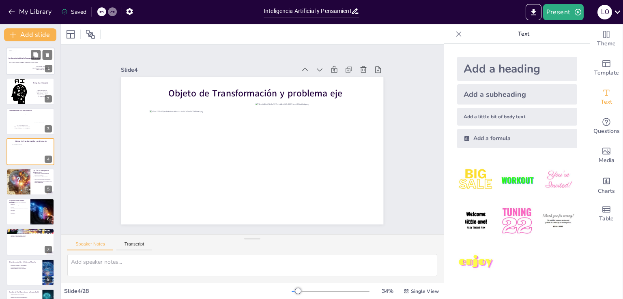
click at [24, 63] on div "La IA ¿Aliada o amenaza al Sistema Modular de la UAM-Xochimilco?" at bounding box center [24, 62] width 30 height 3
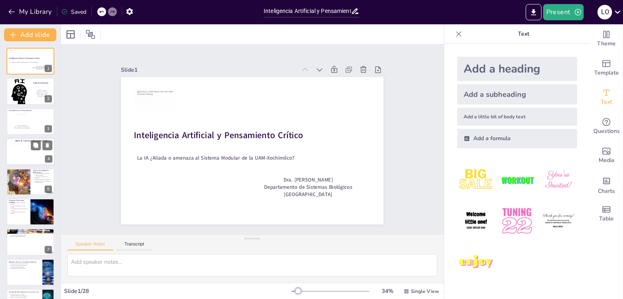
click at [30, 157] on div at bounding box center [30, 152] width 49 height 28
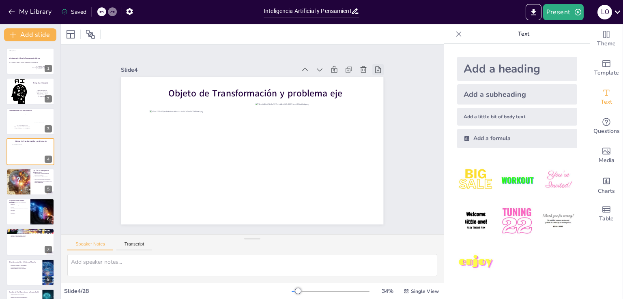
click at [370, 208] on icon at bounding box center [375, 213] width 11 height 11
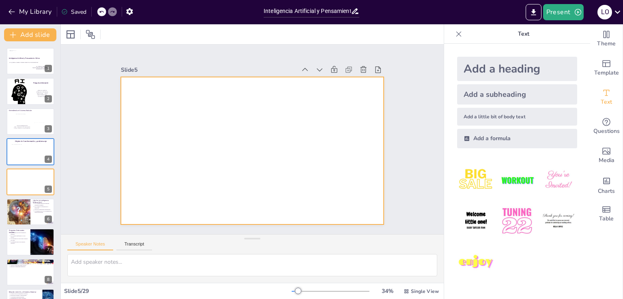
click at [266, 133] on div at bounding box center [242, 145] width 259 height 301
click at [483, 74] on div "Add a heading" at bounding box center [517, 69] width 120 height 24
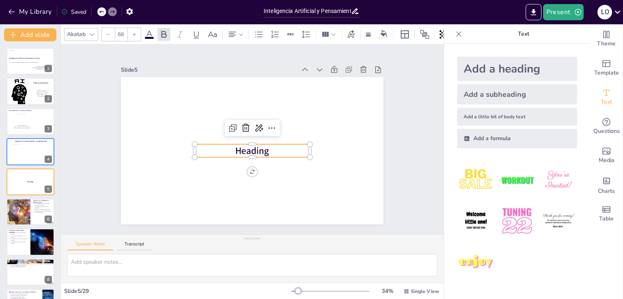
click at [251, 148] on span "Heading" at bounding box center [241, 142] width 19 height 36
click at [253, 148] on span "Heading" at bounding box center [241, 136] width 23 height 36
click at [253, 142] on span "Heading" at bounding box center [248, 129] width 36 height 26
click at [253, 148] on span "Heading" at bounding box center [248, 150] width 36 height 26
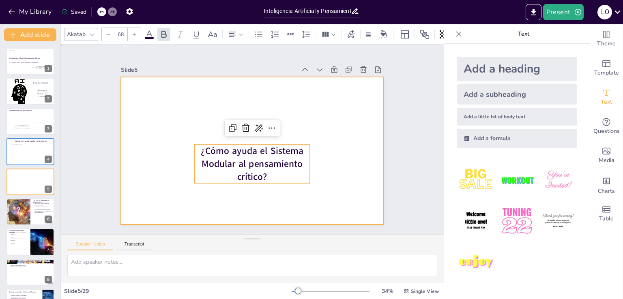
click at [353, 155] on div at bounding box center [248, 129] width 295 height 222
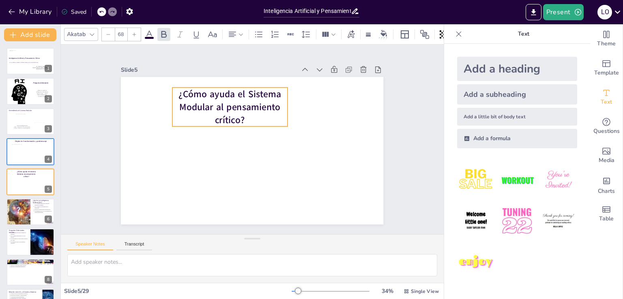
drag, startPoint x: 253, startPoint y: 153, endPoint x: 230, endPoint y: 97, distance: 61.0
click at [230, 97] on span "¿Cómo ayuda el Sistema Modular al pensamiento crítico?" at bounding box center [243, 96] width 105 height 57
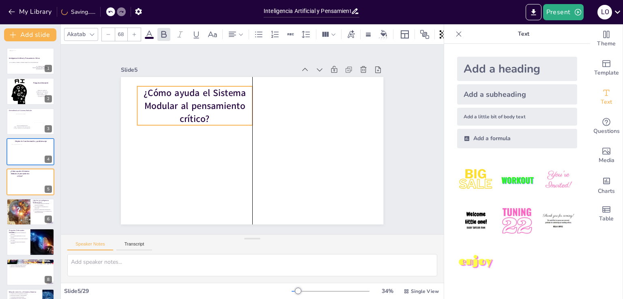
drag, startPoint x: 220, startPoint y: 102, endPoint x: 194, endPoint y: 95, distance: 26.4
click at [194, 95] on span "¿Cómo ayuda el Sistema Modular al pensamiento crítico?" at bounding box center [210, 84] width 105 height 57
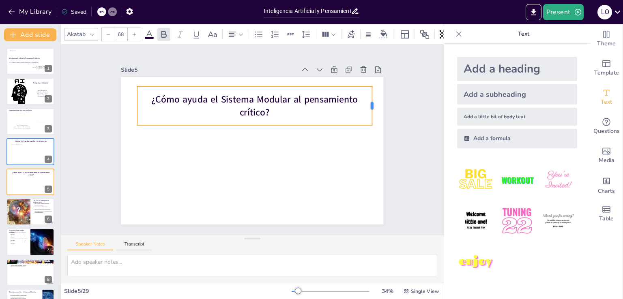
drag, startPoint x: 247, startPoint y: 105, endPoint x: 367, endPoint y: 108, distance: 119.7
click at [306, 259] on div at bounding box center [286, 262] width 39 height 6
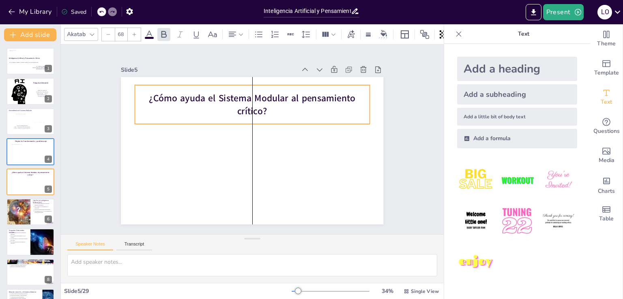
click at [290, 86] on div "¿Cómo ayuda el Sistema Modular al pensamiento crítico?" at bounding box center [272, 112] width 213 height 170
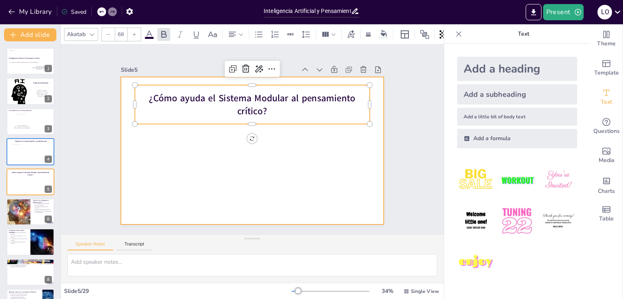
click at [268, 157] on div at bounding box center [259, 131] width 299 height 274
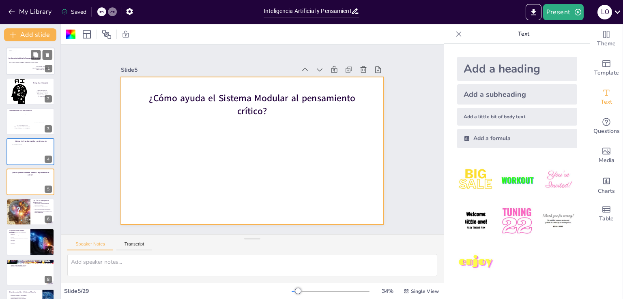
click at [32, 66] on p "Dra. [PERSON_NAME]" at bounding box center [40, 66] width 25 height 1
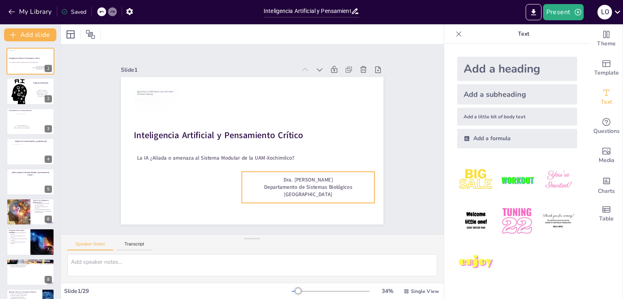
click at [268, 198] on span "[GEOGRAPHIC_DATA]" at bounding box center [249, 218] width 38 height 41
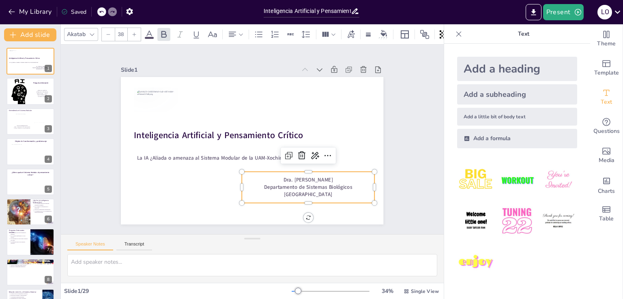
click at [296, 200] on span "[GEOGRAPHIC_DATA]" at bounding box center [272, 215] width 45 height 30
click at [296, 198] on span "[GEOGRAPHIC_DATA]" at bounding box center [289, 209] width 48 height 22
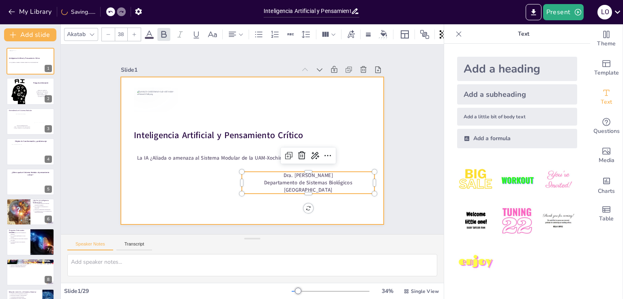
click at [309, 213] on div at bounding box center [243, 147] width 285 height 294
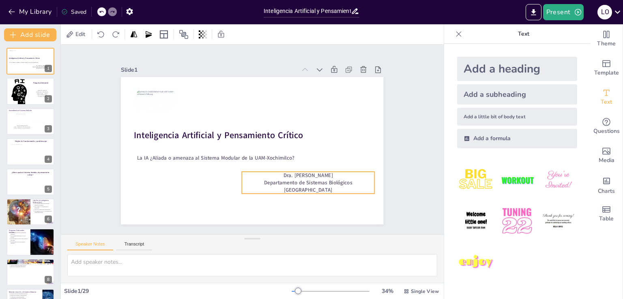
click at [291, 185] on span "Dra. [PERSON_NAME]" at bounding box center [269, 204] width 41 height 39
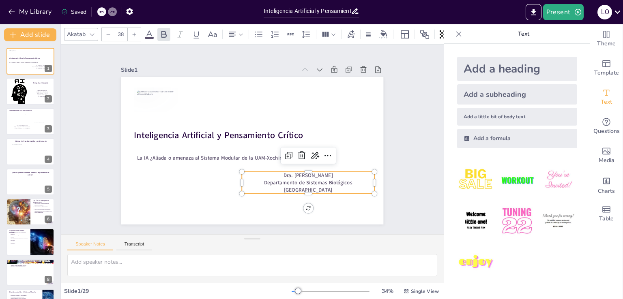
click at [415, 130] on div "Slide 1 Inteligencia Artificial y Pensamiento Crítico La IA ¿Aliada o amenaza a…" at bounding box center [252, 139] width 427 height 329
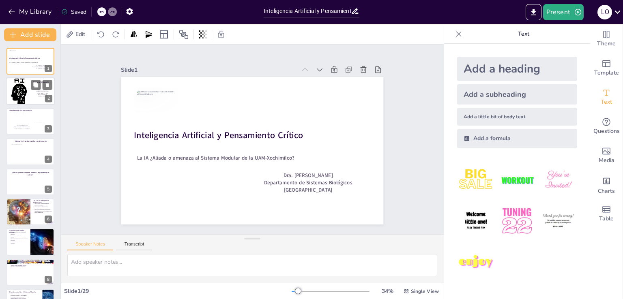
click at [19, 98] on div at bounding box center [30, 91] width 49 height 32
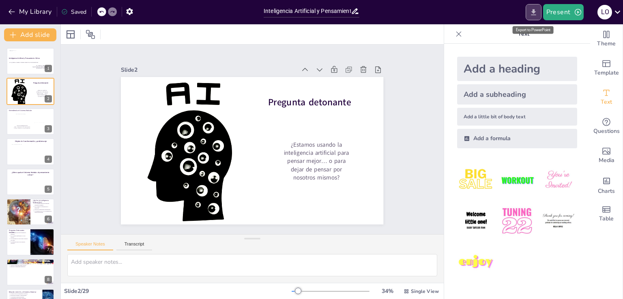
click at [531, 10] on icon "Export to PowerPoint" at bounding box center [533, 12] width 9 height 9
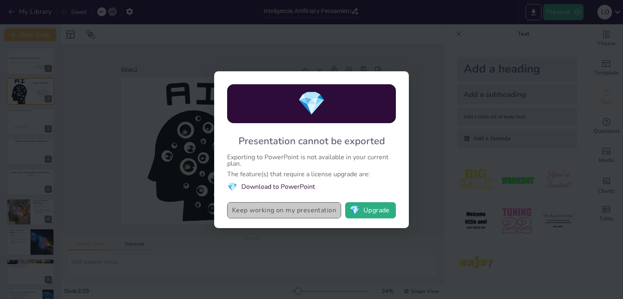
click at [251, 211] on button "Keep working on my presentation" at bounding box center [284, 210] width 114 height 16
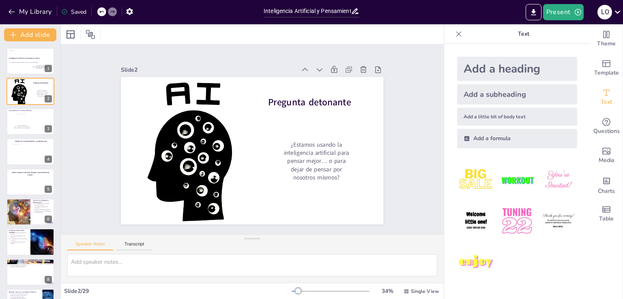
click at [81, 133] on div "Slide 1 Inteligencia Artificial y Pensamiento Crítico La IA ¿Aliada o amenaza a…" at bounding box center [252, 139] width 427 height 356
click at [555, 9] on button "Present" at bounding box center [563, 12] width 41 height 16
click at [421, 32] on div at bounding box center [311, 149] width 623 height 299
click at [9, 123] on div at bounding box center [30, 122] width 49 height 28
type textarea "Lo ipsumdolors ametcon ad eli seddoeius tem incidid u lab etdoloremag aliquaeni…"
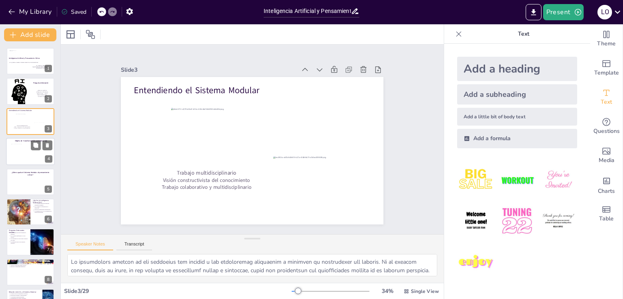
click at [19, 152] on div at bounding box center [19, 153] width 17 height 19
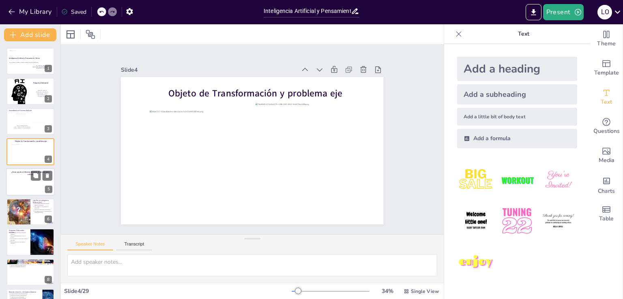
click at [27, 181] on div at bounding box center [30, 182] width 49 height 28
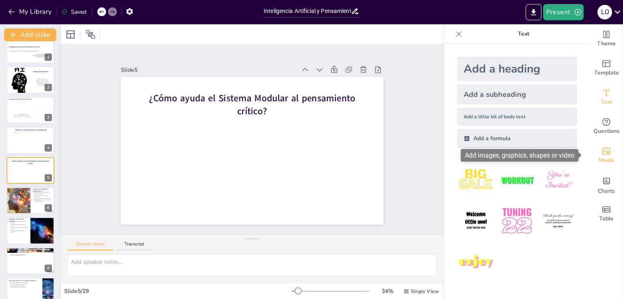
click at [603, 153] on icon "Add images, graphics, shapes or video" at bounding box center [607, 151] width 10 height 10
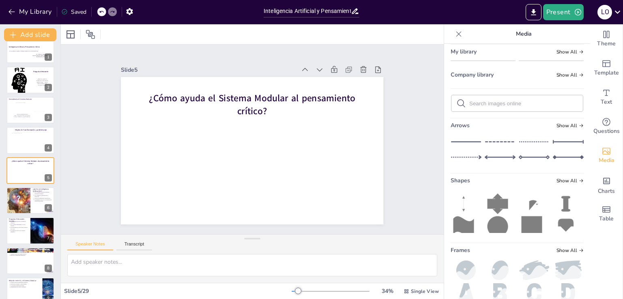
scroll to position [122, 0]
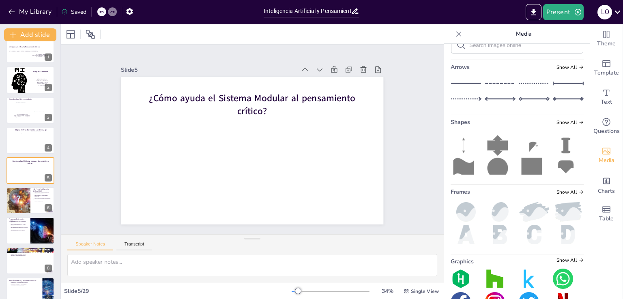
click at [469, 48] on input "text" at bounding box center [523, 45] width 109 height 6
type input "pensamiento crítico"
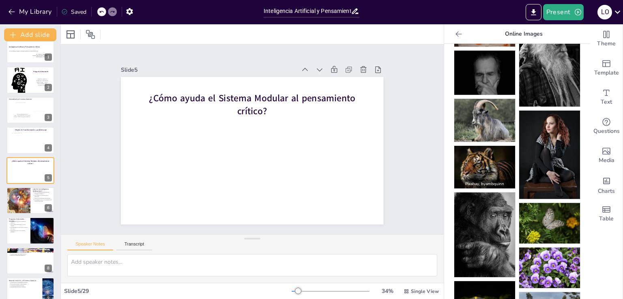
scroll to position [0, 0]
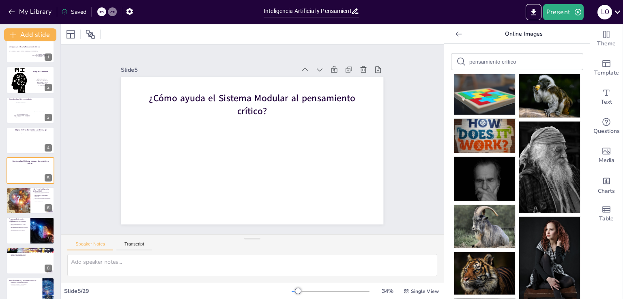
click at [523, 60] on input "pensamiento crítico" at bounding box center [503, 62] width 69 height 6
type input "pensamiento crítico uam"
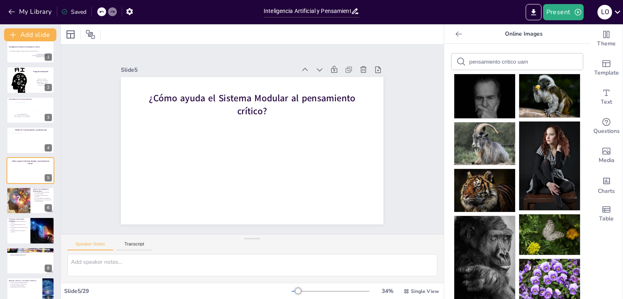
click at [456, 34] on icon at bounding box center [459, 33] width 6 height 5
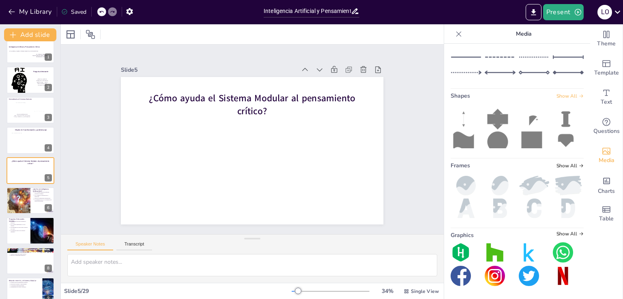
click at [564, 99] on span "Show All" at bounding box center [570, 96] width 27 height 6
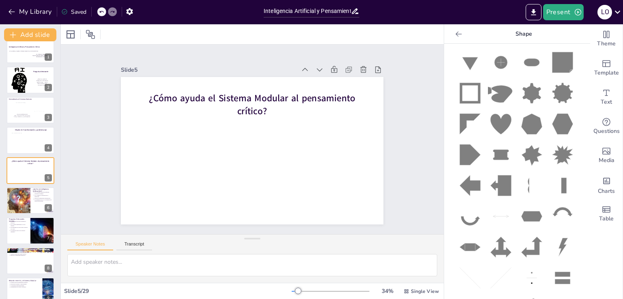
scroll to position [625, 0]
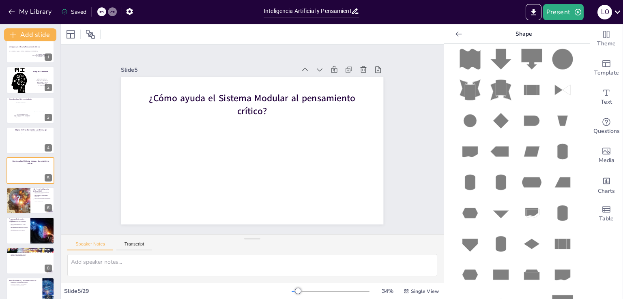
click at [455, 34] on icon at bounding box center [459, 34] width 8 height 8
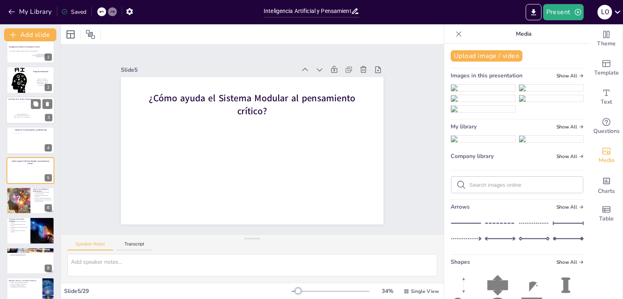
click at [34, 109] on div at bounding box center [29, 105] width 28 height 7
type textarea "Lo ipsumdolors ametcon ad eli seddoeius tem incidid u lab etdoloremag aliquaeni…"
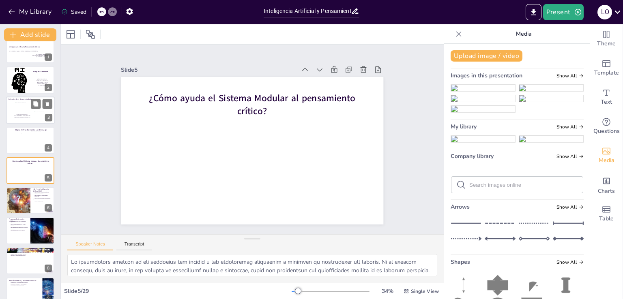
scroll to position [0, 0]
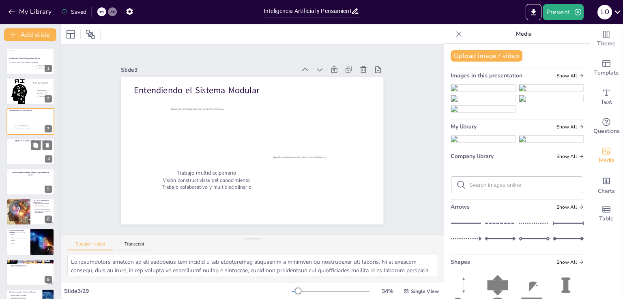
click at [37, 155] on div at bounding box center [40, 154] width 19 height 22
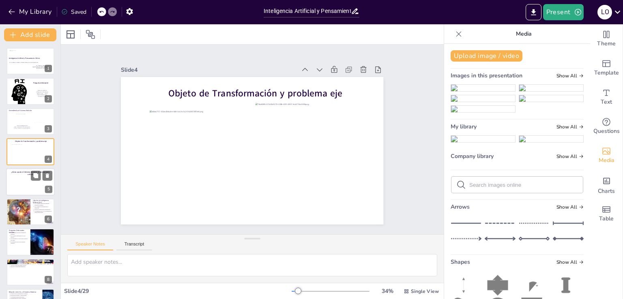
click at [17, 181] on div at bounding box center [30, 182] width 49 height 28
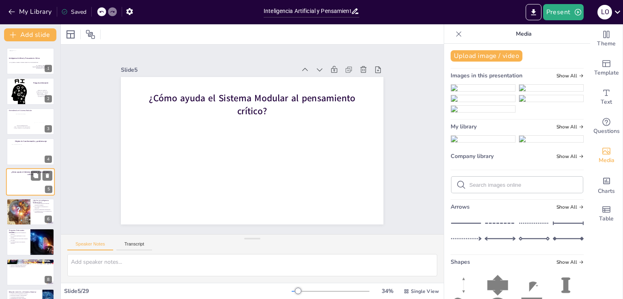
scroll to position [11, 0]
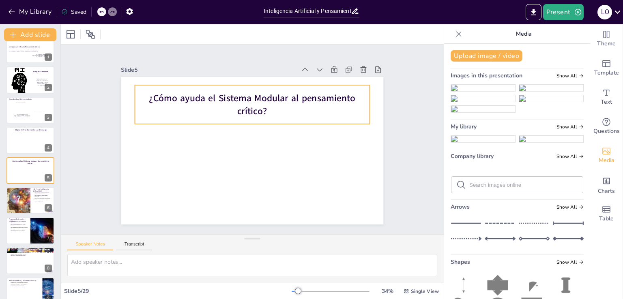
click at [247, 106] on span "¿Cómo ayuda el Sistema Modular al pensamiento crítico?" at bounding box center [269, 102] width 194 height 96
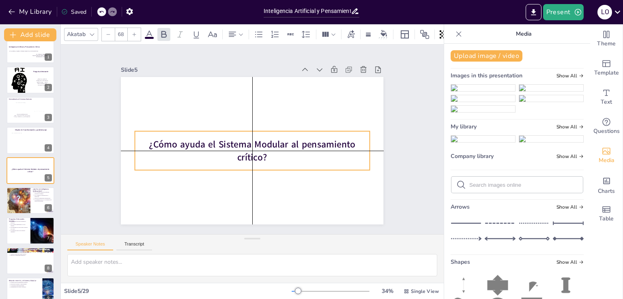
drag, startPoint x: 205, startPoint y: 86, endPoint x: 206, endPoint y: 129, distance: 43.0
click at [206, 129] on div "¿Cómo ayuda el Sistema Modular al pensamiento crítico?" at bounding box center [248, 150] width 235 height 110
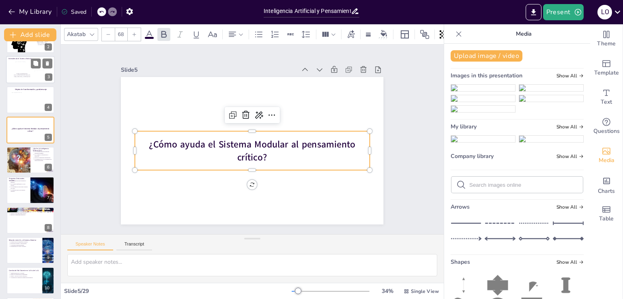
scroll to position [0, 0]
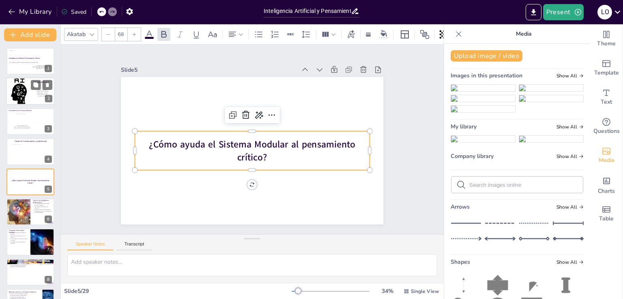
click at [34, 91] on div at bounding box center [30, 91] width 49 height 32
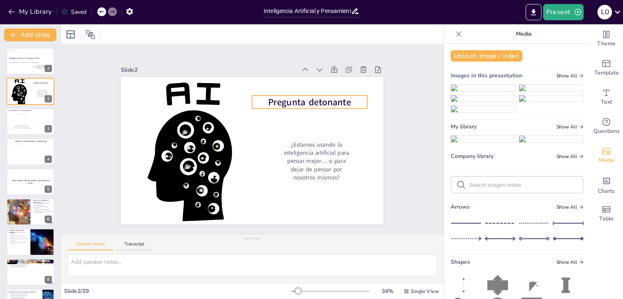
click at [307, 131] on span "Pregunta detonante" at bounding box center [313, 170] width 53 height 78
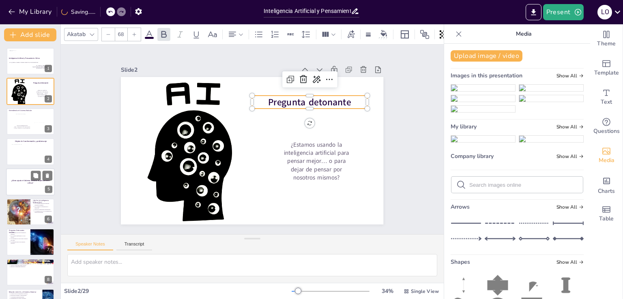
click at [23, 176] on div at bounding box center [30, 182] width 49 height 28
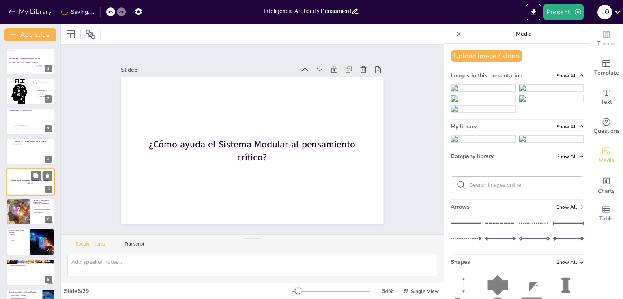
scroll to position [11, 0]
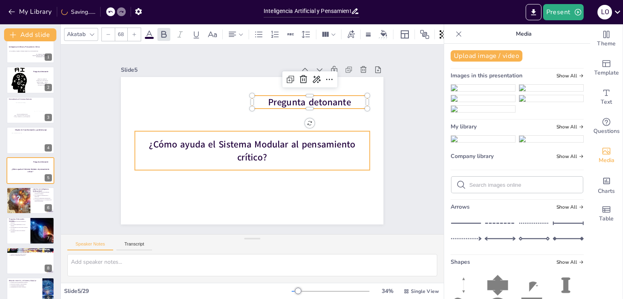
click at [222, 138] on span "¿Cómo ayuda el Sistema Modular al pensamiento crítico?" at bounding box center [250, 144] width 194 height 96
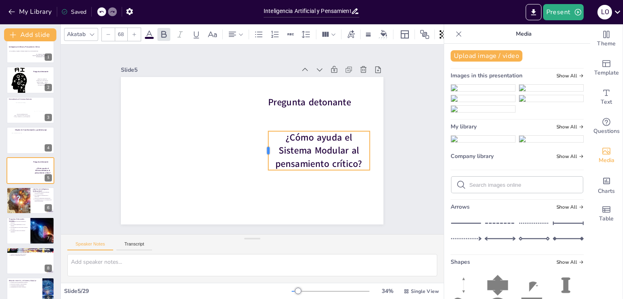
drag, startPoint x: 128, startPoint y: 147, endPoint x: 262, endPoint y: 148, distance: 133.5
click at [262, 148] on div at bounding box center [261, 154] width 18 height 39
click at [105, 28] on div at bounding box center [108, 34] width 13 height 13
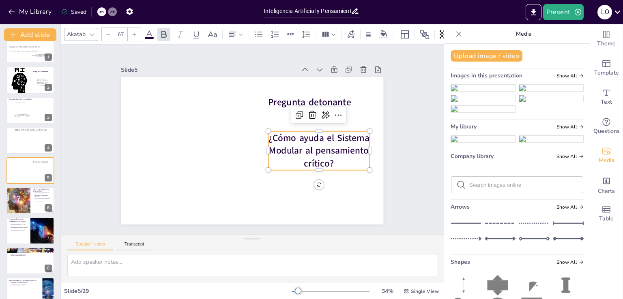
click at [105, 28] on div at bounding box center [108, 34] width 13 height 13
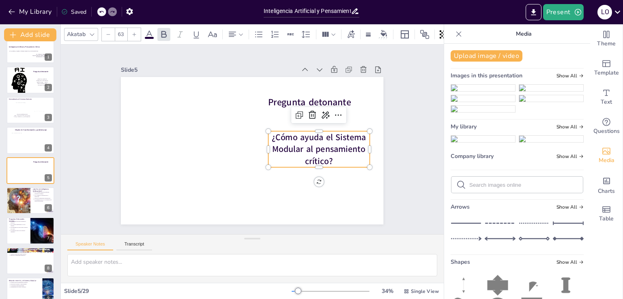
click at [105, 28] on div at bounding box center [108, 34] width 13 height 13
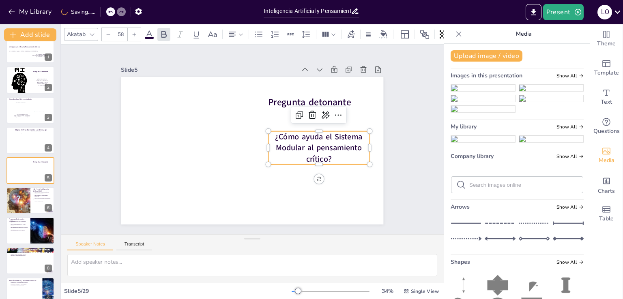
click at [105, 28] on div at bounding box center [108, 34] width 13 height 13
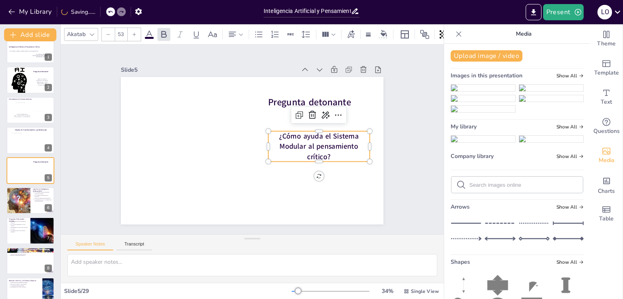
click at [105, 28] on div at bounding box center [108, 34] width 13 height 13
type input "49"
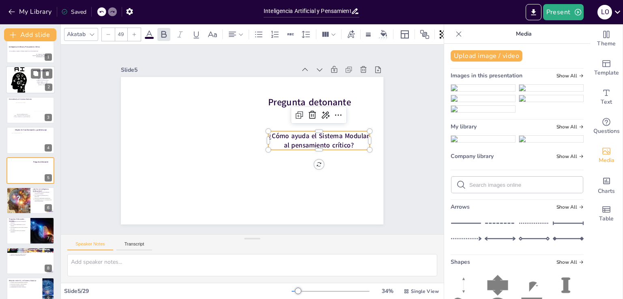
click at [30, 88] on div at bounding box center [30, 80] width 49 height 32
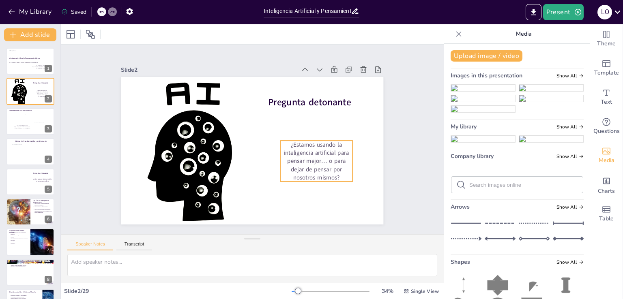
click at [310, 163] on p "¿Estamos usando la inteligencia artificial para pensar mejor… o para dejar de p…" at bounding box center [272, 204] width 75 height 82
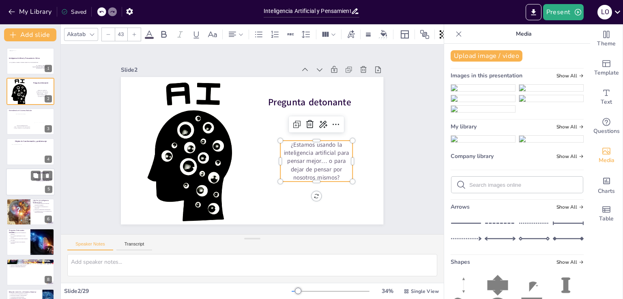
click at [34, 183] on div at bounding box center [30, 182] width 49 height 28
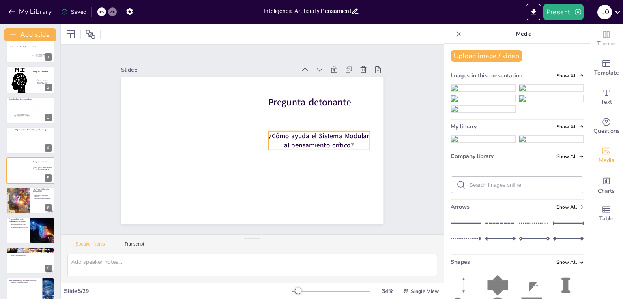
click at [315, 138] on span "¿Cómo ayuda el Sistema Modular al pensamiento crítico?" at bounding box center [318, 153] width 100 height 36
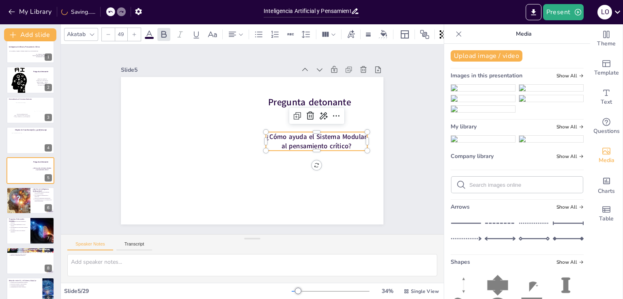
click at [105, 33] on div at bounding box center [108, 34] width 13 height 13
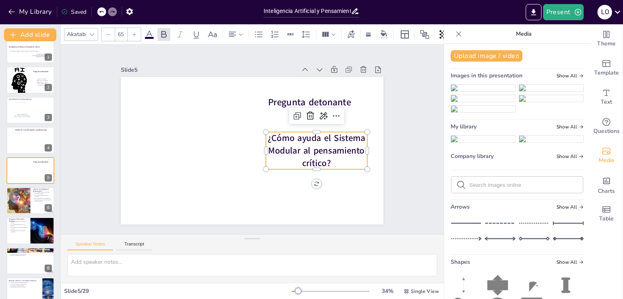
click at [105, 33] on div at bounding box center [108, 34] width 13 height 13
type input "63"
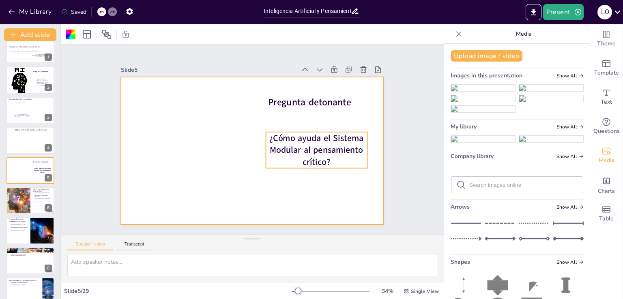
click at [244, 156] on p "¿Cómo ayuda el Sistema Modular al pensamiento crítico?" at bounding box center [190, 162] width 105 height 82
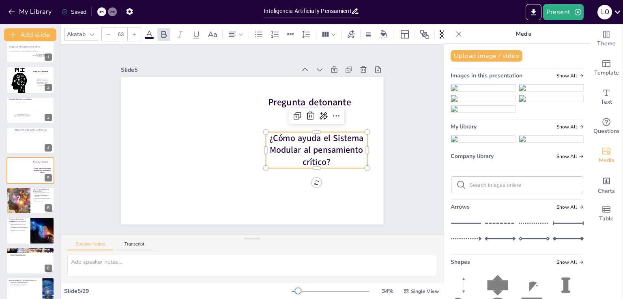
click at [122, 29] on input "63" at bounding box center [120, 34] width 11 height 13
click at [120, 33] on input "63" at bounding box center [120, 34] width 11 height 13
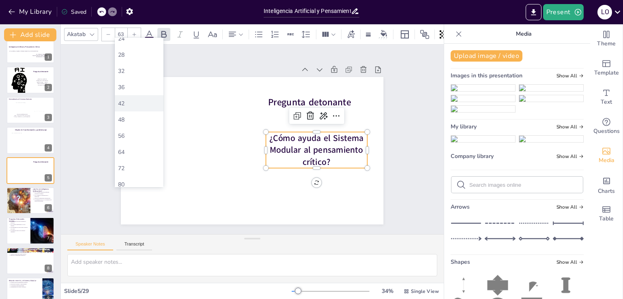
click at [133, 105] on div "42" at bounding box center [139, 104] width 42 height 8
type input "42"
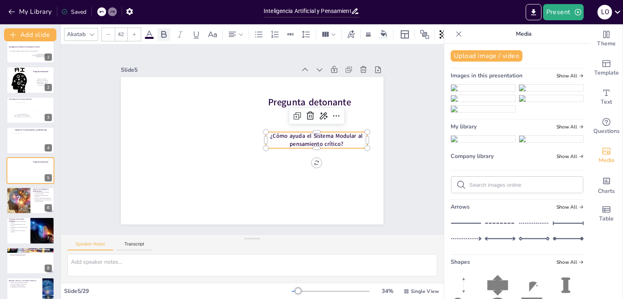
click at [162, 31] on icon at bounding box center [164, 35] width 10 height 10
click at [162, 32] on icon at bounding box center [164, 35] width 10 height 10
click at [282, 153] on div at bounding box center [306, 176] width 95 height 47
click at [168, 32] on icon at bounding box center [164, 35] width 10 height 10
click at [280, 151] on span "¿Cómo ayuda el Sistema Modular al pensamiento crítico?" at bounding box center [287, 193] width 53 height 84
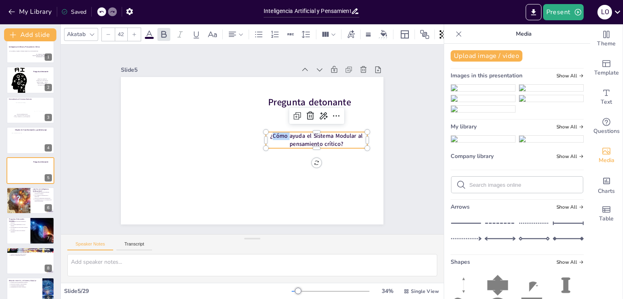
click at [236, 134] on span "¿Cómo ayuda el Sistema Modular al pensamiento crítico?" at bounding box center [192, 116] width 88 height 45
click at [280, 142] on span "¿Cómo ayuda el Sistema Modular al pensamiento crítico?" at bounding box center [310, 168] width 84 height 53
click at [160, 33] on icon at bounding box center [164, 35] width 10 height 10
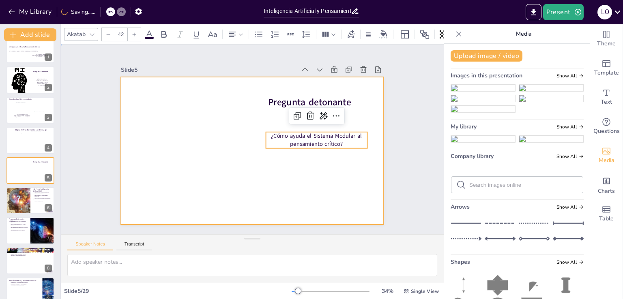
click at [201, 174] on div at bounding box center [246, 149] width 301 height 259
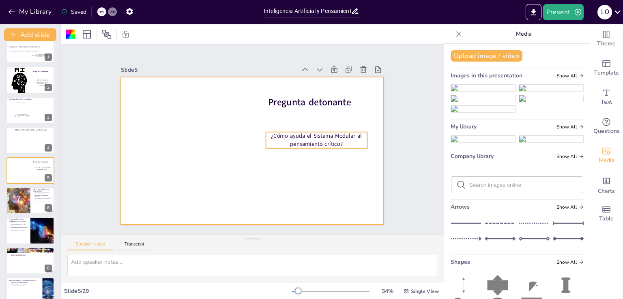
click at [308, 127] on span "¿Cómo ayuda el Sistema Modular al pensamiento crítico?" at bounding box center [297, 93] width 73 height 67
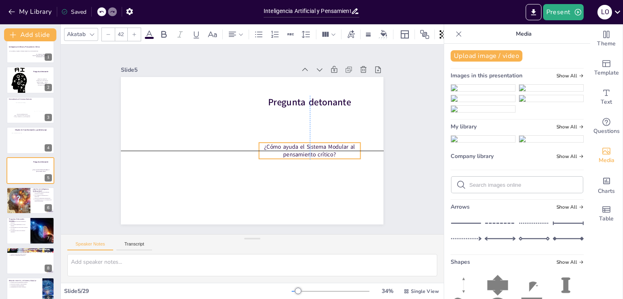
drag, startPoint x: 294, startPoint y: 129, endPoint x: 285, endPoint y: 141, distance: 14.4
click at [285, 146] on span "¿Cómo ayuda el Sistema Modular al pensamiento crítico?" at bounding box center [304, 164] width 89 height 37
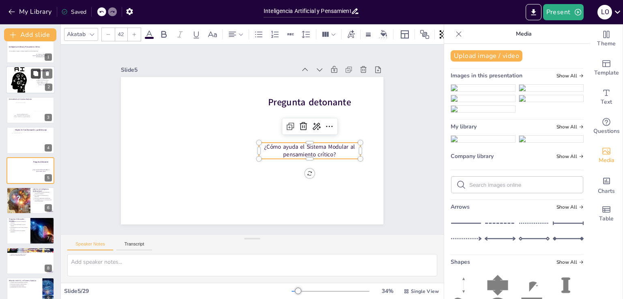
click at [40, 74] on button at bounding box center [36, 74] width 10 height 10
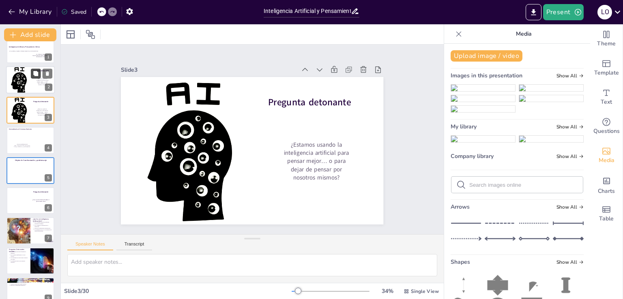
scroll to position [0, 0]
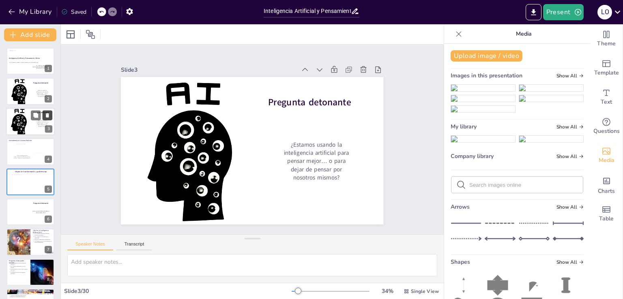
click at [47, 114] on icon at bounding box center [47, 115] width 3 height 4
type textarea "Lo ipsumdolors ametcon ad eli seddoeius tem incidid u lab etdoloremag aliquaeni…"
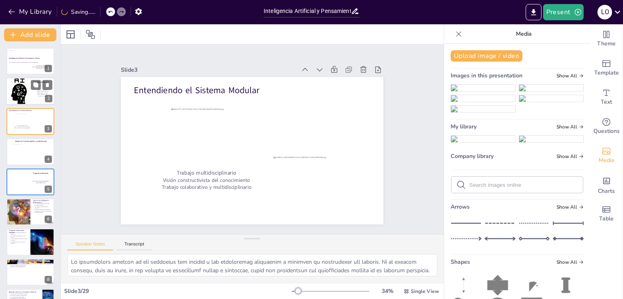
click at [24, 97] on div at bounding box center [30, 91] width 49 height 32
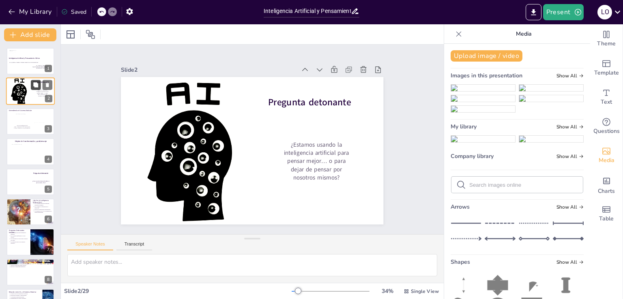
click at [36, 84] on icon at bounding box center [35, 85] width 5 height 5
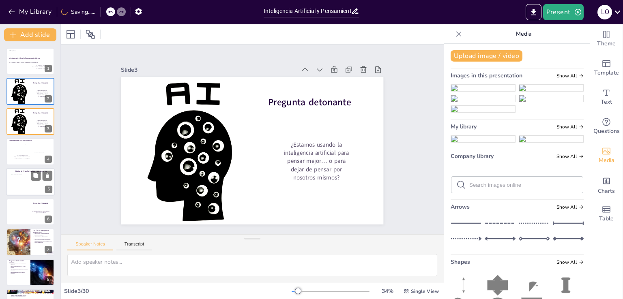
drag, startPoint x: 31, startPoint y: 117, endPoint x: 27, endPoint y: 181, distance: 63.8
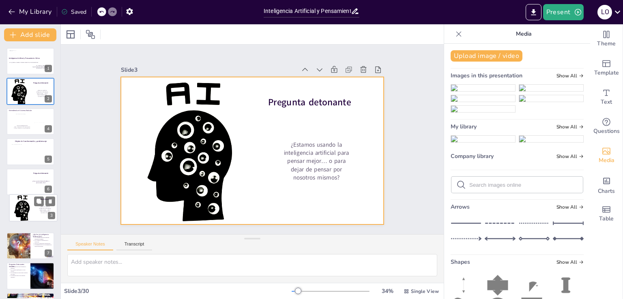
drag, startPoint x: 15, startPoint y: 119, endPoint x: 18, endPoint y: 209, distance: 89.3
click at [18, 209] on div at bounding box center [33, 208] width 48 height 32
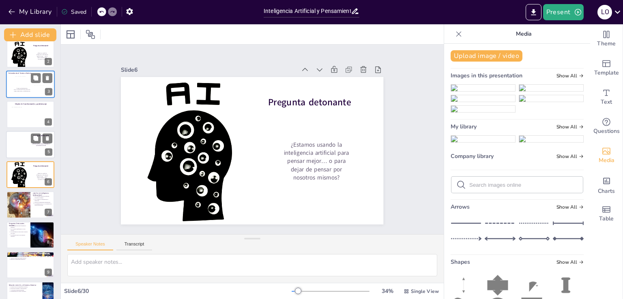
scroll to position [11, 0]
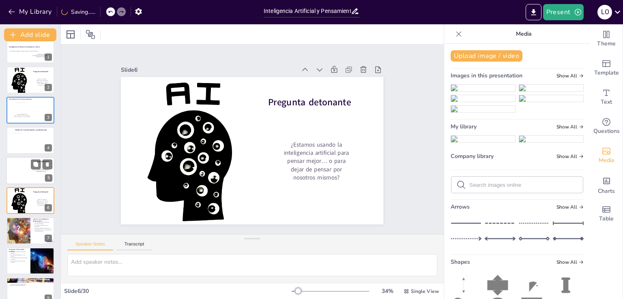
click at [27, 171] on div at bounding box center [30, 171] width 49 height 28
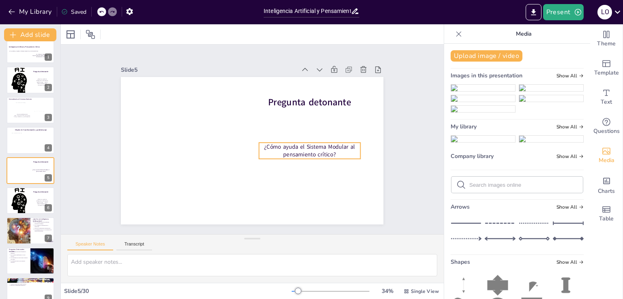
click at [287, 147] on span "¿Cómo ayuda el Sistema Modular al pensamiento crítico?" at bounding box center [302, 169] width 86 height 44
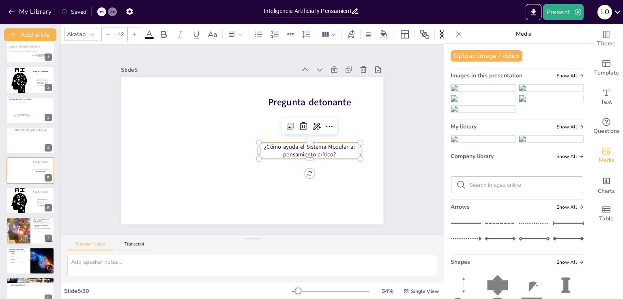
click at [272, 147] on span "¿Cómo ayuda el Sistema Modular al pensamiento crítico?" at bounding box center [302, 169] width 86 height 44
click at [272, 149] on span "¿Cómo ayuda el Sistema Modular al pensamiento crítico?" at bounding box center [295, 179] width 78 height 60
click at [272, 145] on span "¿Cómo ayuda el Sistema Modular al pensamiento crítico?" at bounding box center [307, 160] width 90 height 30
click at [37, 201] on p "¿Estamos usando la inteligencia artificial para pensar mejor… o para dejar de p…" at bounding box center [42, 202] width 13 height 7
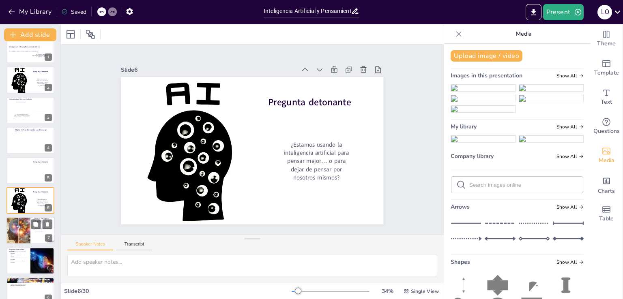
scroll to position [42, 0]
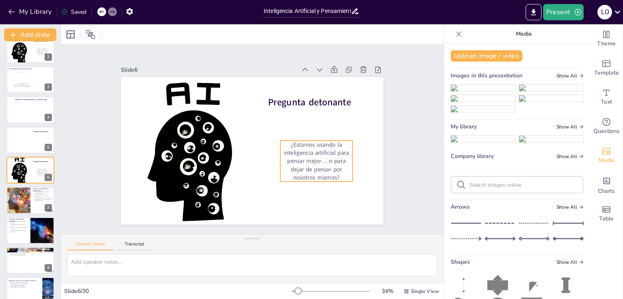
click at [293, 155] on p "¿Estamos usando la inteligencia artificial para pensar mejor… o para dejar de p…" at bounding box center [297, 191] width 83 height 72
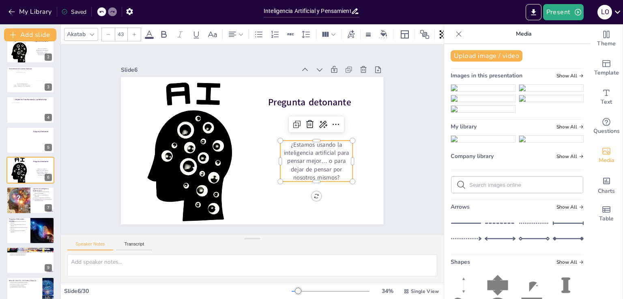
click at [293, 161] on p "¿Estamos usando la inteligencia artificial para pensar mejor… o para dejar de p…" at bounding box center [279, 201] width 79 height 81
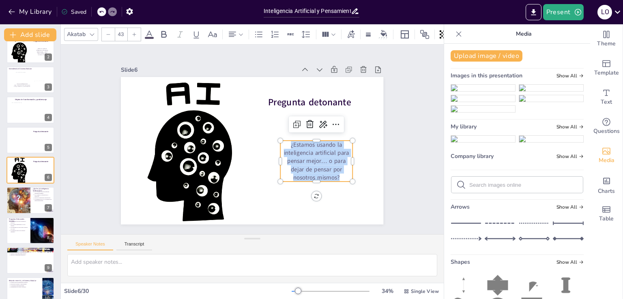
click at [293, 155] on p "¿Estamos usando la inteligencia artificial para pensar mejor… o para dejar de p…" at bounding box center [297, 191] width 83 height 72
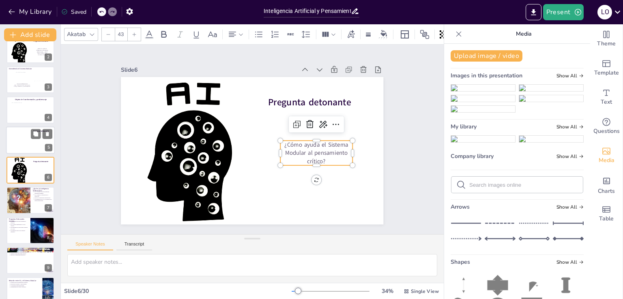
click at [24, 140] on div at bounding box center [30, 141] width 49 height 28
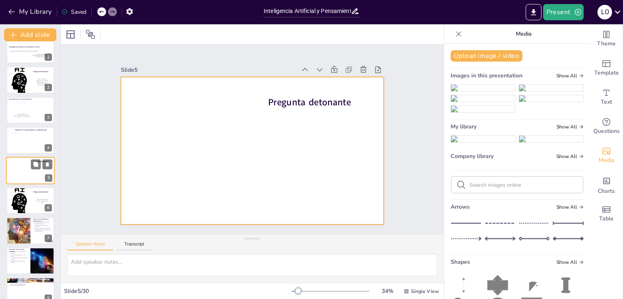
click at [24, 172] on div at bounding box center [30, 171] width 49 height 28
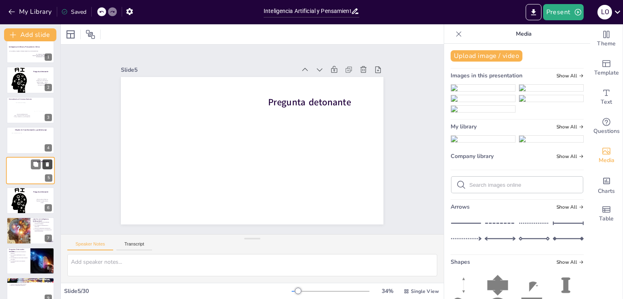
click at [49, 164] on icon at bounding box center [48, 164] width 6 height 6
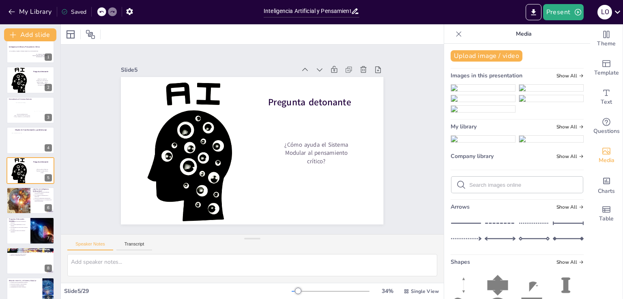
click at [77, 144] on div "Slide 1 Inteligencia Artificial y Pensamiento Crítico La IA ¿Aliada o amenaza a…" at bounding box center [252, 139] width 423 height 299
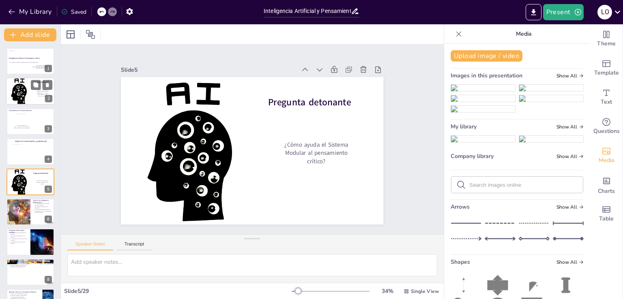
click at [27, 95] on div at bounding box center [30, 91] width 49 height 32
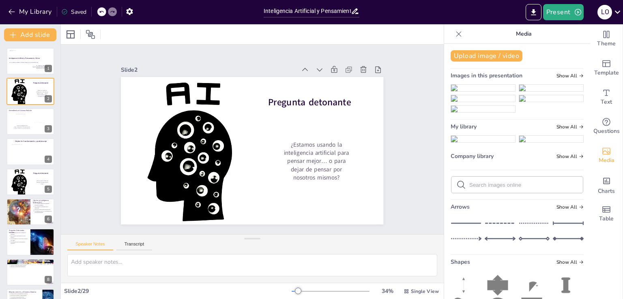
click at [22, 113] on div at bounding box center [30, 121] width 48 height 27
type textarea "Lo ipsumdolors ametcon ad eli seddoeius tem incidid u lab etdoloremag aliquaeni…"
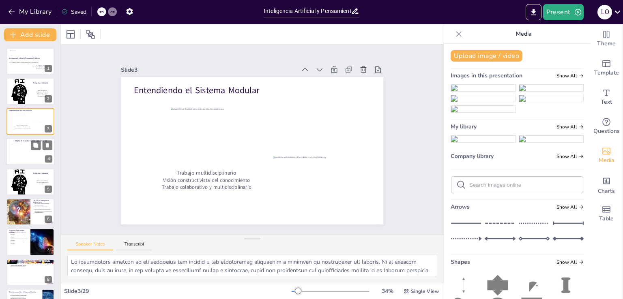
click at [29, 159] on div at bounding box center [30, 152] width 49 height 28
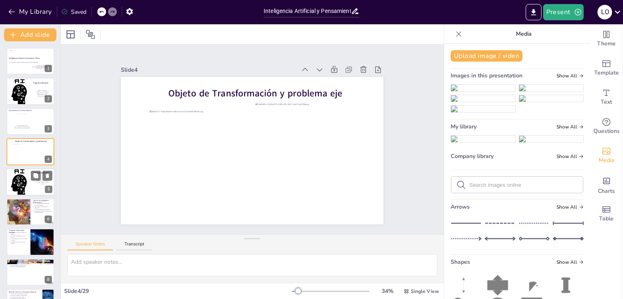
click at [28, 189] on div at bounding box center [30, 182] width 49 height 32
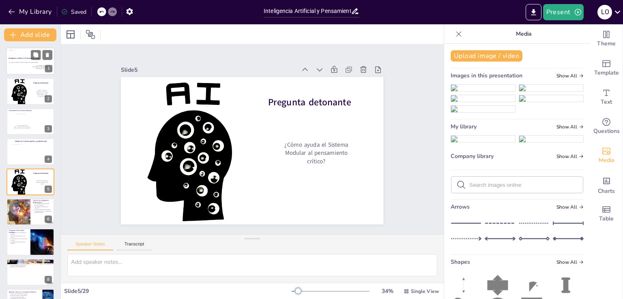
click at [19, 64] on div "La IA ¿Aliada o amenaza al Sistema Modular de la UAM-Xochimilco?" at bounding box center [24, 62] width 30 height 3
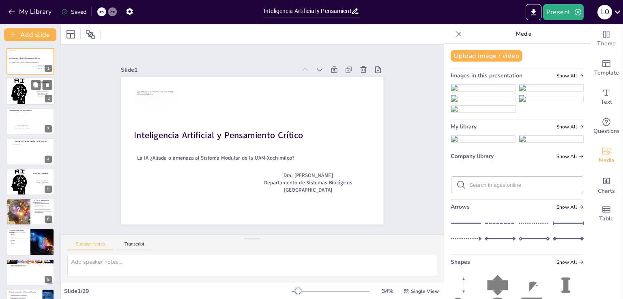
click at [26, 95] on div at bounding box center [30, 91] width 49 height 32
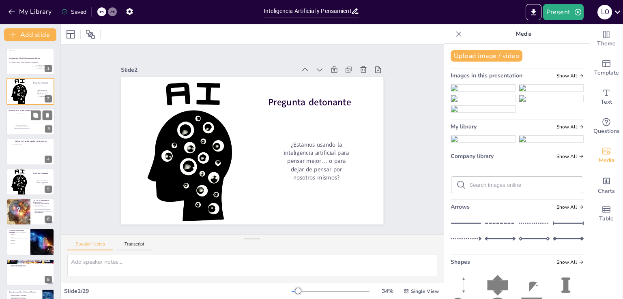
click at [23, 119] on div at bounding box center [29, 117] width 28 height 7
type textarea "Lo ipsumdolors ametcon ad eli seddoeius tem incidid u lab etdoloremag aliquaeni…"
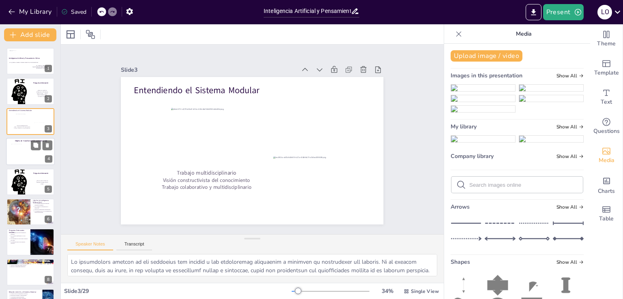
click at [21, 155] on div at bounding box center [19, 153] width 17 height 19
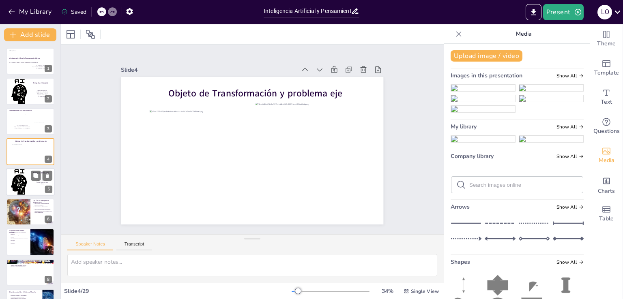
click at [13, 187] on div at bounding box center [30, 182] width 49 height 32
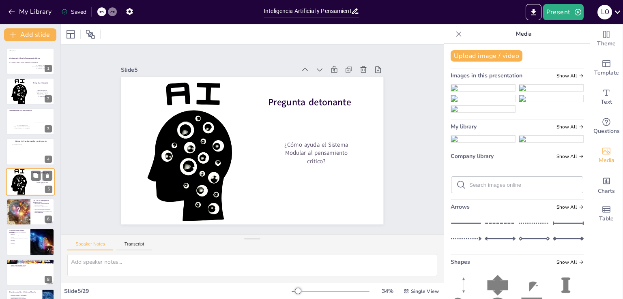
scroll to position [11, 0]
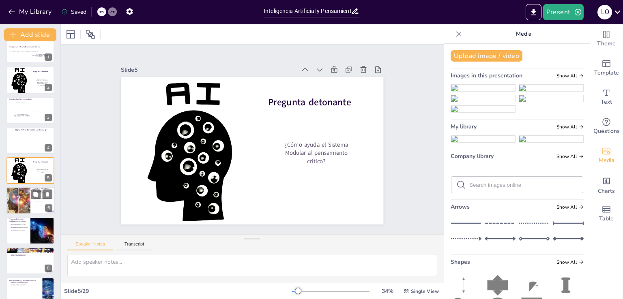
click at [26, 202] on div at bounding box center [18, 201] width 49 height 28
type textarea "La IA está diseñada para replicar ciertas capacidades humanas, lo que la hace v…"
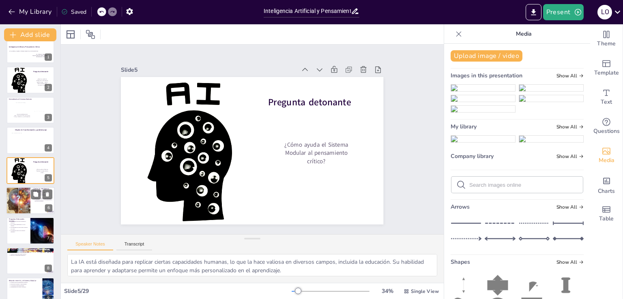
scroll to position [42, 0]
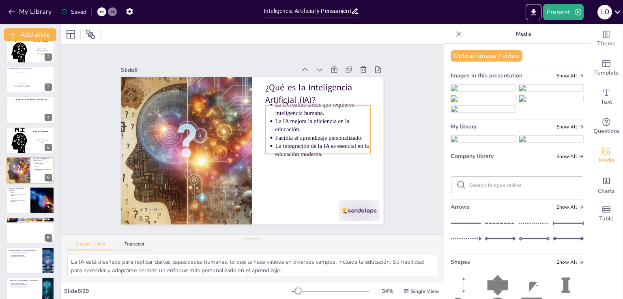
click at [302, 132] on p "La IA mejora la eficiencia en la educación." at bounding box center [320, 163] width 90 height 62
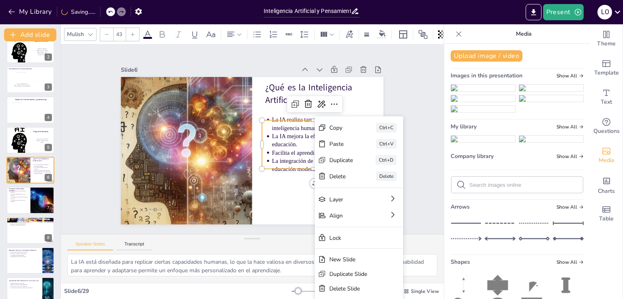
click at [393, 94] on div "Slide 1 Inteligencia Artificial y Pensamiento Crítico La IA ¿Aliada o amenaza a…" at bounding box center [252, 139] width 351 height 281
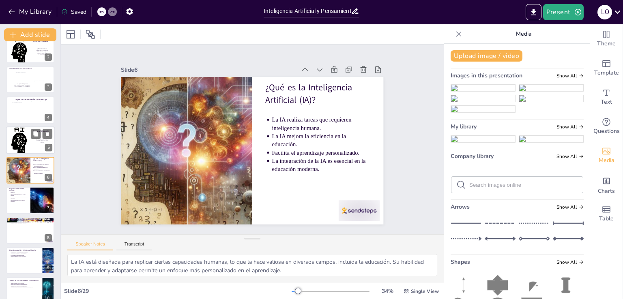
click at [22, 137] on div at bounding box center [30, 140] width 49 height 32
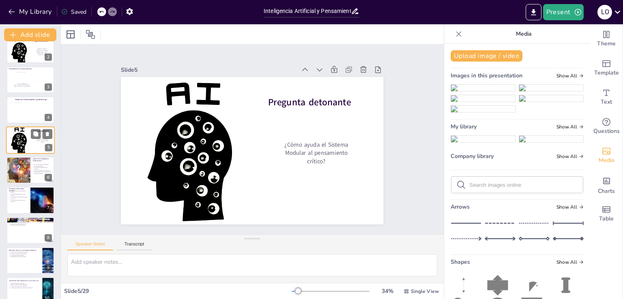
scroll to position [11, 0]
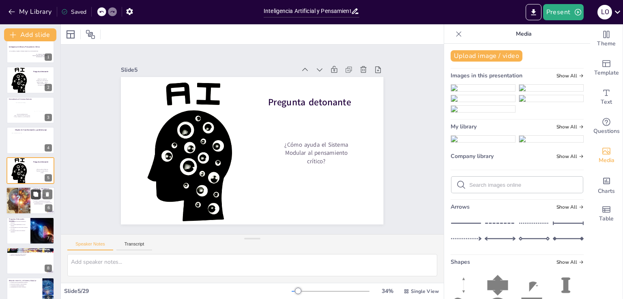
click at [33, 197] on button at bounding box center [36, 194] width 10 height 10
type textarea "La IA está diseñada para replicar ciertas capacidades humanas, lo que la hace v…"
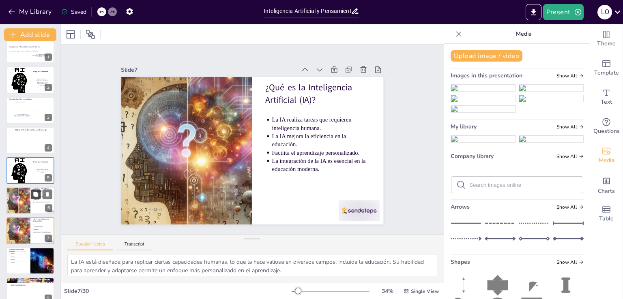
scroll to position [72, 0]
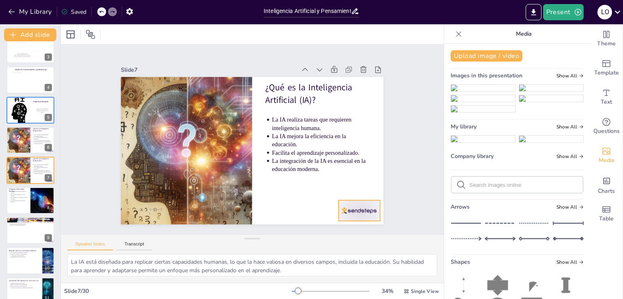
click at [359, 217] on div at bounding box center [342, 231] width 44 height 28
click at [606, 12] on div "L O" at bounding box center [605, 12] width 15 height 15
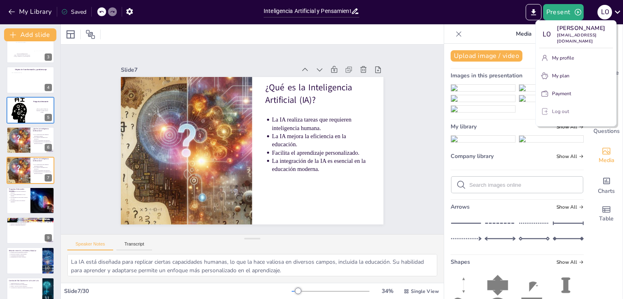
click at [557, 115] on p "Log out" at bounding box center [560, 111] width 17 height 7
